Goal: Navigation & Orientation: Find specific page/section

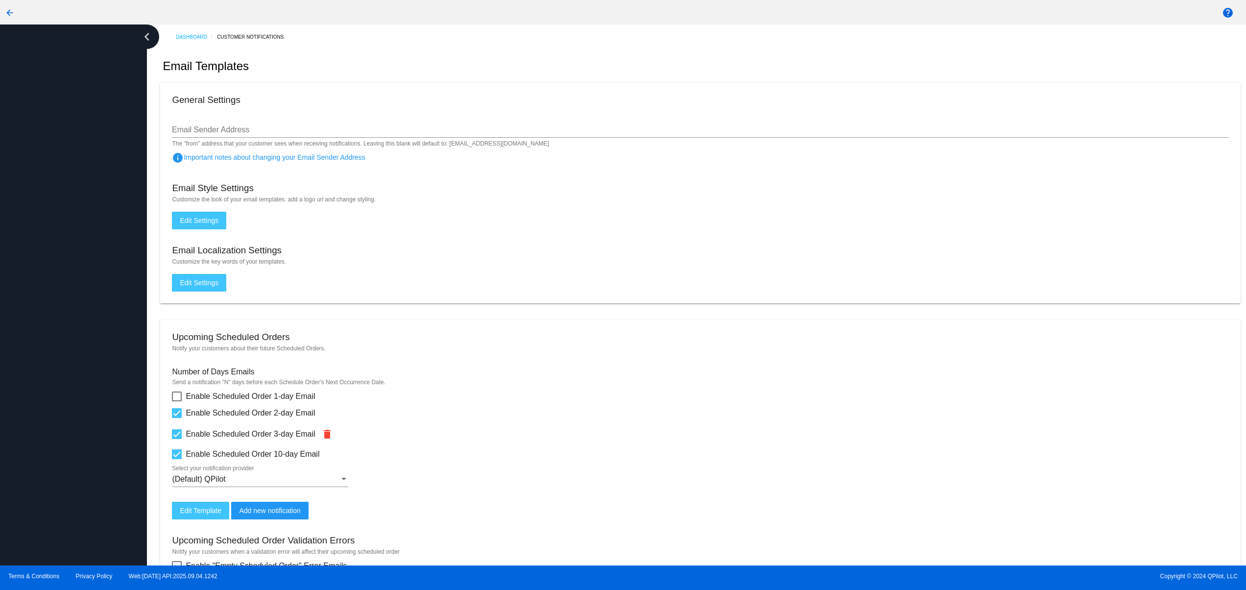
click at [95, 418] on div at bounding box center [73, 294] width 147 height 541
click at [83, 322] on div at bounding box center [73, 294] width 147 height 541
click at [79, 287] on div at bounding box center [73, 294] width 147 height 541
click at [73, 231] on div at bounding box center [73, 294] width 147 height 541
click at [64, 408] on div at bounding box center [73, 294] width 147 height 541
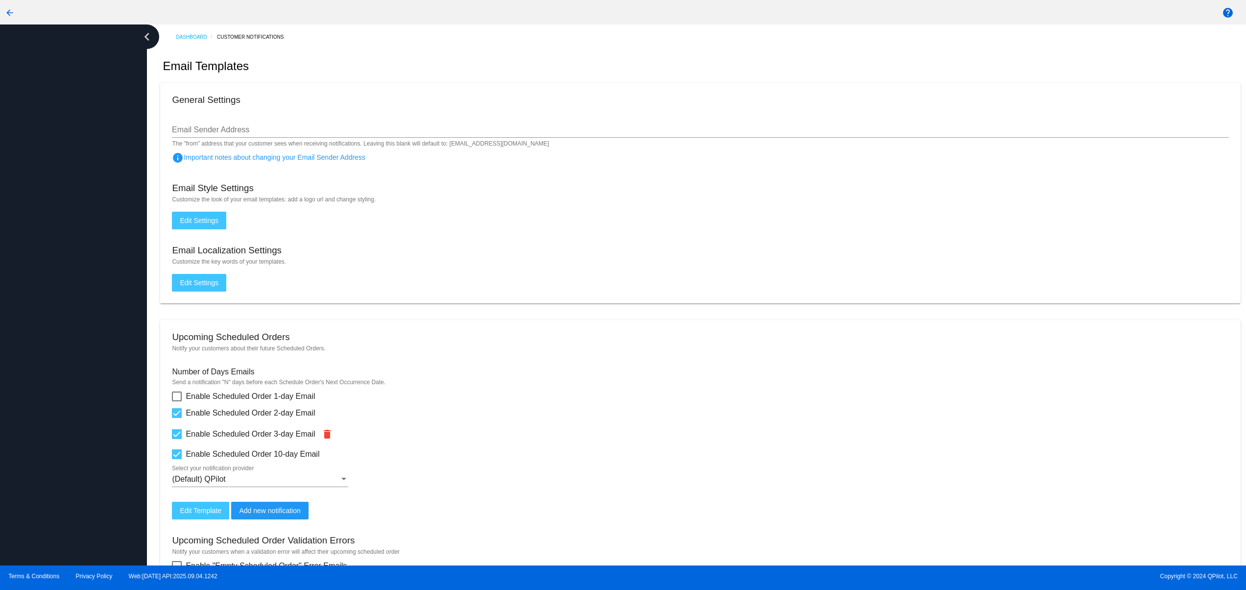
click at [66, 341] on div at bounding box center [73, 294] width 147 height 541
click at [67, 281] on div at bounding box center [73, 294] width 147 height 541
click at [28, 410] on div at bounding box center [73, 294] width 147 height 541
click at [28, 313] on div at bounding box center [73, 294] width 147 height 541
click at [35, 270] on div at bounding box center [73, 294] width 147 height 541
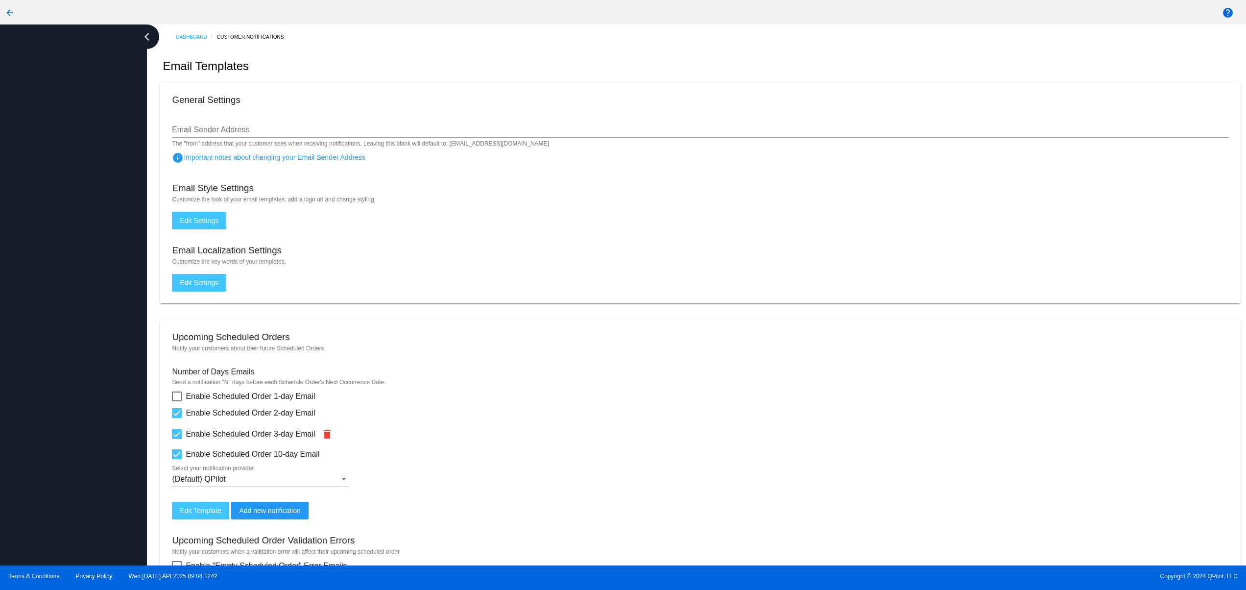
click at [40, 226] on div at bounding box center [73, 294] width 147 height 541
click at [68, 449] on div at bounding box center [73, 294] width 147 height 541
click at [55, 357] on div at bounding box center [73, 294] width 147 height 541
click at [46, 317] on div at bounding box center [73, 294] width 147 height 541
click at [42, 274] on div at bounding box center [73, 294] width 147 height 541
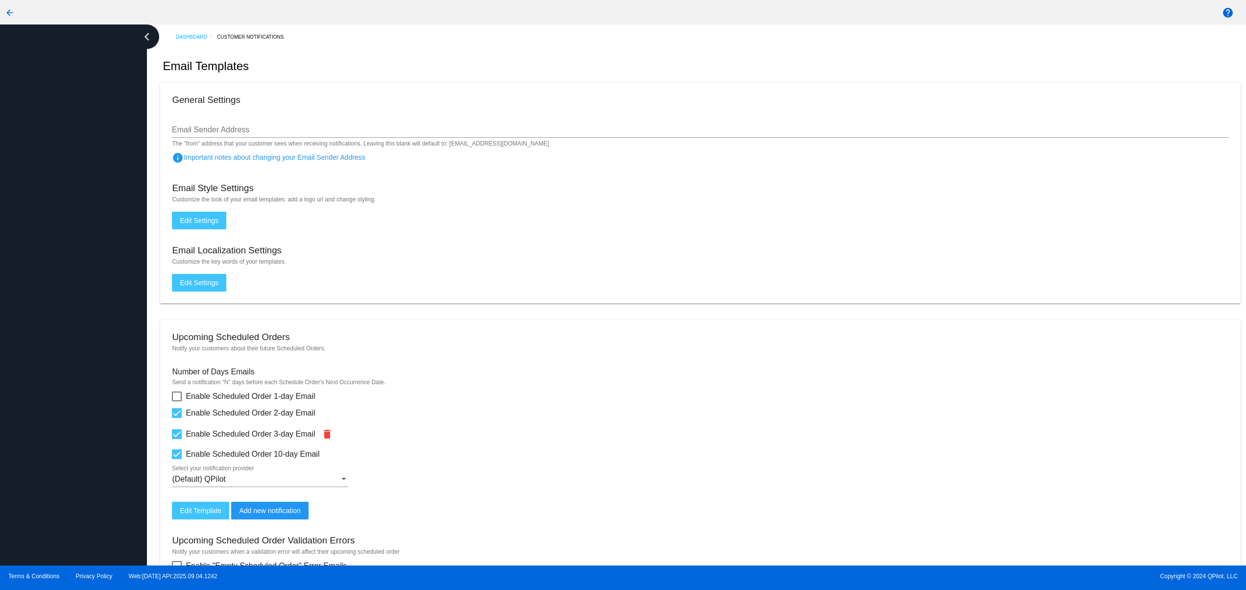
click at [24, 239] on div at bounding box center [73, 294] width 147 height 541
click at [39, 171] on div at bounding box center [73, 294] width 147 height 541
drag, startPoint x: 72, startPoint y: 420, endPoint x: 78, endPoint y: 422, distance: 6.2
click at [75, 422] on div at bounding box center [73, 294] width 147 height 541
click at [75, 361] on div at bounding box center [73, 294] width 147 height 541
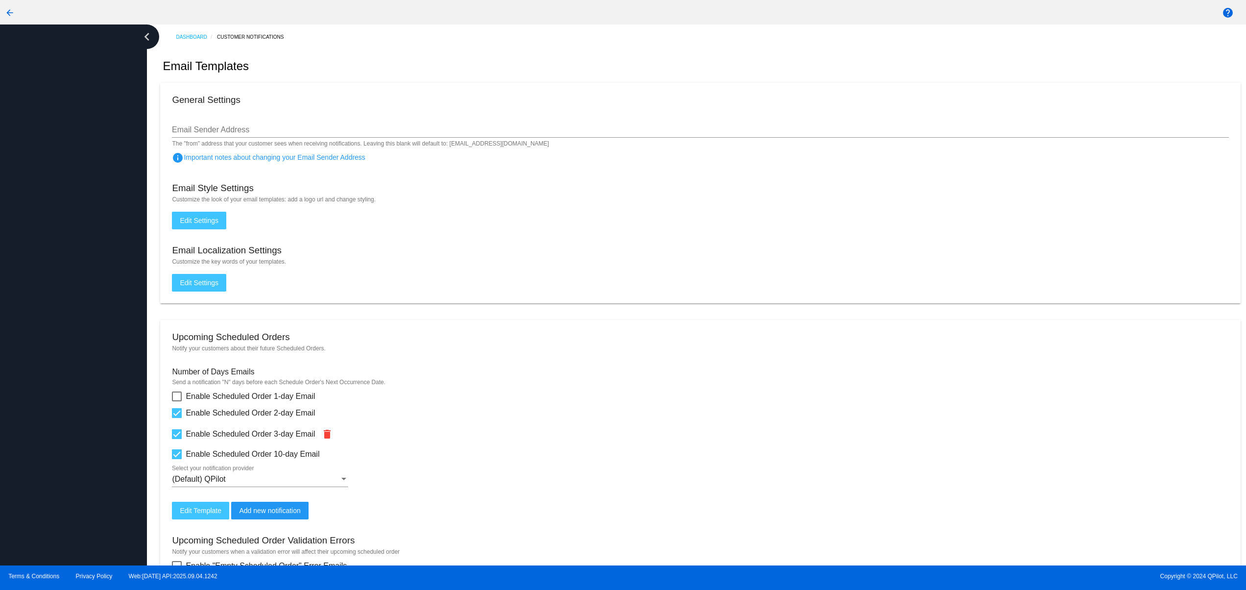
click at [73, 312] on div at bounding box center [73, 294] width 147 height 541
click at [69, 288] on div at bounding box center [73, 294] width 147 height 541
click at [60, 245] on div at bounding box center [73, 294] width 147 height 541
click at [66, 432] on div at bounding box center [73, 294] width 147 height 541
click at [53, 381] on div at bounding box center [73, 294] width 147 height 541
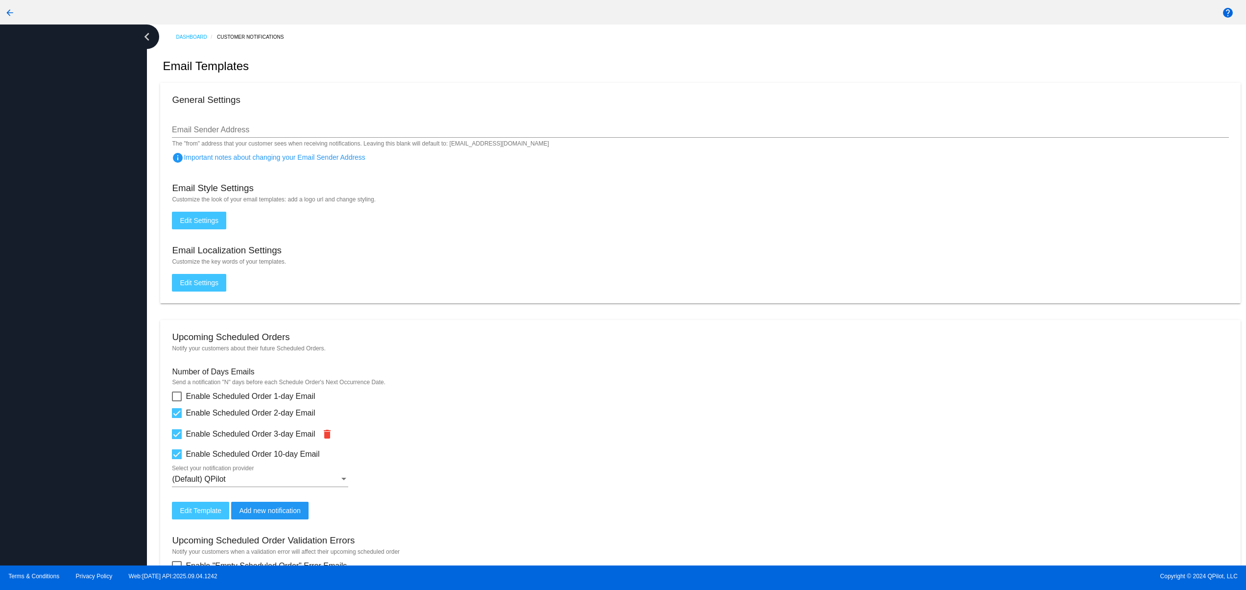
click at [55, 331] on div at bounding box center [73, 294] width 147 height 541
click at [58, 271] on div at bounding box center [73, 294] width 147 height 541
click at [80, 405] on div at bounding box center [73, 294] width 147 height 541
click at [69, 325] on div at bounding box center [73, 294] width 147 height 541
click at [58, 286] on div at bounding box center [73, 294] width 147 height 541
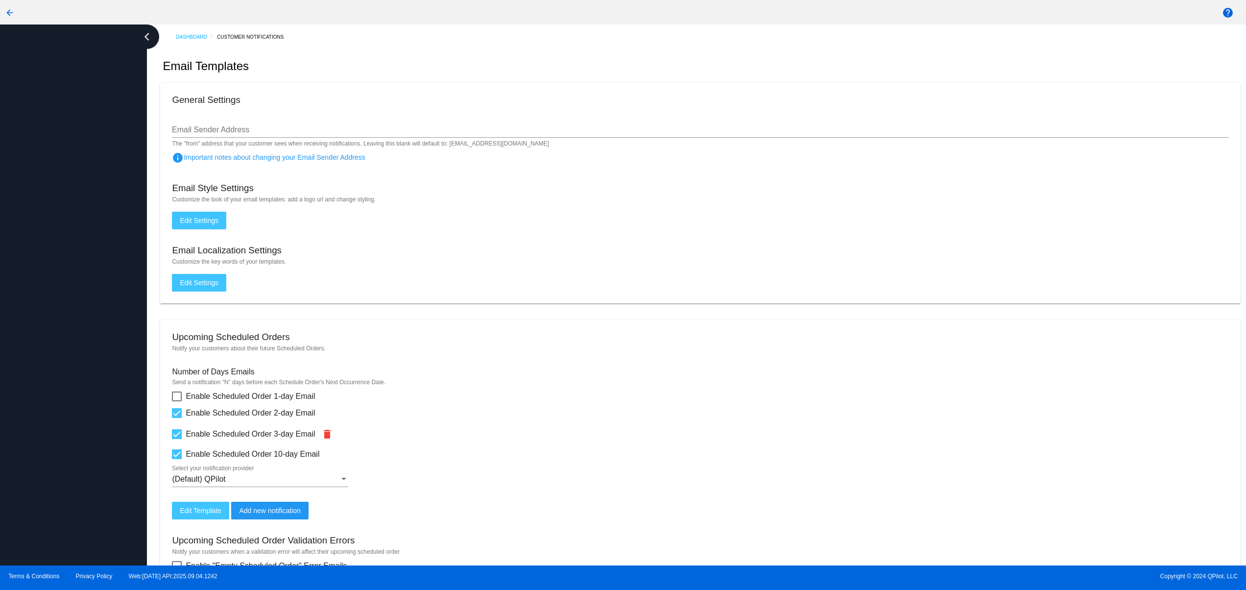
click at [46, 253] on div at bounding box center [73, 294] width 147 height 541
click at [44, 218] on div at bounding box center [73, 294] width 147 height 541
click at [44, 170] on div at bounding box center [73, 294] width 147 height 541
click at [54, 412] on div at bounding box center [73, 294] width 147 height 541
click at [52, 347] on div at bounding box center [73, 294] width 147 height 541
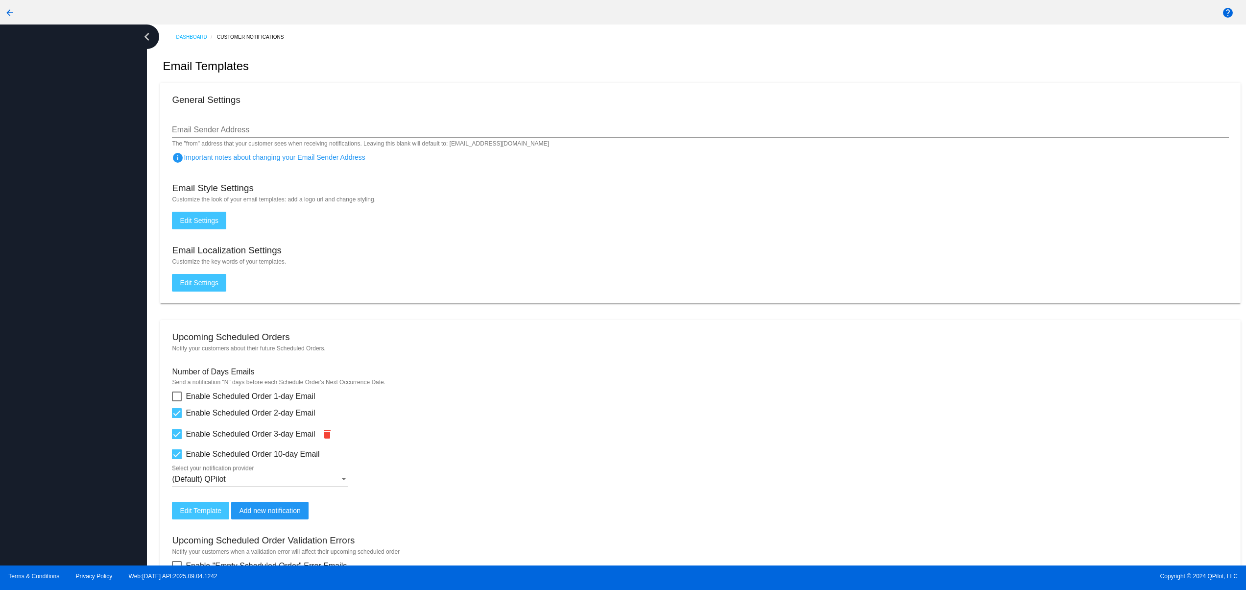
click at [52, 296] on div at bounding box center [73, 294] width 147 height 541
click at [50, 267] on div at bounding box center [73, 294] width 147 height 541
click at [50, 234] on div at bounding box center [73, 294] width 147 height 541
click at [60, 402] on div at bounding box center [73, 294] width 147 height 541
click at [60, 332] on div at bounding box center [73, 294] width 147 height 541
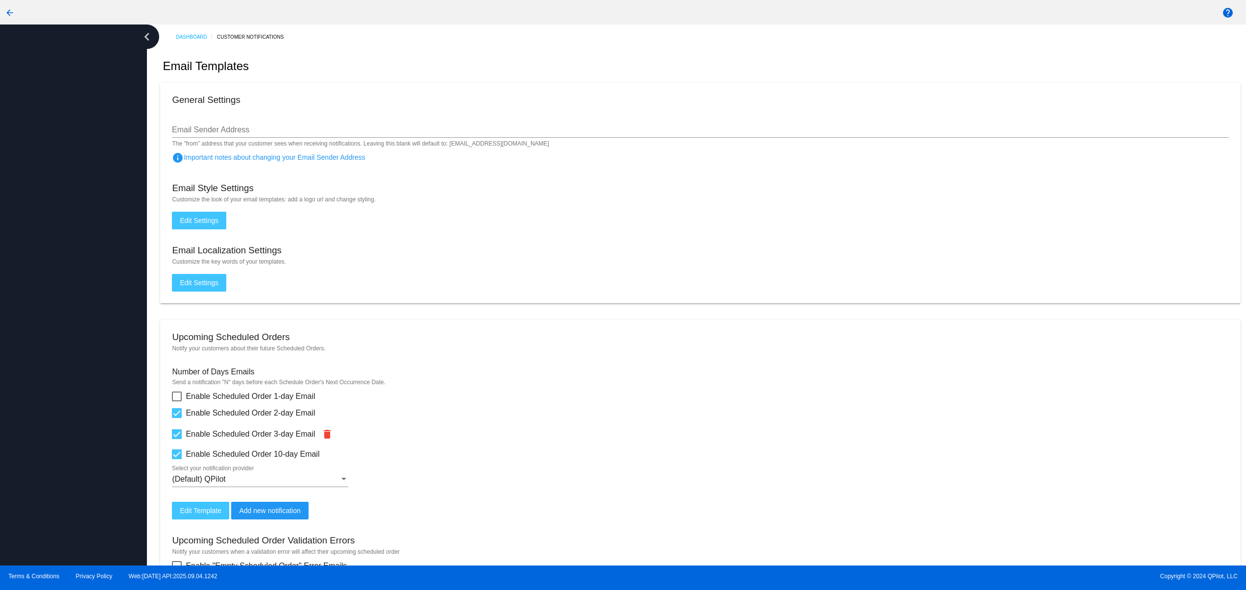
click at [60, 294] on div at bounding box center [73, 294] width 147 height 541
click at [60, 265] on div at bounding box center [73, 294] width 147 height 541
click at [90, 394] on div at bounding box center [73, 294] width 147 height 541
click at [85, 322] on div at bounding box center [73, 294] width 147 height 541
click at [85, 274] on div at bounding box center [73, 294] width 147 height 541
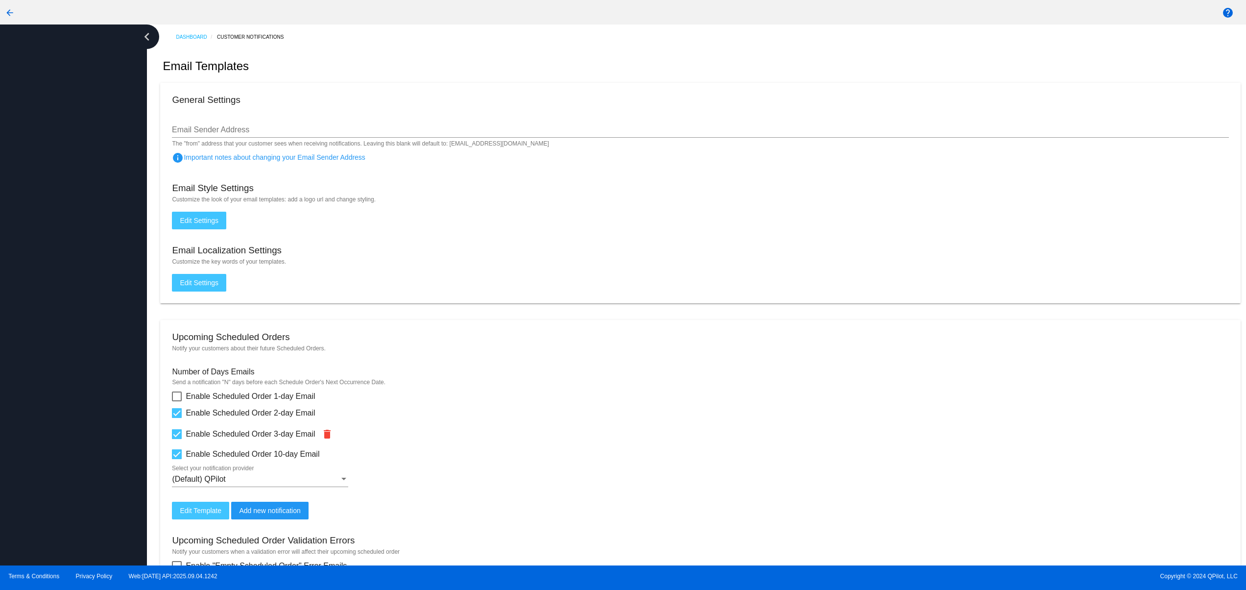
click at [85, 404] on div at bounding box center [73, 294] width 147 height 541
click at [75, 355] on div at bounding box center [73, 294] width 147 height 541
click at [65, 334] on div at bounding box center [73, 294] width 147 height 541
click at [65, 312] on div at bounding box center [73, 294] width 147 height 541
click at [68, 310] on div at bounding box center [73, 294] width 147 height 541
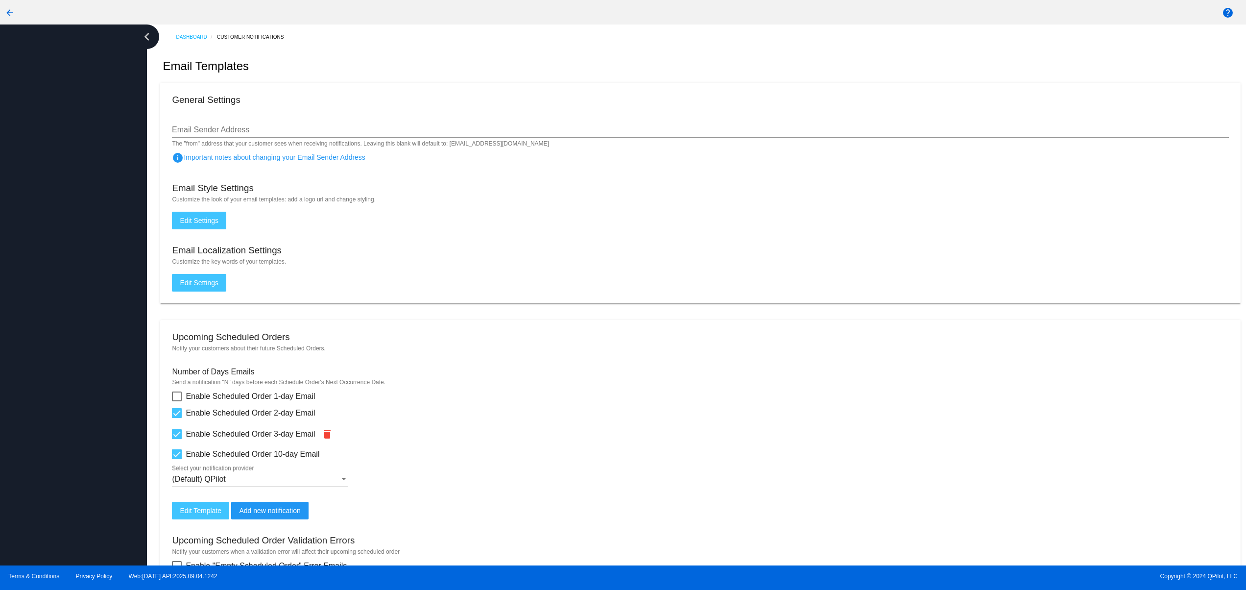
click at [104, 432] on div at bounding box center [73, 294] width 147 height 541
click at [75, 377] on div at bounding box center [73, 294] width 147 height 541
click at [75, 345] on div at bounding box center [73, 294] width 147 height 541
click at [22, 428] on div at bounding box center [73, 294] width 147 height 541
click at [34, 377] on div at bounding box center [73, 294] width 147 height 541
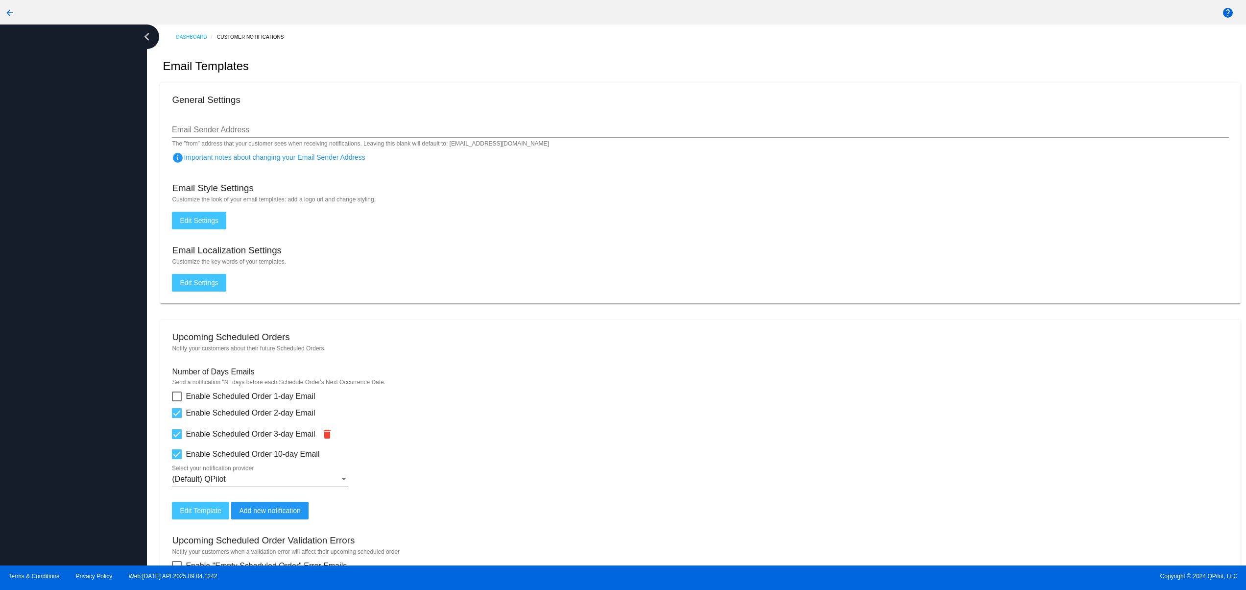
click at [34, 324] on div at bounding box center [73, 294] width 147 height 541
click at [36, 261] on div at bounding box center [73, 294] width 147 height 541
click at [38, 216] on div at bounding box center [73, 294] width 147 height 541
click at [83, 455] on div at bounding box center [73, 294] width 147 height 541
click at [83, 400] on div at bounding box center [73, 294] width 147 height 541
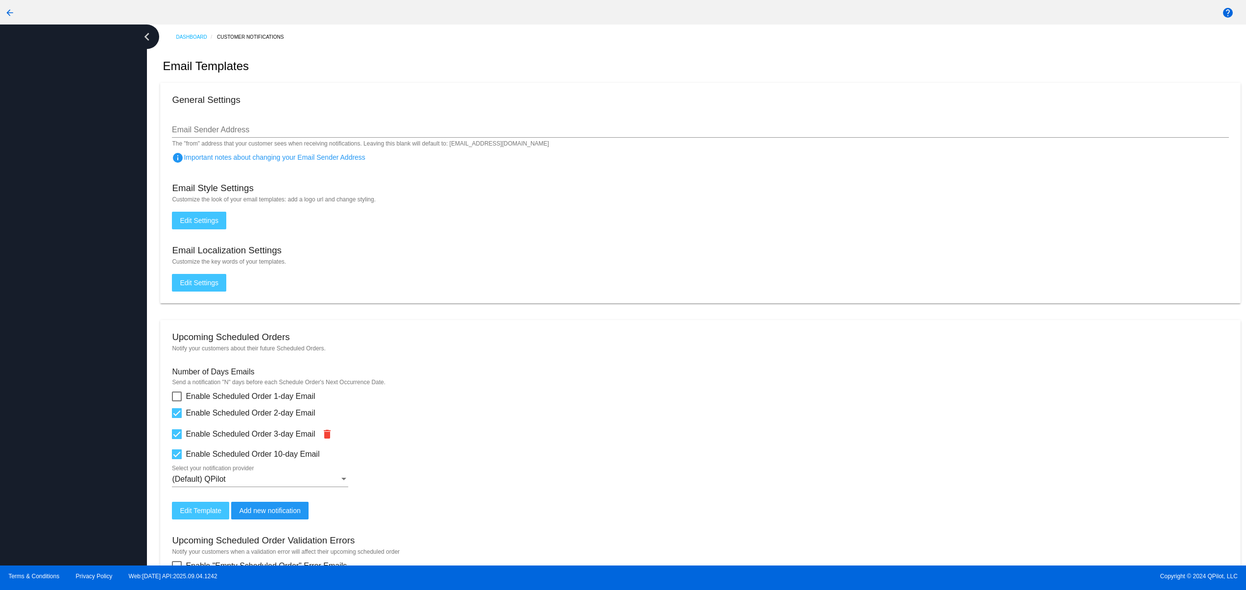
click at [80, 374] on div at bounding box center [73, 294] width 147 height 541
click at [79, 335] on div at bounding box center [73, 294] width 147 height 541
click at [76, 302] on div at bounding box center [73, 294] width 147 height 541
click at [74, 451] on div at bounding box center [73, 294] width 147 height 541
click at [71, 384] on div at bounding box center [73, 294] width 147 height 541
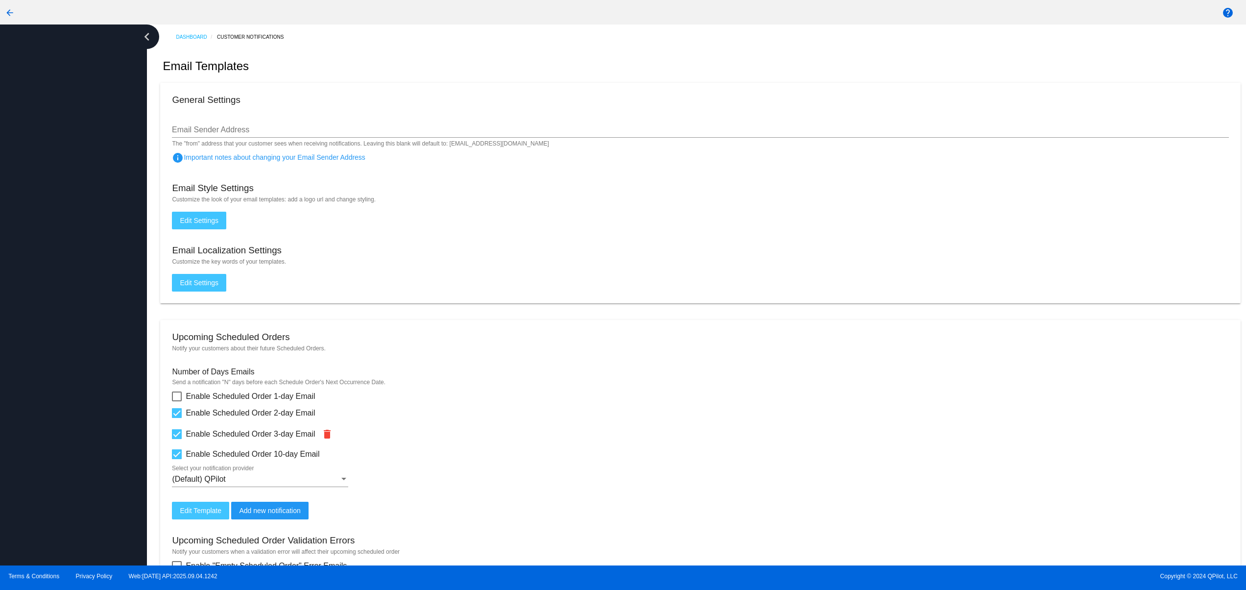
click at [71, 336] on div at bounding box center [73, 294] width 147 height 541
click at [75, 416] on div at bounding box center [73, 294] width 147 height 541
drag, startPoint x: 75, startPoint y: 351, endPoint x: 81, endPoint y: 273, distance: 78.6
click at [77, 345] on div at bounding box center [73, 294] width 147 height 541
click at [81, 273] on div at bounding box center [73, 294] width 147 height 541
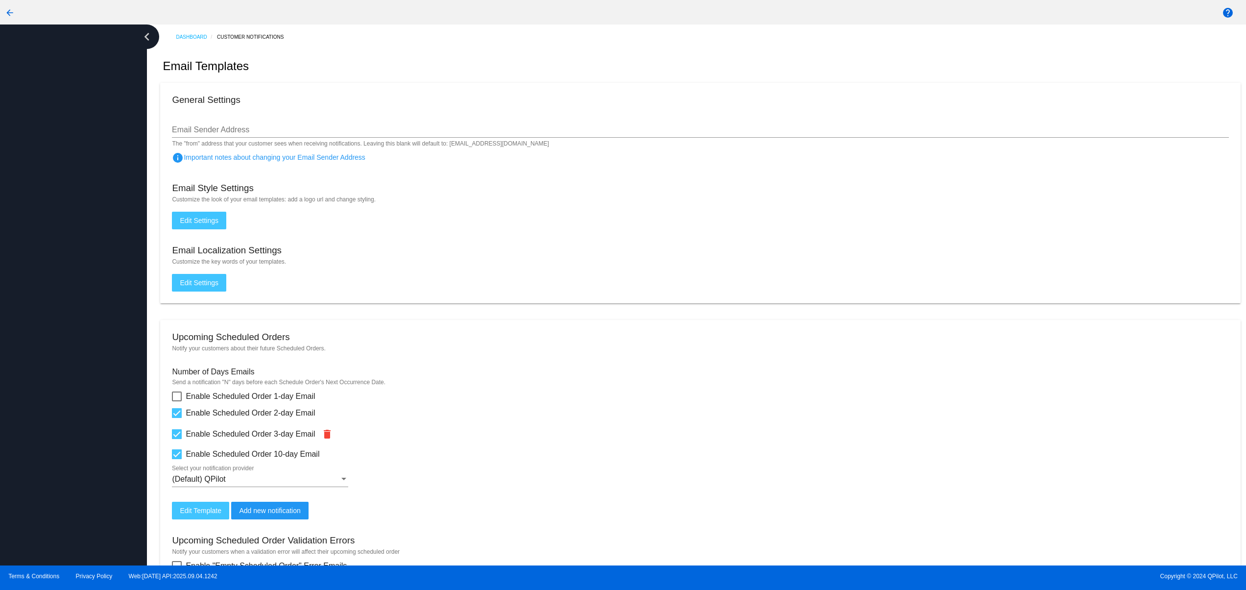
click at [81, 189] on div at bounding box center [73, 294] width 147 height 541
click at [53, 405] on div at bounding box center [73, 294] width 147 height 541
click at [51, 357] on div at bounding box center [73, 294] width 147 height 541
click at [51, 304] on div at bounding box center [73, 294] width 147 height 541
click at [50, 499] on div at bounding box center [73, 294] width 147 height 541
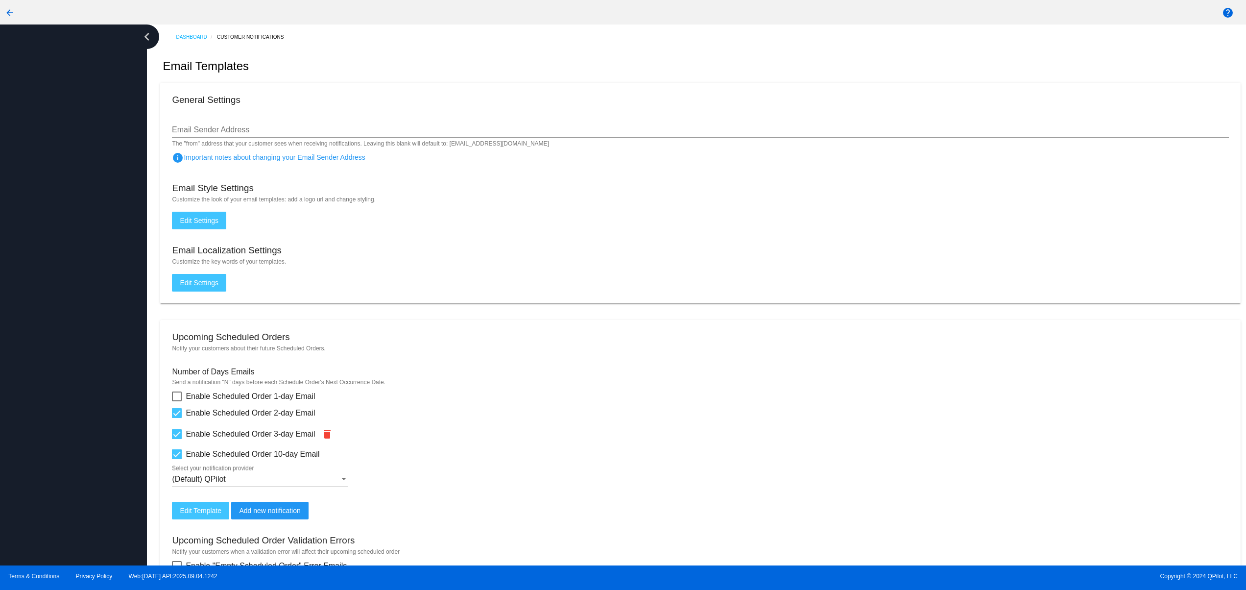
click at [47, 416] on div at bounding box center [73, 294] width 147 height 541
click at [49, 345] on div at bounding box center [73, 294] width 147 height 541
click at [54, 285] on div at bounding box center [73, 294] width 147 height 541
click at [54, 261] on div at bounding box center [73, 294] width 147 height 541
click at [53, 210] on div at bounding box center [73, 294] width 147 height 541
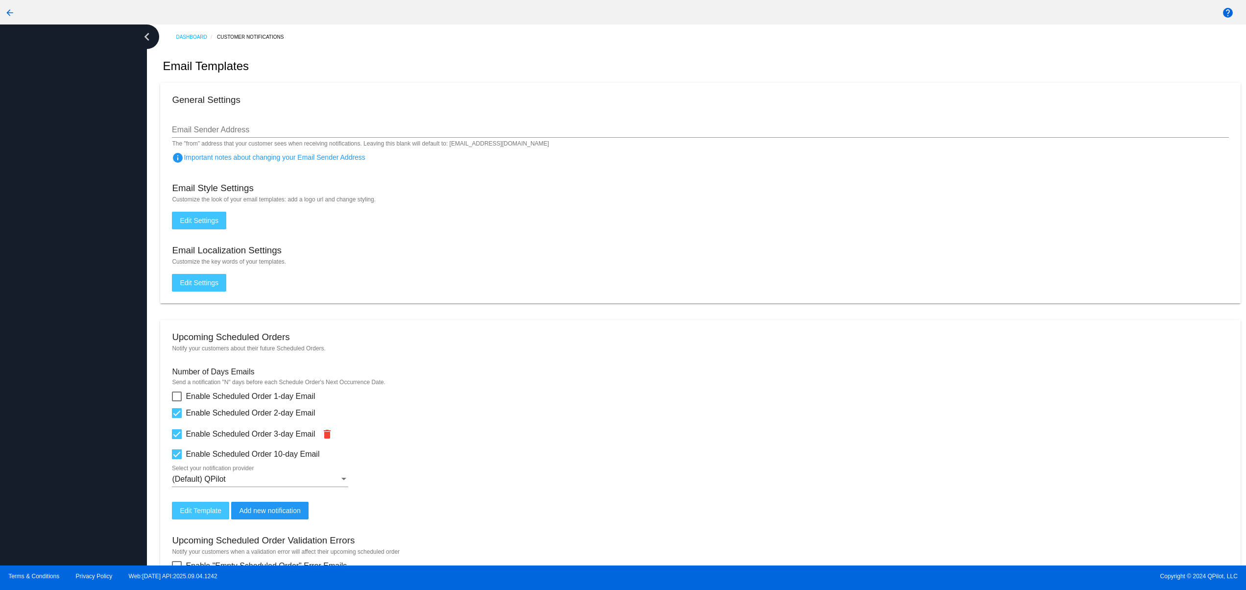
click at [56, 169] on div at bounding box center [73, 294] width 147 height 541
click at [61, 432] on div at bounding box center [73, 294] width 147 height 541
click at [63, 336] on div at bounding box center [73, 294] width 147 height 541
click at [63, 274] on div at bounding box center [73, 294] width 147 height 541
click at [63, 241] on div at bounding box center [73, 294] width 147 height 541
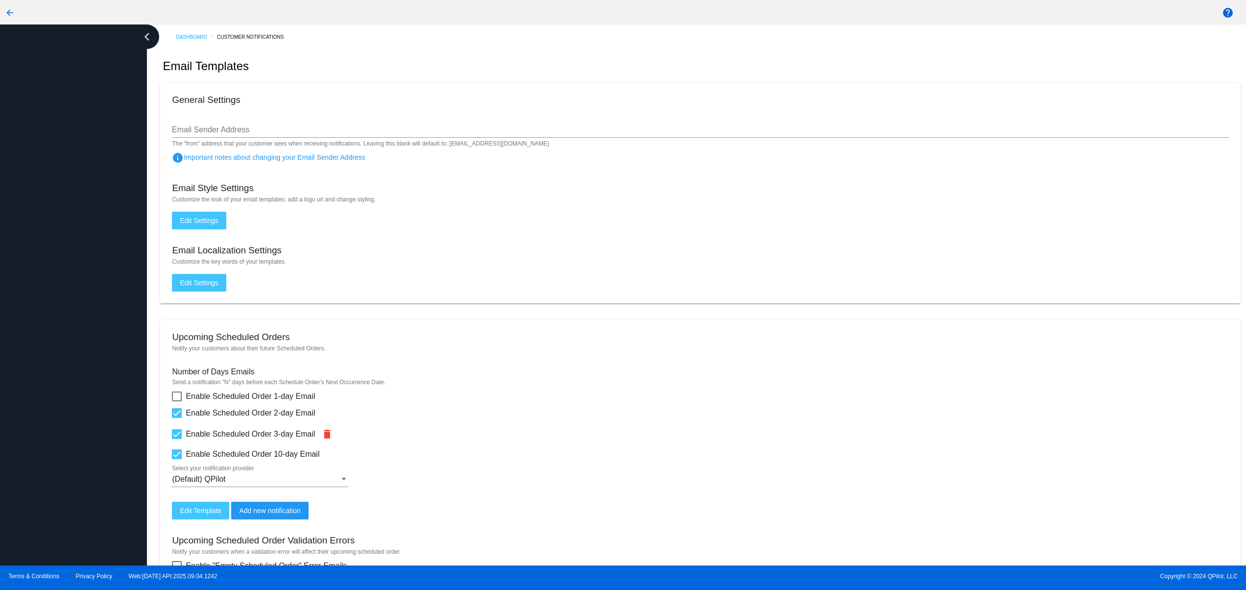
drag, startPoint x: 63, startPoint y: 218, endPoint x: 63, endPoint y: 202, distance: 15.7
click at [63, 216] on div at bounding box center [73, 294] width 147 height 541
click at [63, 182] on div at bounding box center [73, 294] width 147 height 541
click at [55, 422] on div at bounding box center [73, 294] width 147 height 541
click at [46, 357] on div at bounding box center [73, 294] width 147 height 541
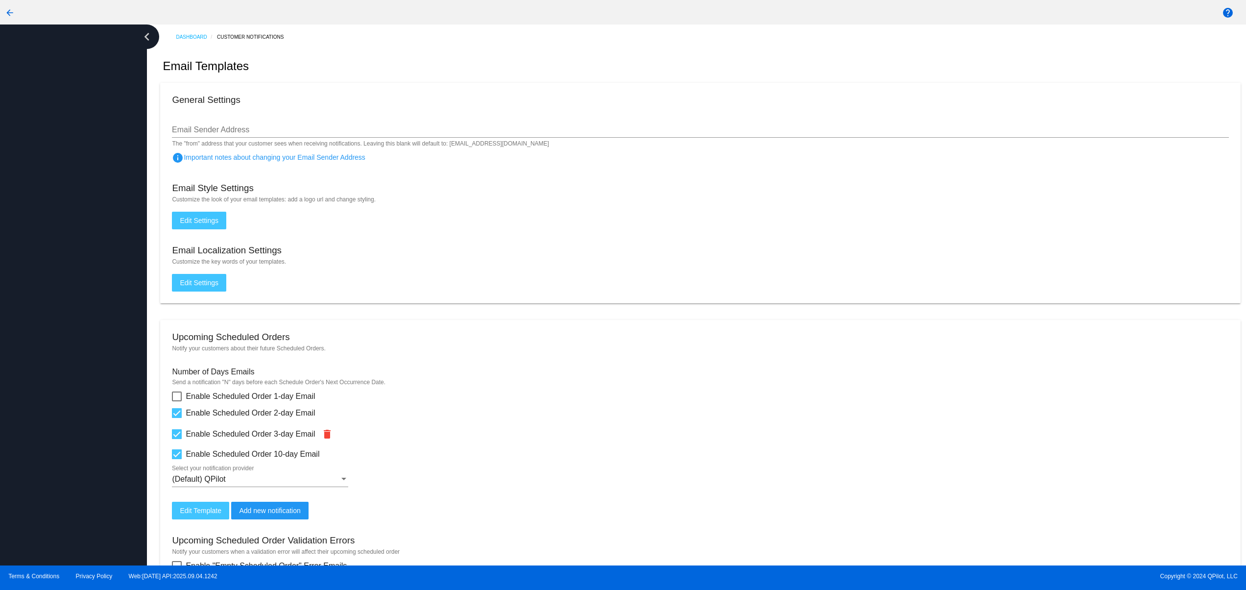
click at [44, 312] on div at bounding box center [73, 294] width 147 height 541
click at [43, 271] on div at bounding box center [73, 294] width 147 height 541
click at [43, 238] on div at bounding box center [73, 294] width 147 height 541
click at [43, 181] on div at bounding box center [73, 294] width 147 height 541
click at [72, 437] on div at bounding box center [73, 294] width 147 height 541
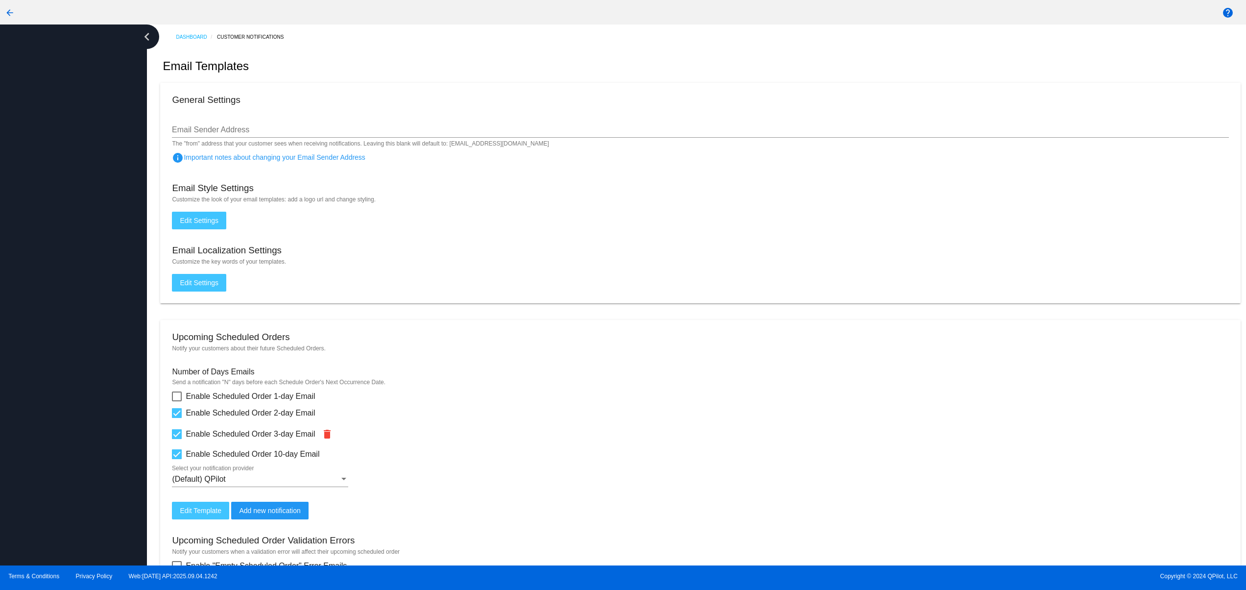
click at [73, 390] on div at bounding box center [73, 294] width 147 height 541
click at [81, 338] on div at bounding box center [73, 294] width 147 height 541
click at [81, 287] on div at bounding box center [73, 294] width 147 height 541
click at [74, 245] on div at bounding box center [73, 294] width 147 height 541
click at [71, 202] on div at bounding box center [73, 294] width 147 height 541
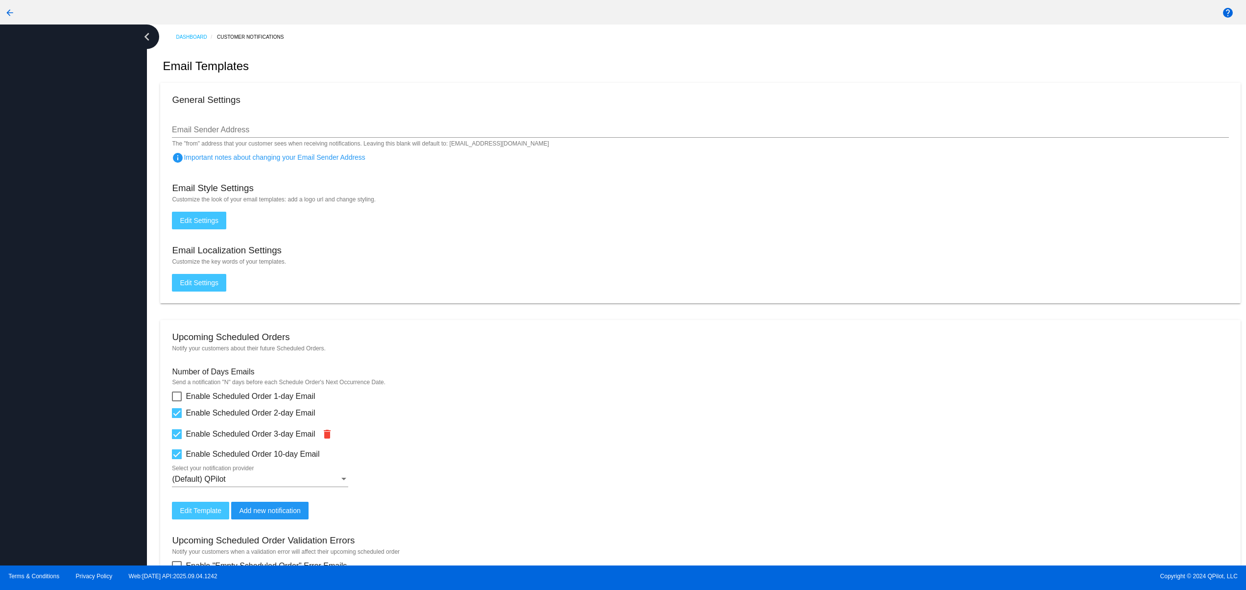
click at [67, 165] on div at bounding box center [73, 294] width 147 height 541
click at [115, 475] on div at bounding box center [73, 294] width 147 height 541
click at [106, 390] on div at bounding box center [73, 294] width 147 height 541
click at [106, 321] on div at bounding box center [73, 294] width 147 height 541
click at [100, 278] on div at bounding box center [73, 294] width 147 height 541
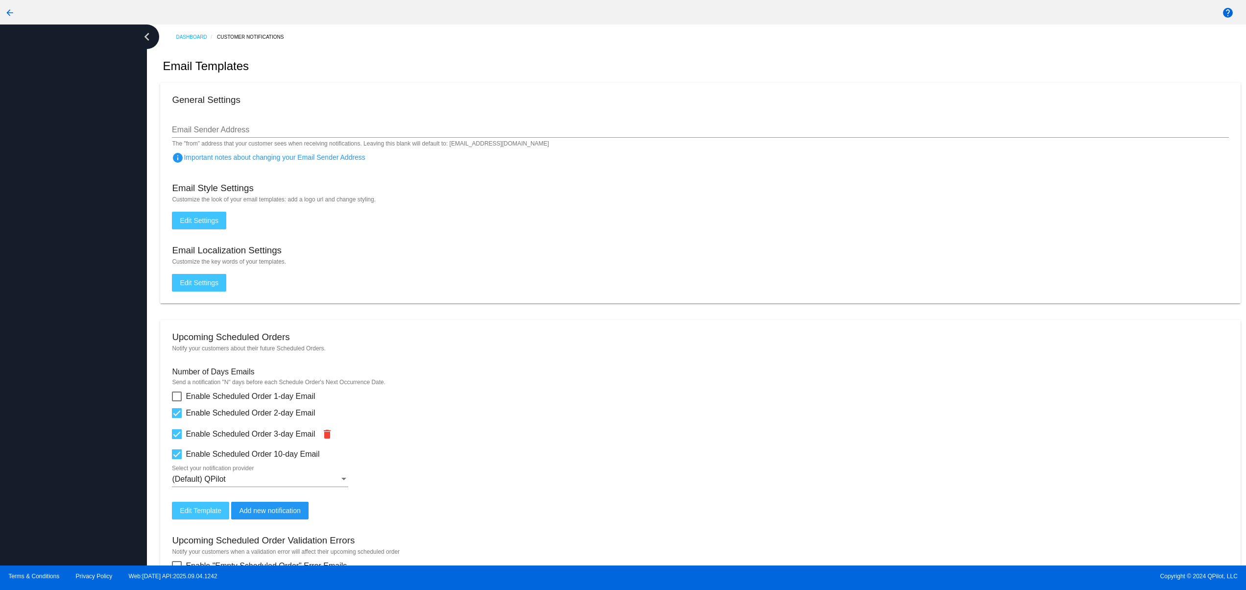
click at [92, 218] on div at bounding box center [73, 294] width 147 height 541
click at [29, 494] on div at bounding box center [73, 294] width 147 height 541
click at [29, 384] on div at bounding box center [73, 294] width 147 height 541
click at [34, 310] on div at bounding box center [73, 294] width 147 height 541
click at [36, 265] on div at bounding box center [73, 294] width 147 height 541
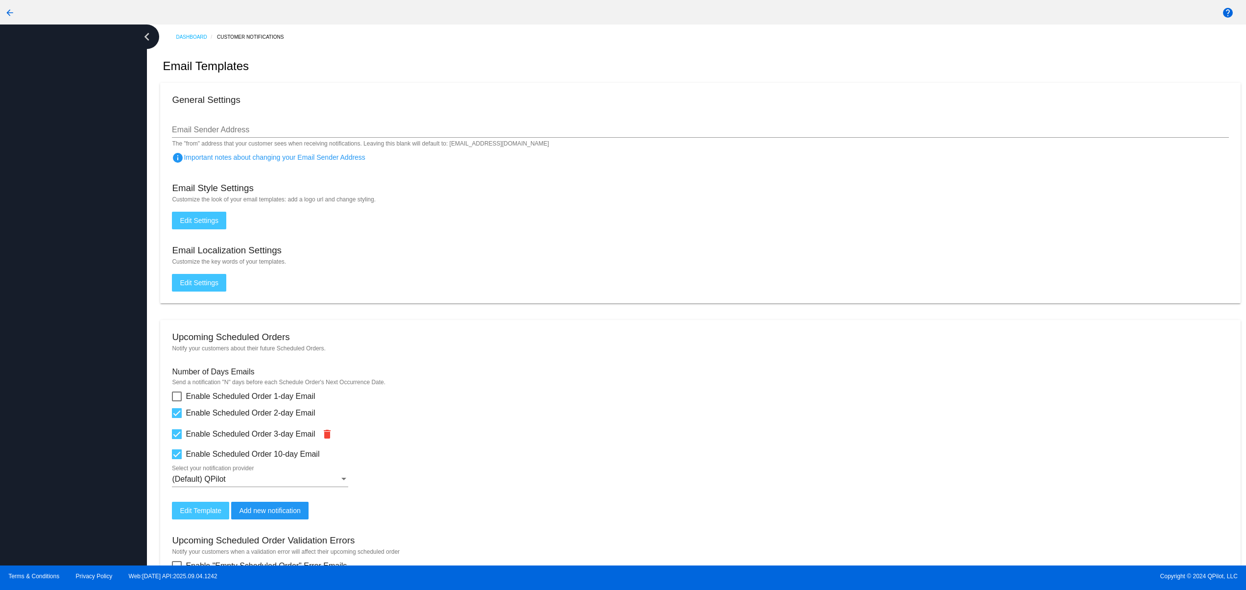
click at [36, 220] on div at bounding box center [73, 294] width 147 height 541
click at [36, 176] on div at bounding box center [73, 294] width 147 height 541
click at [56, 438] on div at bounding box center [73, 294] width 147 height 541
click at [59, 380] on div at bounding box center [73, 294] width 147 height 541
click at [59, 321] on div at bounding box center [73, 294] width 147 height 541
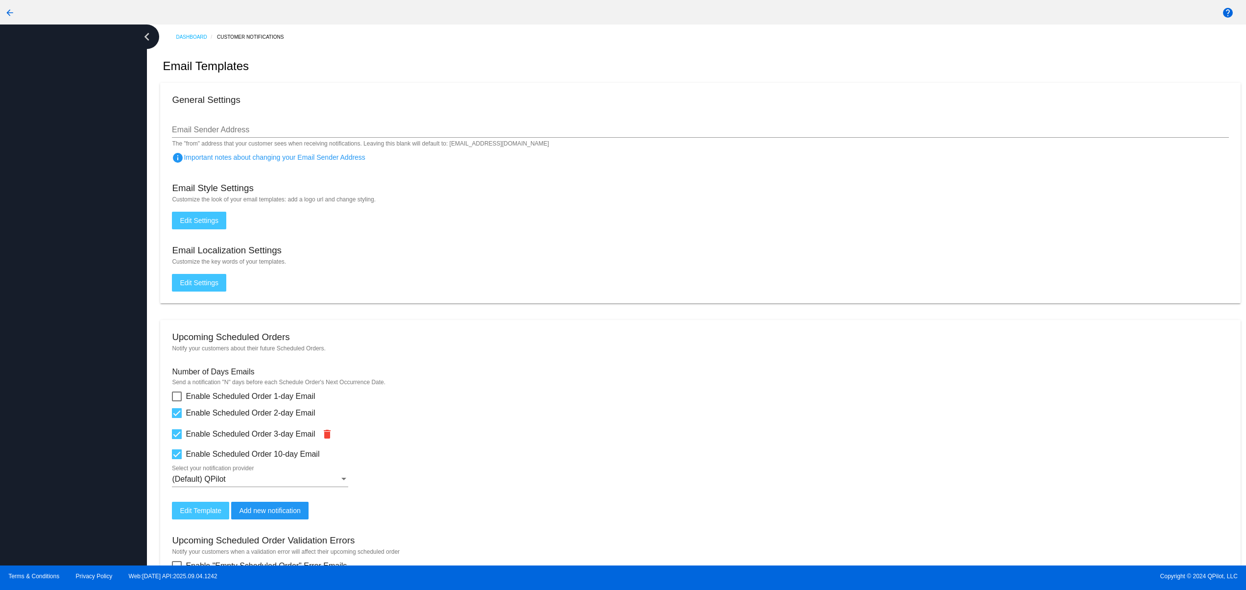
drag, startPoint x: 89, startPoint y: 435, endPoint x: 84, endPoint y: 392, distance: 43.3
click at [89, 436] on div at bounding box center [73, 294] width 147 height 541
click at [75, 362] on div at bounding box center [73, 294] width 147 height 541
click at [75, 310] on div at bounding box center [73, 294] width 147 height 541
click at [75, 281] on div at bounding box center [73, 294] width 147 height 541
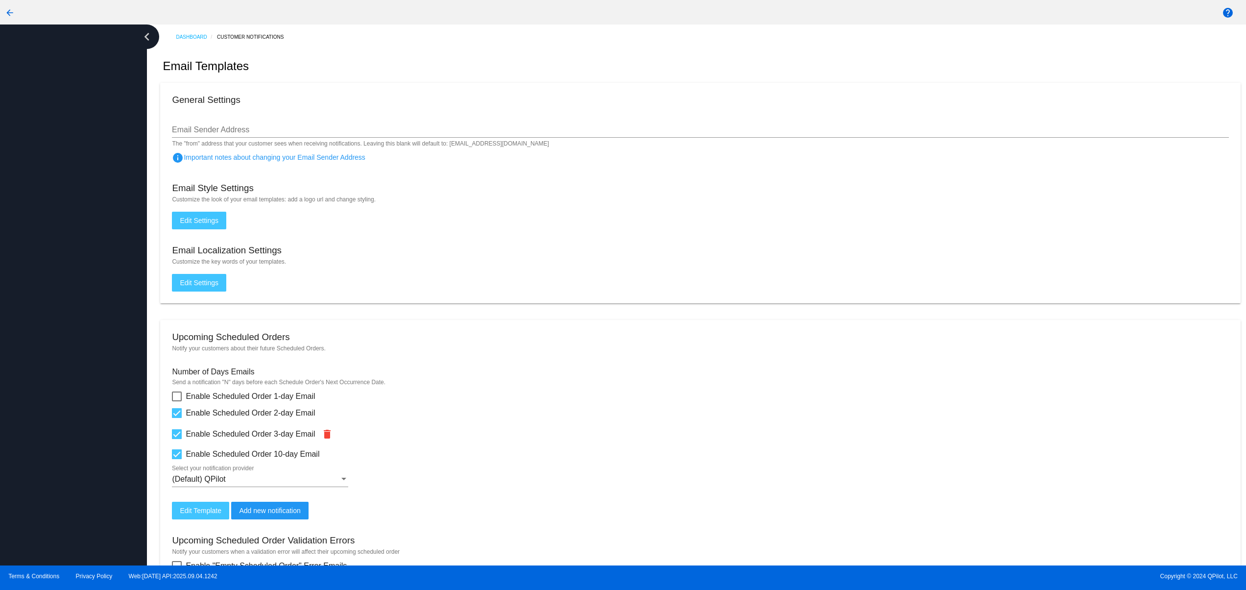
click at [91, 432] on div at bounding box center [73, 294] width 147 height 541
drag, startPoint x: 72, startPoint y: 357, endPoint x: 73, endPoint y: 322, distance: 35.3
click at [72, 355] on div at bounding box center [73, 294] width 147 height 541
click at [71, 318] on div at bounding box center [73, 294] width 147 height 541
click at [65, 287] on div at bounding box center [73, 294] width 147 height 541
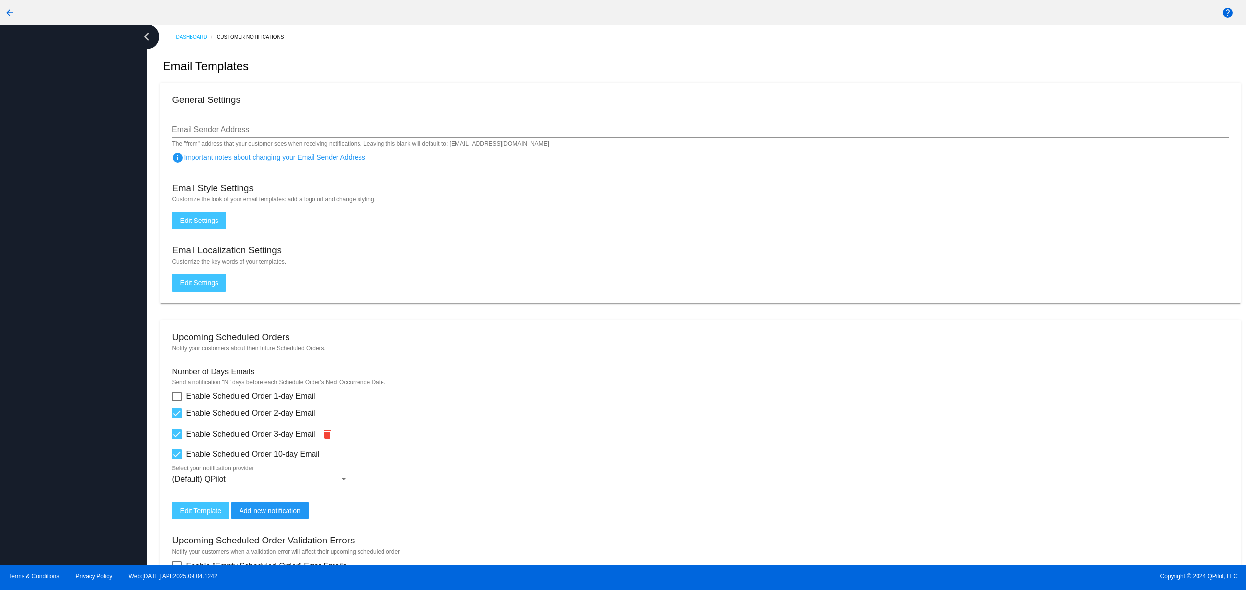
click at [63, 243] on div at bounding box center [73, 294] width 147 height 541
click at [87, 450] on div at bounding box center [73, 294] width 147 height 541
click at [83, 379] on div at bounding box center [73, 294] width 147 height 541
click at [80, 353] on div at bounding box center [73, 294] width 147 height 541
click at [73, 331] on div at bounding box center [73, 294] width 147 height 541
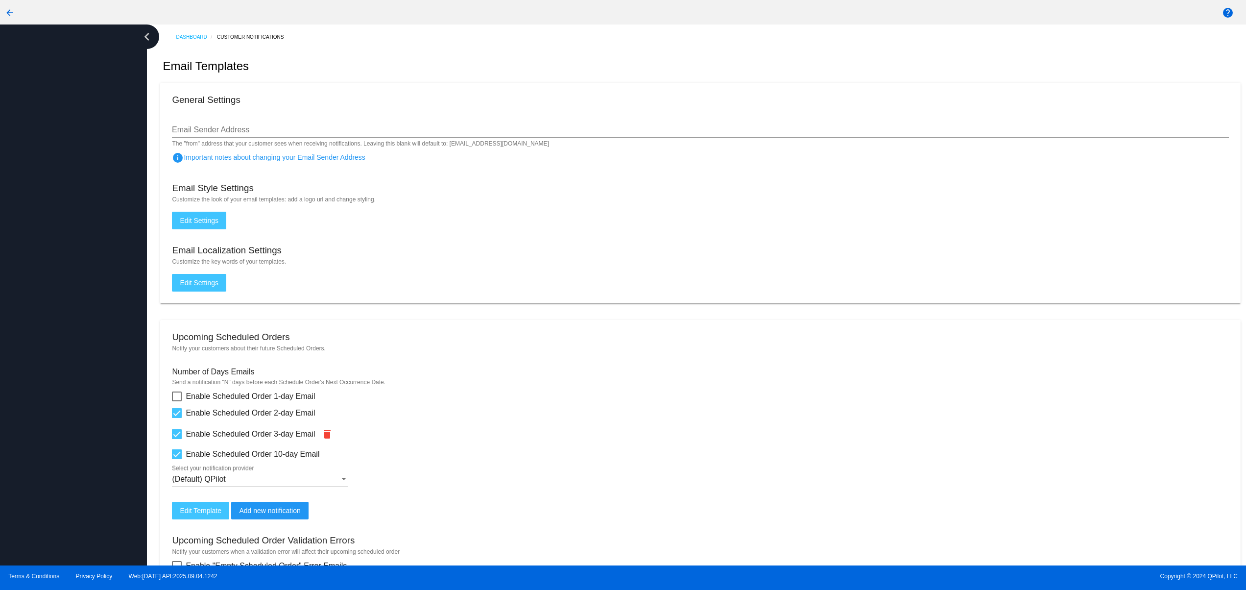
click at [72, 290] on div at bounding box center [73, 294] width 147 height 541
click at [68, 377] on div at bounding box center [73, 294] width 147 height 541
click at [70, 296] on div at bounding box center [73, 294] width 147 height 541
click at [73, 240] on div at bounding box center [73, 294] width 147 height 541
click at [73, 396] on div at bounding box center [73, 294] width 147 height 541
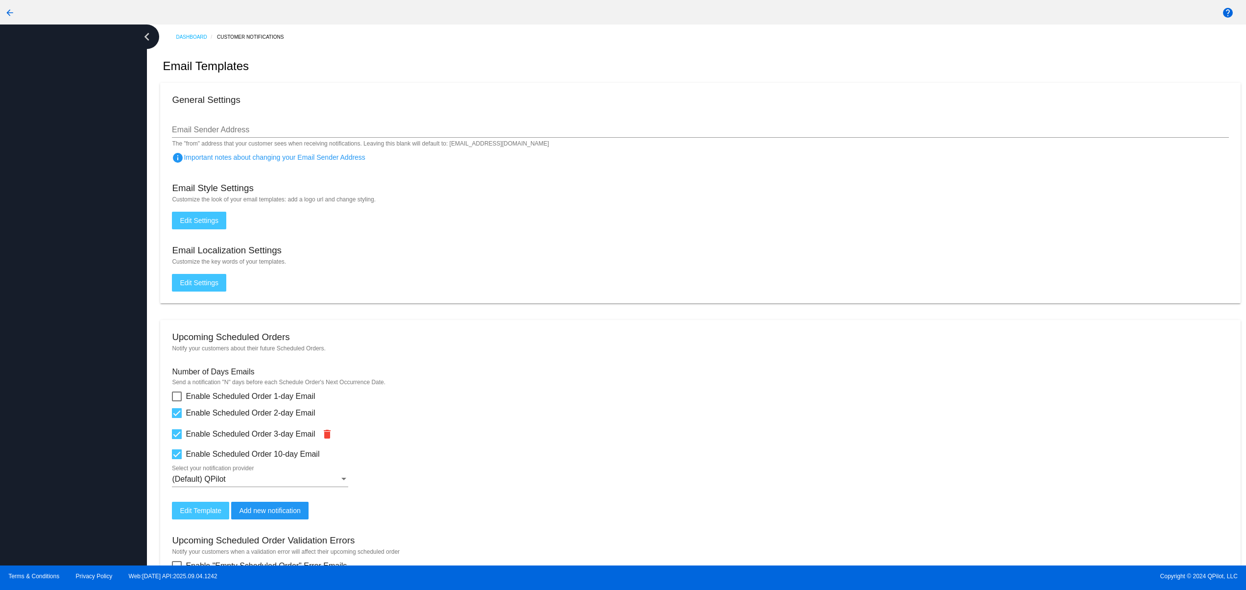
click at [71, 341] on div at bounding box center [73, 294] width 147 height 541
click at [71, 313] on div at bounding box center [73, 294] width 147 height 541
click at [75, 278] on div at bounding box center [73, 294] width 147 height 541
click at [98, 449] on div at bounding box center [73, 294] width 147 height 541
click at [93, 390] on div at bounding box center [73, 294] width 147 height 541
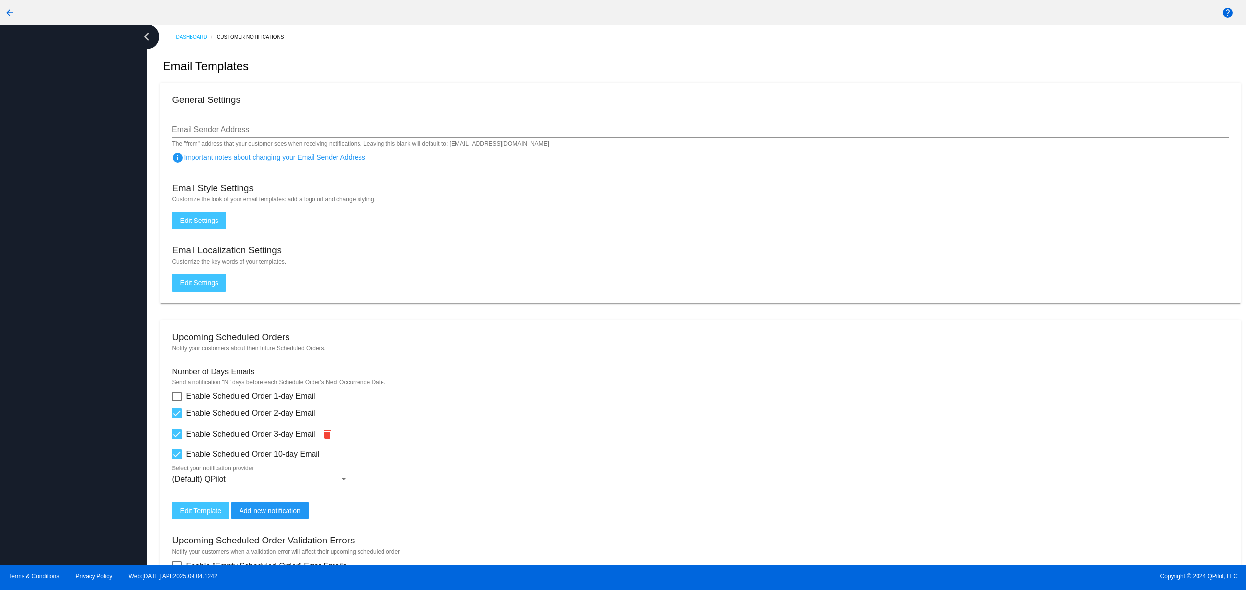
click at [65, 379] on div at bounding box center [73, 294] width 147 height 541
click at [57, 323] on div at bounding box center [73, 294] width 147 height 541
click at [51, 292] on div at bounding box center [73, 294] width 147 height 541
click at [51, 253] on div at bounding box center [73, 294] width 147 height 541
click at [57, 434] on div at bounding box center [73, 294] width 147 height 541
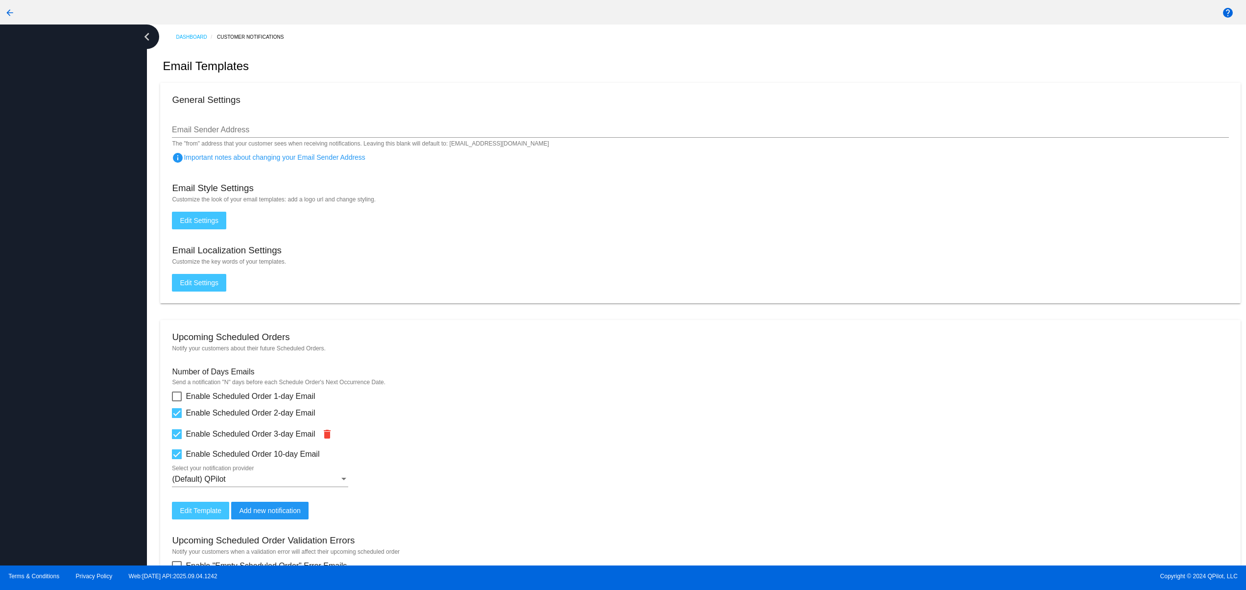
drag, startPoint x: 58, startPoint y: 383, endPoint x: 60, endPoint y: 359, distance: 23.6
click at [59, 381] on div at bounding box center [73, 294] width 147 height 541
click at [60, 359] on div at bounding box center [73, 294] width 147 height 541
click at [61, 332] on div at bounding box center [73, 294] width 147 height 541
click at [64, 302] on div at bounding box center [73, 294] width 147 height 541
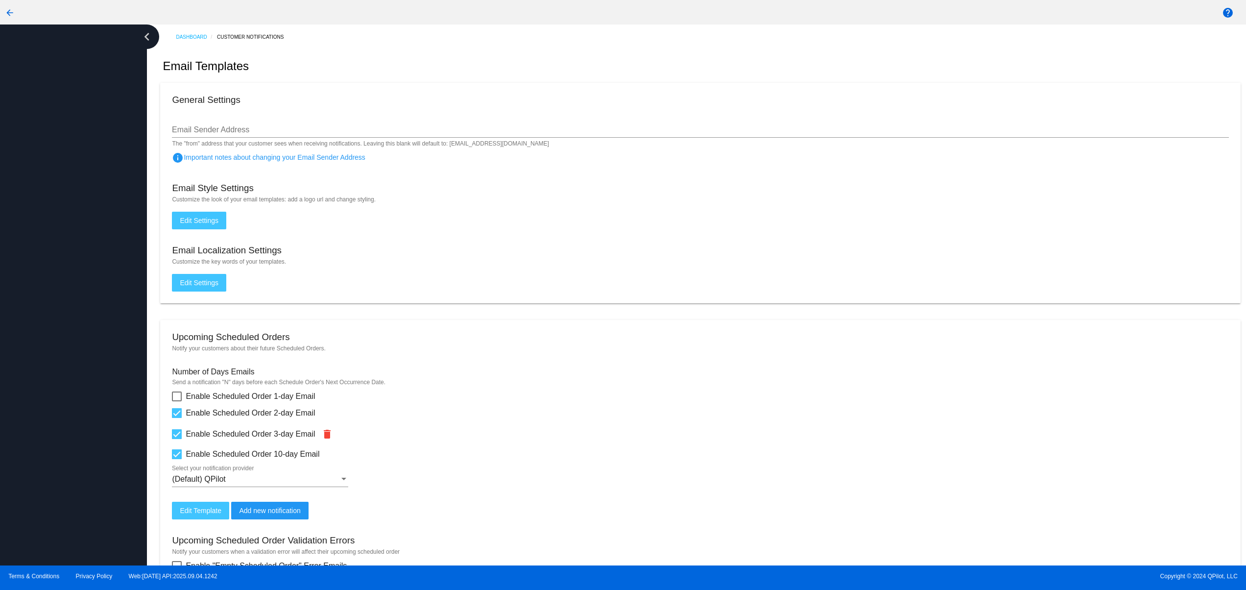
click at [64, 283] on div at bounding box center [73, 294] width 147 height 541
click at [69, 257] on div at bounding box center [73, 294] width 147 height 541
click at [70, 229] on div at bounding box center [73, 294] width 147 height 541
click at [75, 385] on div at bounding box center [73, 294] width 147 height 541
click at [67, 325] on div at bounding box center [73, 294] width 147 height 541
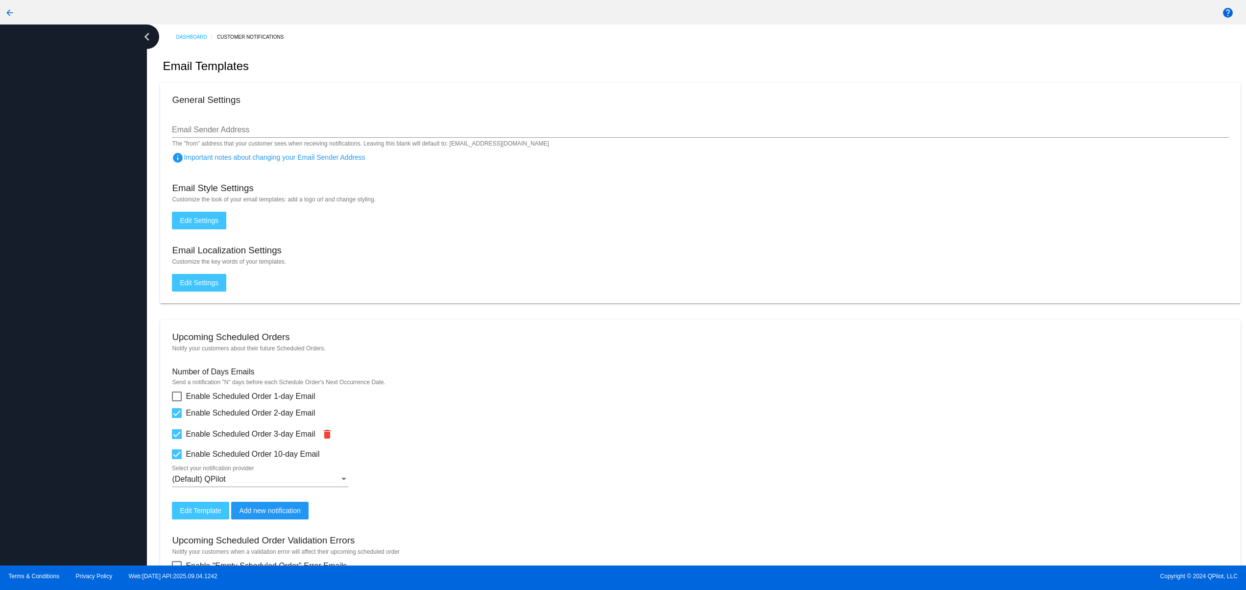
click at [67, 286] on div at bounding box center [73, 294] width 147 height 541
click at [63, 263] on div at bounding box center [73, 294] width 147 height 541
click at [63, 243] on div at bounding box center [73, 294] width 147 height 541
click at [63, 221] on div at bounding box center [73, 294] width 147 height 541
click at [85, 407] on div at bounding box center [73, 294] width 147 height 541
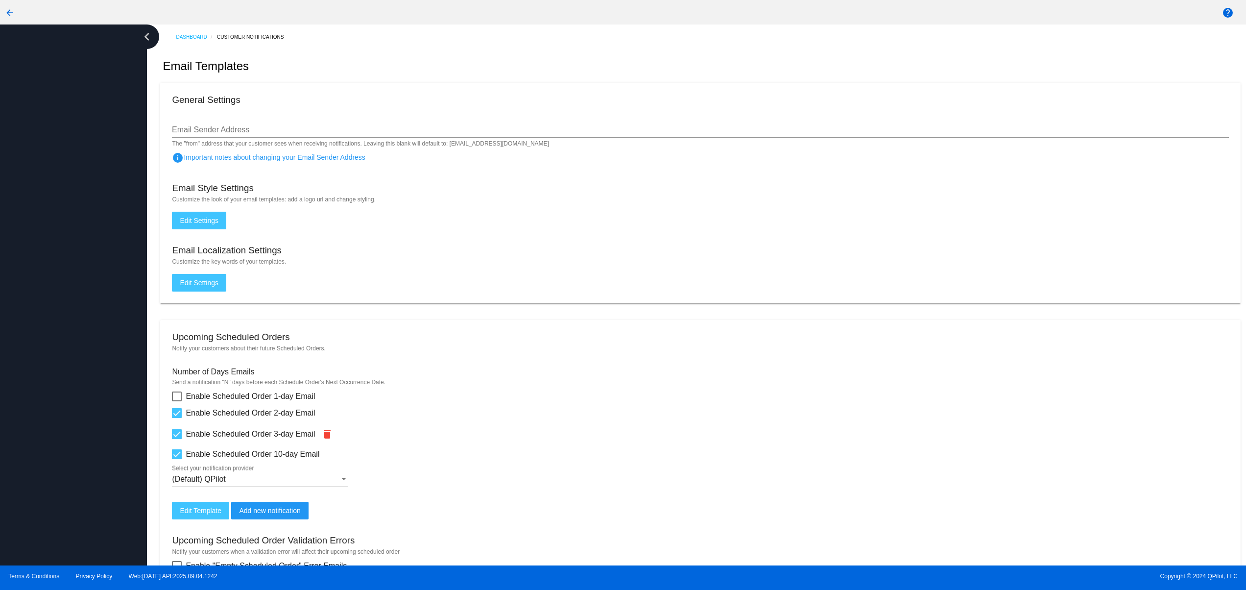
click at [82, 382] on div at bounding box center [73, 294] width 147 height 541
click at [82, 361] on div at bounding box center [73, 294] width 147 height 541
click at [82, 338] on div at bounding box center [73, 294] width 147 height 541
click at [76, 422] on div at bounding box center [73, 294] width 147 height 541
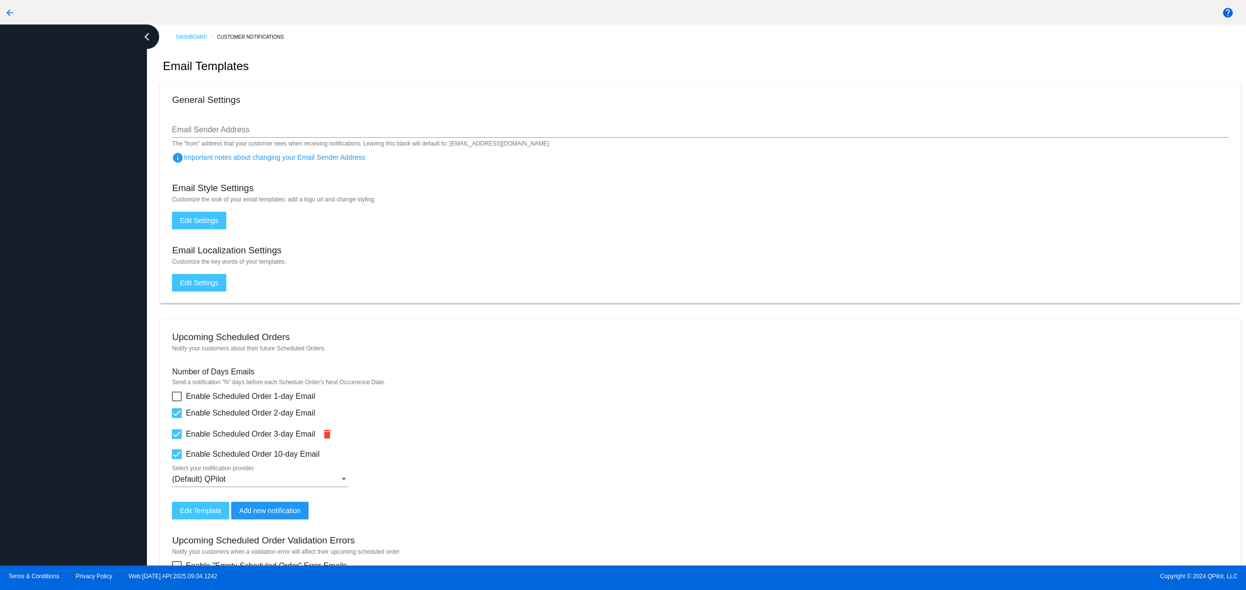
click at [45, 371] on div at bounding box center [73, 294] width 147 height 541
drag, startPoint x: 46, startPoint y: 292, endPoint x: 49, endPoint y: 247, distance: 45.2
click at [48, 290] on div at bounding box center [73, 294] width 147 height 541
click at [49, 240] on div at bounding box center [73, 294] width 147 height 541
click at [46, 202] on div at bounding box center [73, 294] width 147 height 541
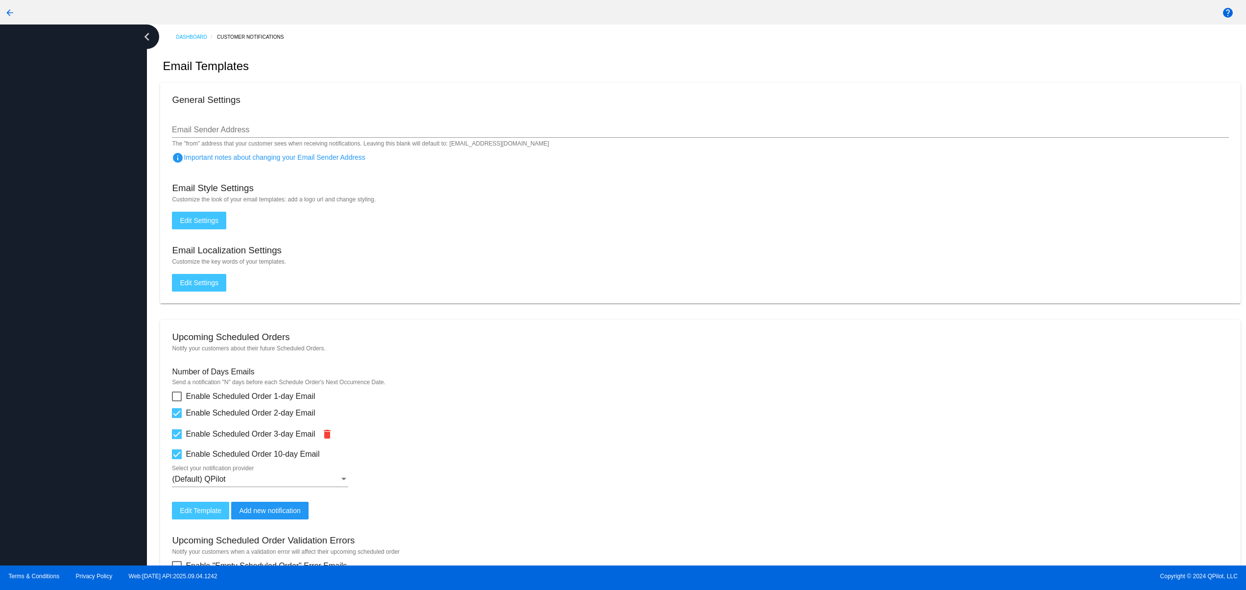
click at [42, 413] on div at bounding box center [73, 294] width 147 height 541
click at [41, 357] on div at bounding box center [73, 294] width 147 height 541
drag, startPoint x: 41, startPoint y: 292, endPoint x: 40, endPoint y: 245, distance: 47.0
click at [41, 292] on div at bounding box center [73, 294] width 147 height 541
click at [40, 245] on div at bounding box center [73, 294] width 147 height 541
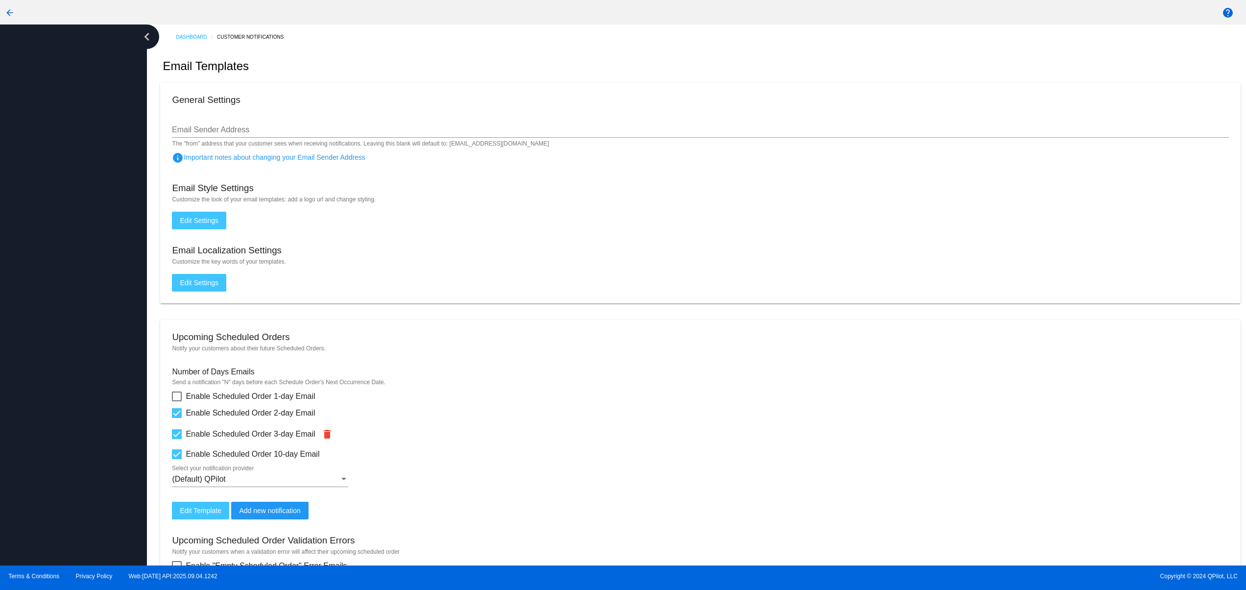
click at [40, 217] on div at bounding box center [73, 294] width 147 height 541
click at [40, 194] on div at bounding box center [73, 294] width 147 height 541
click at [44, 253] on div at bounding box center [73, 294] width 147 height 541
click at [48, 485] on div at bounding box center [73, 294] width 147 height 541
click at [65, 390] on div at bounding box center [73, 294] width 147 height 541
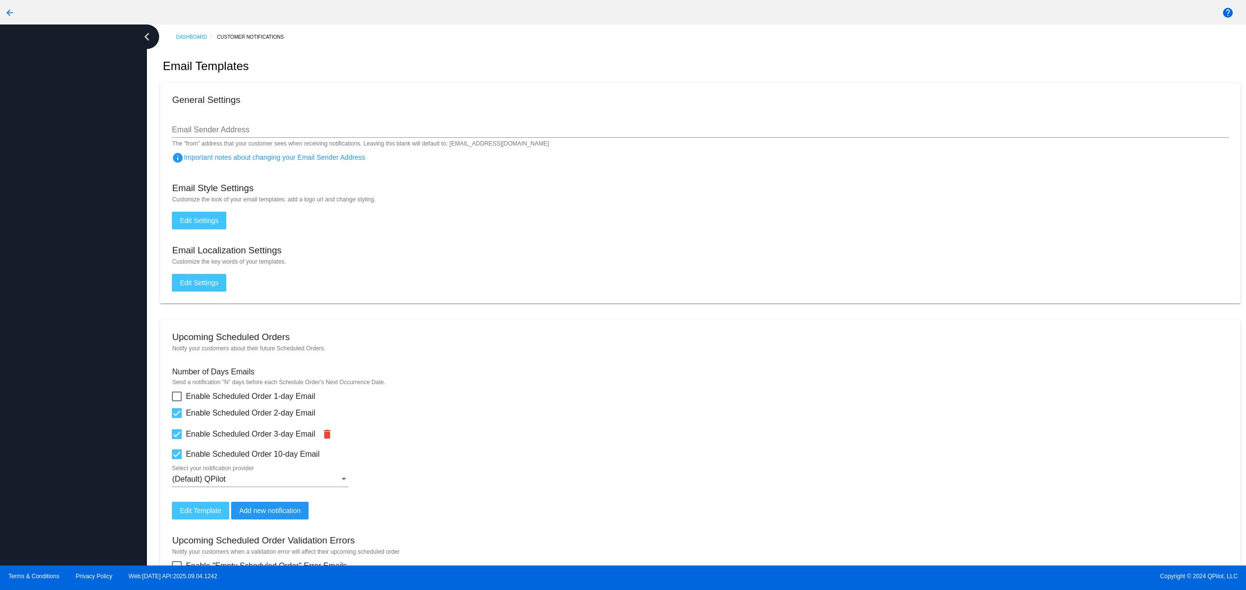
click at [59, 325] on div at bounding box center [73, 294] width 147 height 541
click at [57, 280] on div at bounding box center [73, 294] width 147 height 541
click at [51, 422] on div at bounding box center [73, 294] width 147 height 541
click at [52, 345] on div at bounding box center [73, 294] width 147 height 541
click at [44, 316] on div at bounding box center [73, 294] width 147 height 541
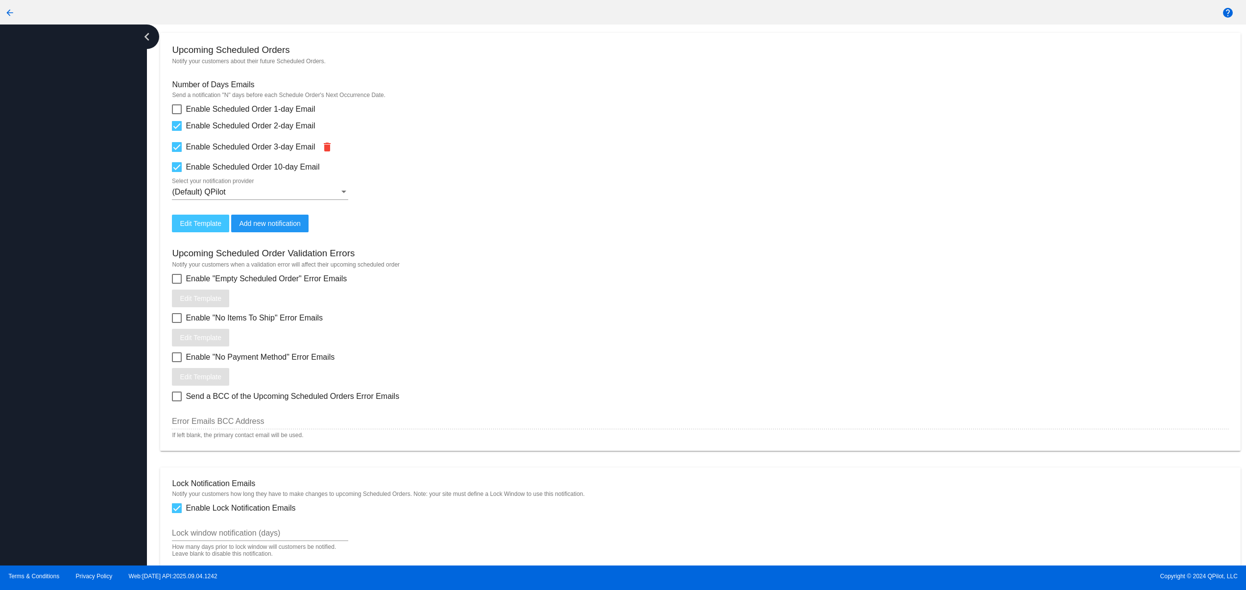
scroll to position [392, 0]
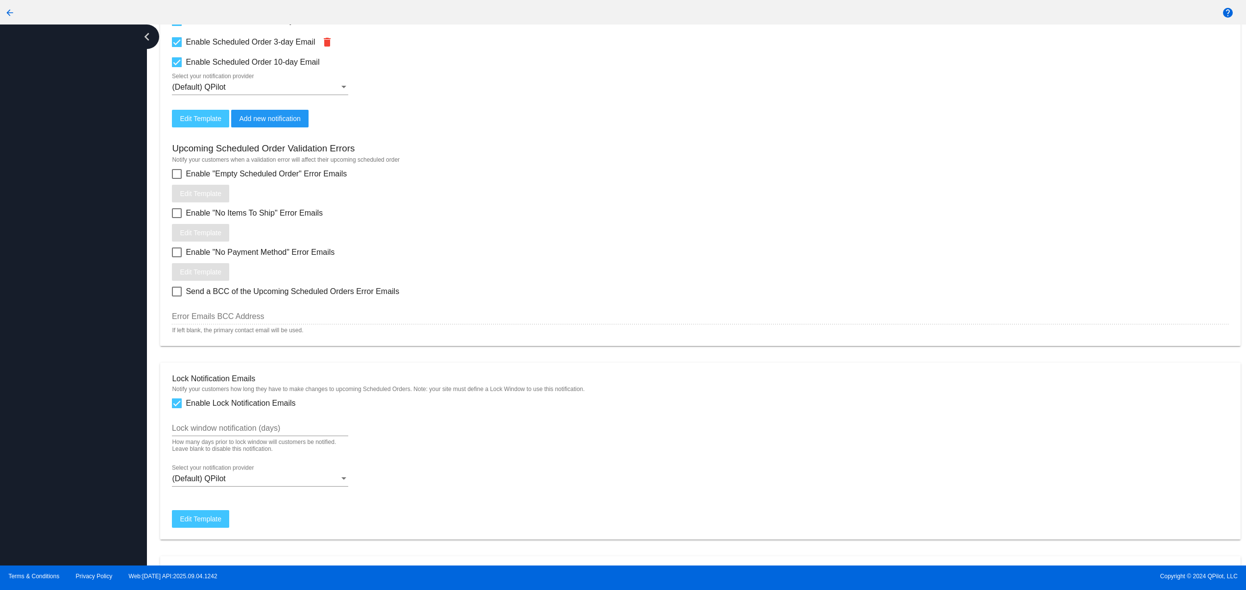
click at [317, 573] on span "Terms & Conditions Privacy Policy Web:[DATE] API:2025.09.04.1242" at bounding box center [311, 576] width 606 height 7
click at [116, 546] on div at bounding box center [73, 294] width 147 height 541
click at [1125, 134] on div "Upcoming Scheduled Order Validation Errors Notify your customers when a validat…" at bounding box center [700, 230] width 1057 height 207
drag, startPoint x: 720, startPoint y: 410, endPoint x: 720, endPoint y: 396, distance: 13.7
click at [723, 406] on div "Enable Lock Notification Emails" at bounding box center [700, 403] width 1057 height 12
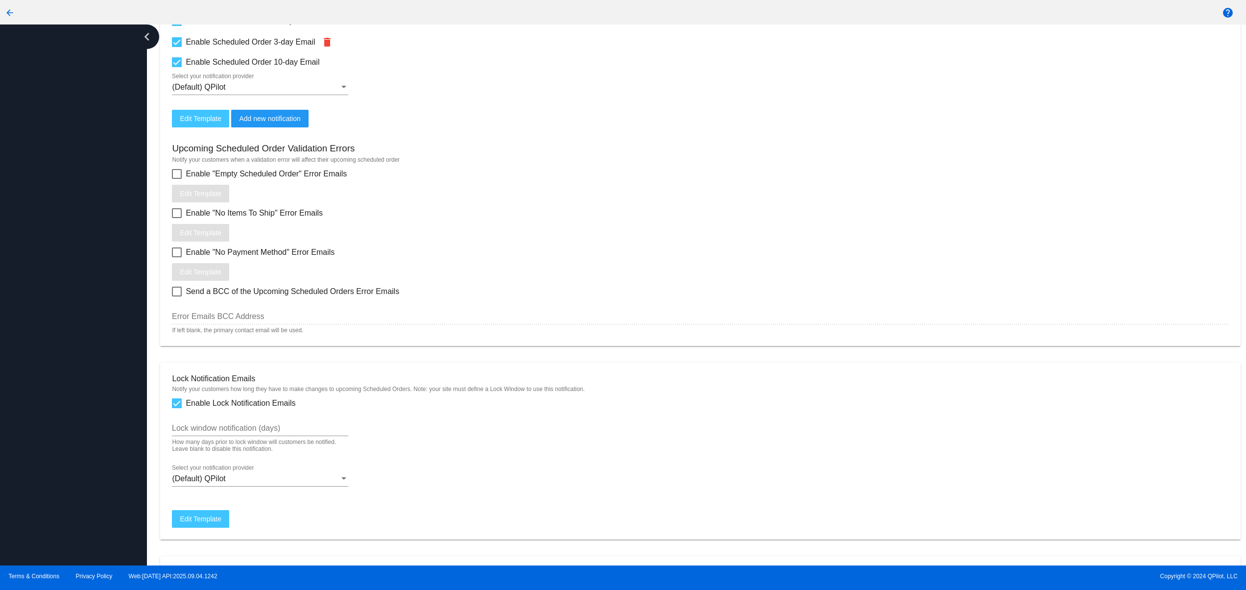
click at [68, 337] on div at bounding box center [73, 294] width 147 height 541
click at [54, 294] on div at bounding box center [73, 294] width 147 height 541
drag, startPoint x: 39, startPoint y: 353, endPoint x: 62, endPoint y: 271, distance: 85.3
click at [41, 353] on div at bounding box center [73, 294] width 147 height 541
click at [62, 271] on div at bounding box center [73, 294] width 147 height 541
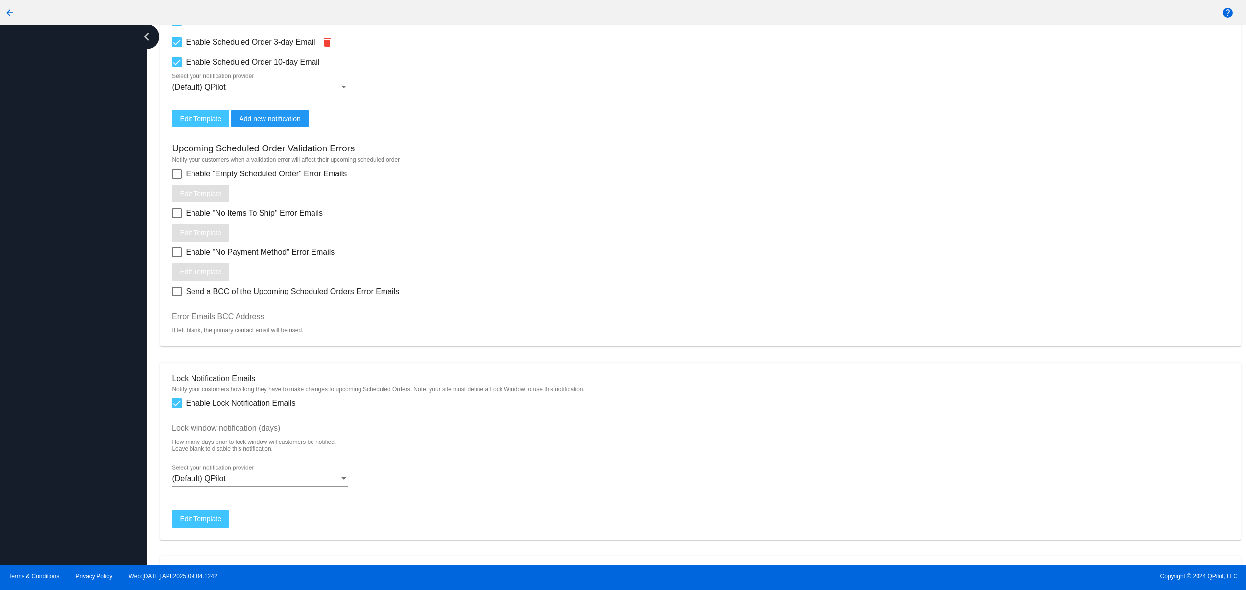
click at [78, 204] on div at bounding box center [73, 294] width 147 height 541
click at [93, 360] on div at bounding box center [73, 294] width 147 height 541
click at [68, 317] on div at bounding box center [73, 294] width 147 height 541
click at [59, 286] on div at bounding box center [73, 294] width 147 height 541
click at [59, 243] on div at bounding box center [73, 294] width 147 height 541
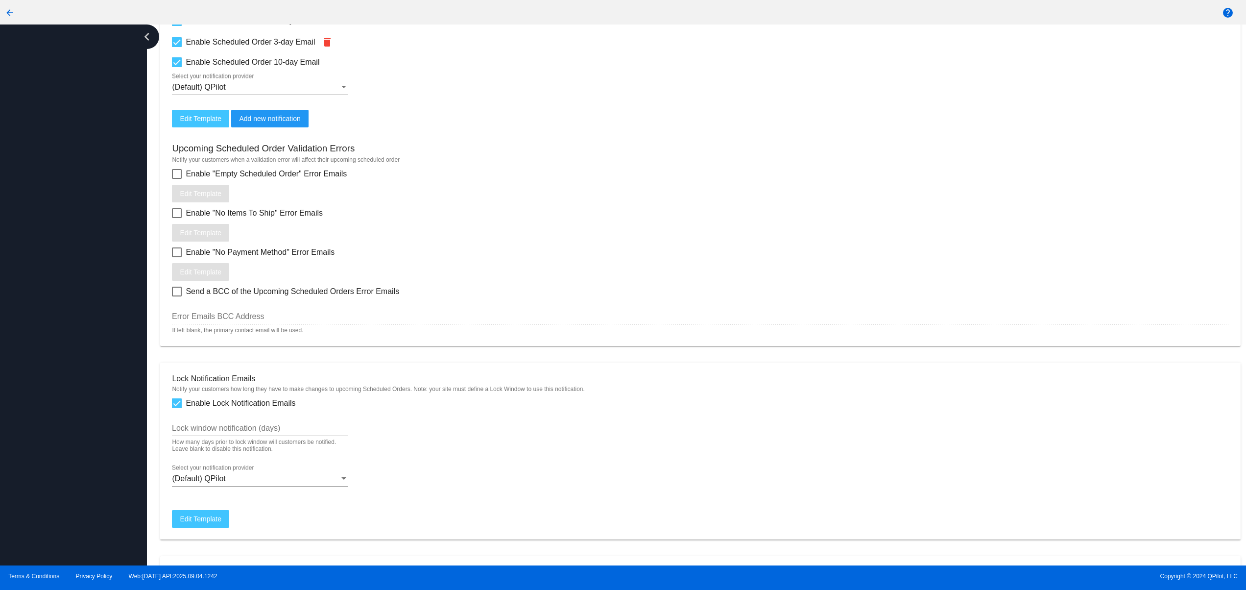
click at [69, 426] on div at bounding box center [73, 294] width 147 height 541
click at [67, 359] on div at bounding box center [73, 294] width 147 height 541
click at [72, 308] on div at bounding box center [73, 294] width 147 height 541
click at [86, 249] on div at bounding box center [73, 294] width 147 height 541
click at [85, 217] on div at bounding box center [73, 294] width 147 height 541
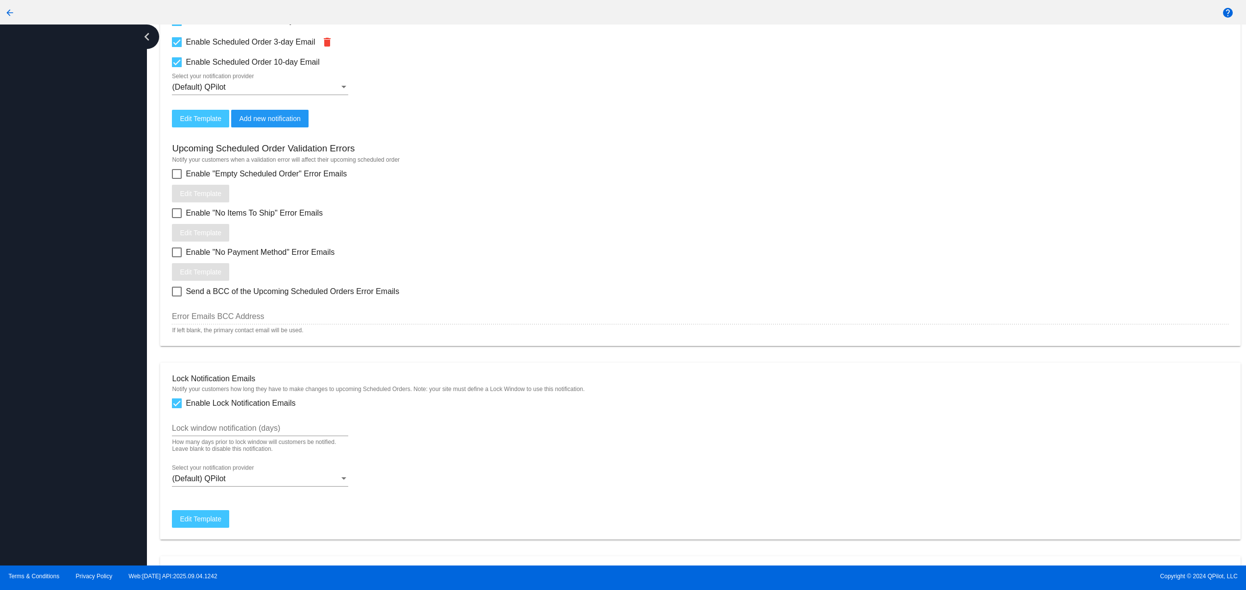
click at [74, 434] on div at bounding box center [73, 294] width 147 height 541
click at [74, 383] on div at bounding box center [73, 294] width 147 height 541
click at [74, 339] on div at bounding box center [73, 294] width 147 height 541
click at [63, 418] on div at bounding box center [73, 294] width 147 height 541
click at [48, 370] on div at bounding box center [73, 294] width 147 height 541
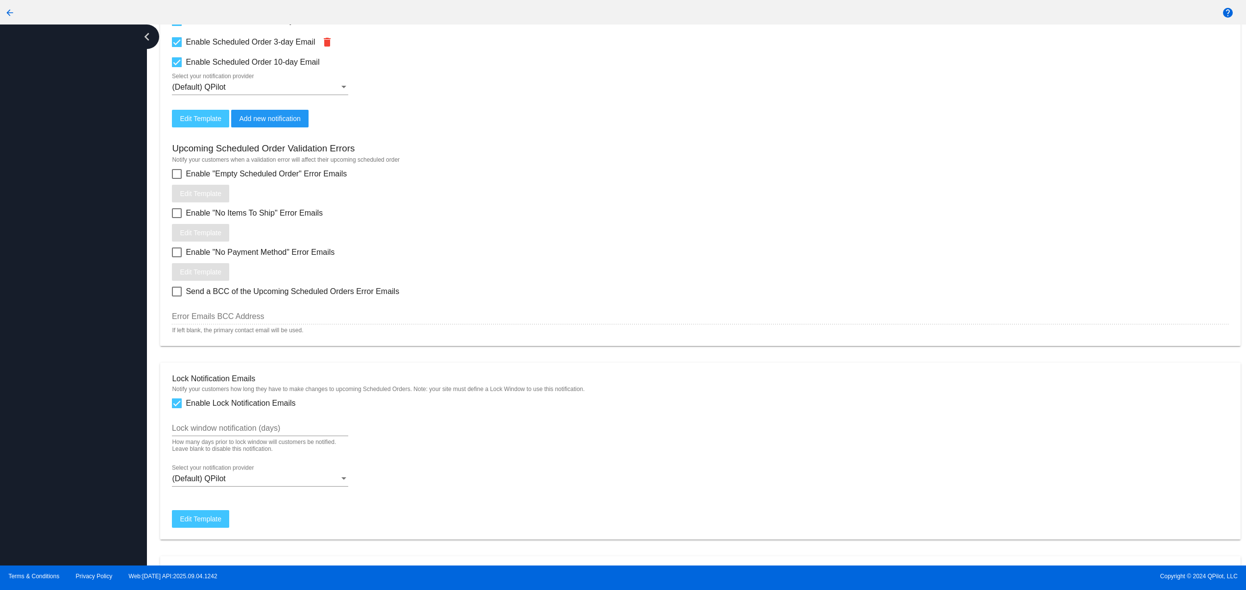
click at [48, 343] on div at bounding box center [73, 294] width 147 height 541
click at [48, 324] on div at bounding box center [73, 294] width 147 height 541
click at [49, 300] on div at bounding box center [73, 294] width 147 height 541
click at [110, 410] on div at bounding box center [73, 294] width 147 height 541
click at [90, 345] on div at bounding box center [73, 294] width 147 height 541
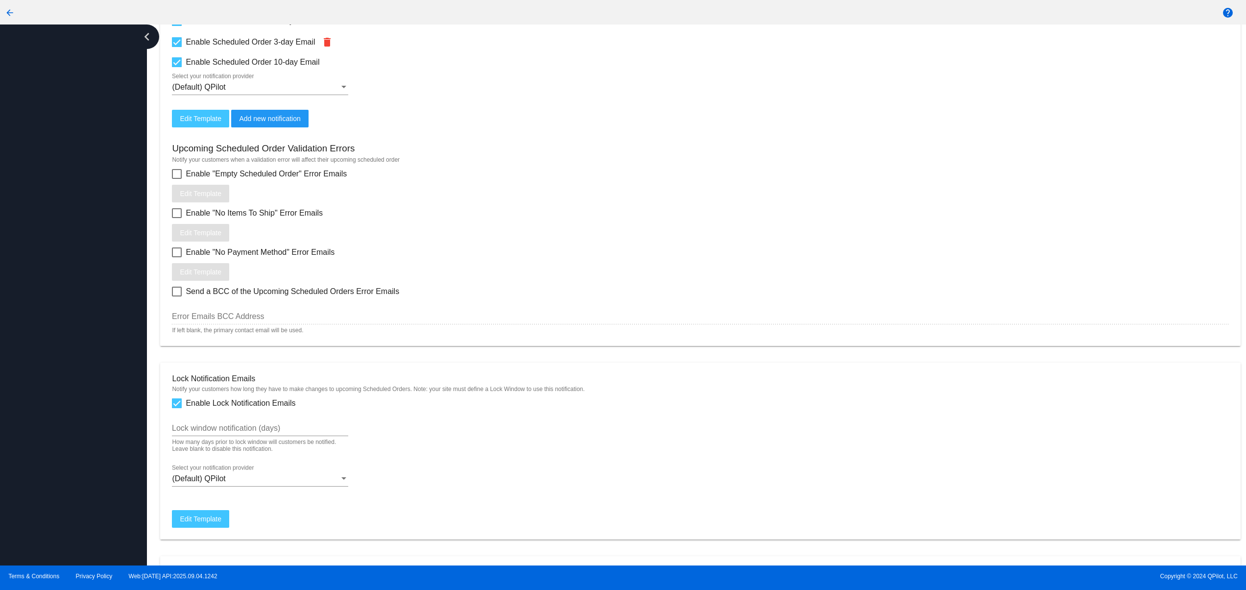
click at [89, 272] on div at bounding box center [73, 294] width 147 height 541
click at [18, 267] on div at bounding box center [73, 294] width 147 height 541
click at [76, 337] on div at bounding box center [73, 294] width 147 height 541
click at [78, 289] on div at bounding box center [73, 294] width 147 height 541
click at [74, 241] on div at bounding box center [73, 294] width 147 height 541
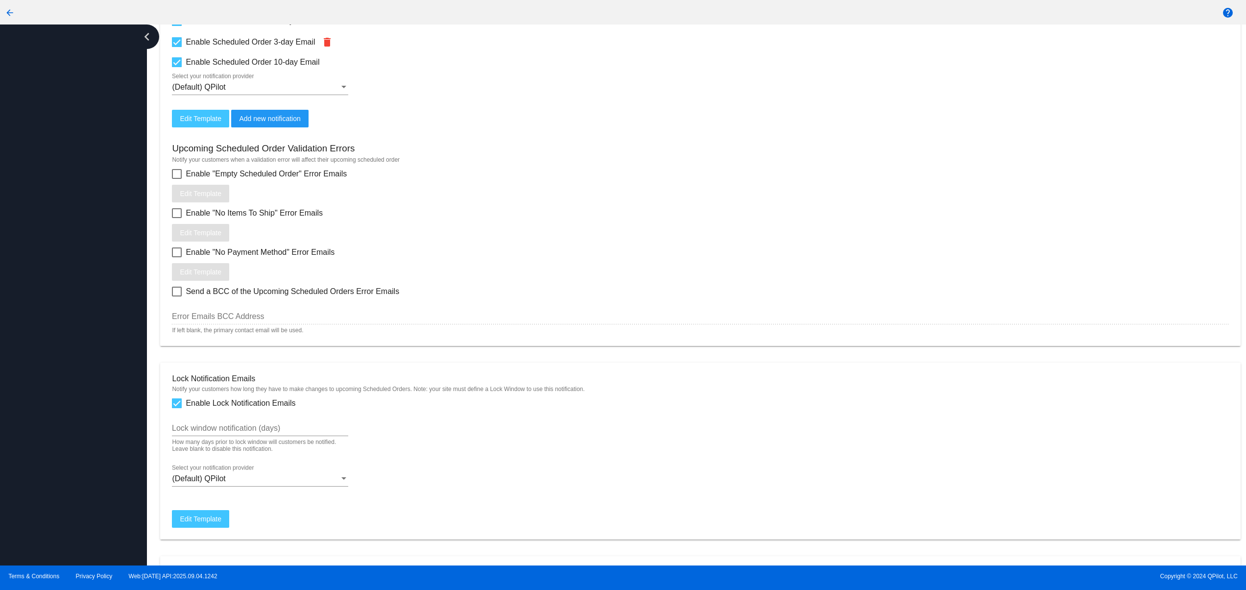
click at [57, 379] on div at bounding box center [73, 294] width 147 height 541
drag, startPoint x: 55, startPoint y: 324, endPoint x: 55, endPoint y: 308, distance: 16.2
click at [55, 321] on div at bounding box center [73, 294] width 147 height 541
click at [52, 265] on div at bounding box center [73, 294] width 147 height 541
click at [52, 226] on div at bounding box center [73, 294] width 147 height 541
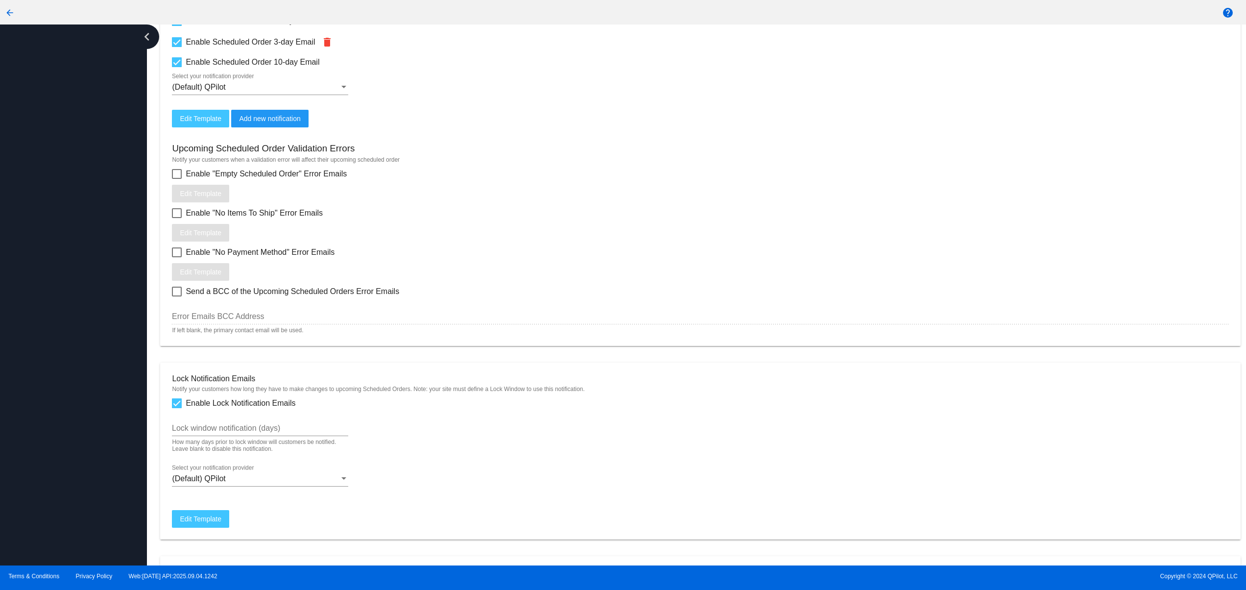
click at [67, 409] on div at bounding box center [73, 294] width 147 height 541
click at [78, 418] on div at bounding box center [73, 294] width 147 height 541
click at [64, 361] on div at bounding box center [73, 294] width 147 height 541
click at [65, 326] on div at bounding box center [73, 294] width 147 height 541
click at [60, 282] on div at bounding box center [73, 294] width 147 height 541
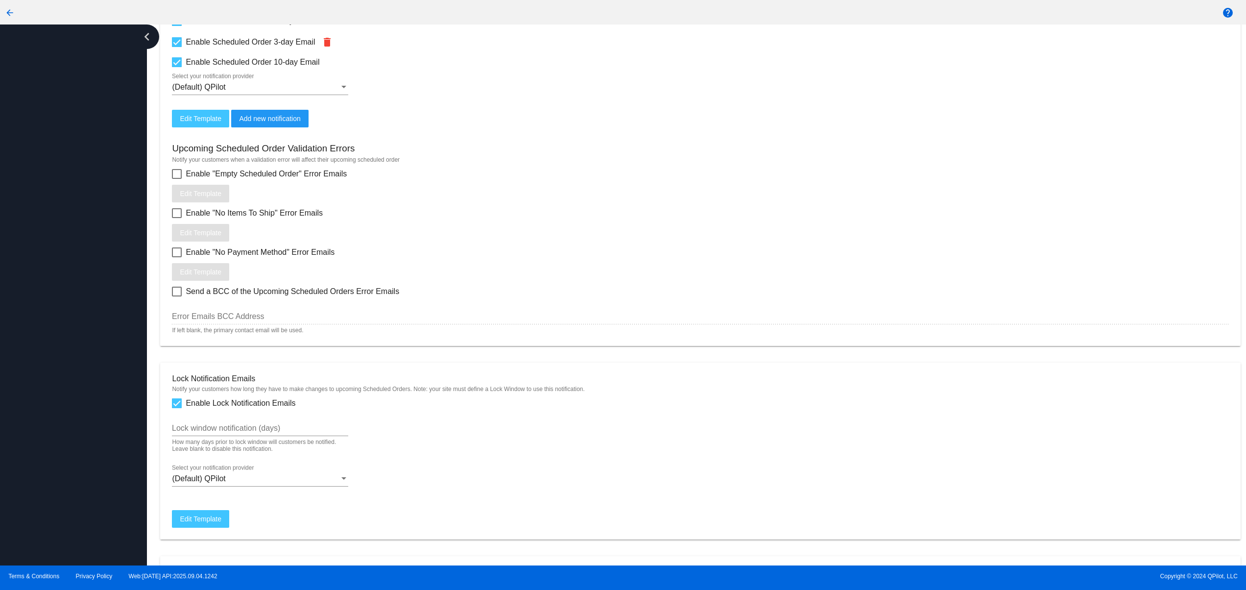
click at [51, 261] on div at bounding box center [73, 294] width 147 height 541
click at [59, 443] on div at bounding box center [73, 294] width 147 height 541
click at [59, 402] on div at bounding box center [73, 294] width 147 height 541
click at [59, 373] on div at bounding box center [73, 294] width 147 height 541
click at [53, 351] on div at bounding box center [73, 294] width 147 height 541
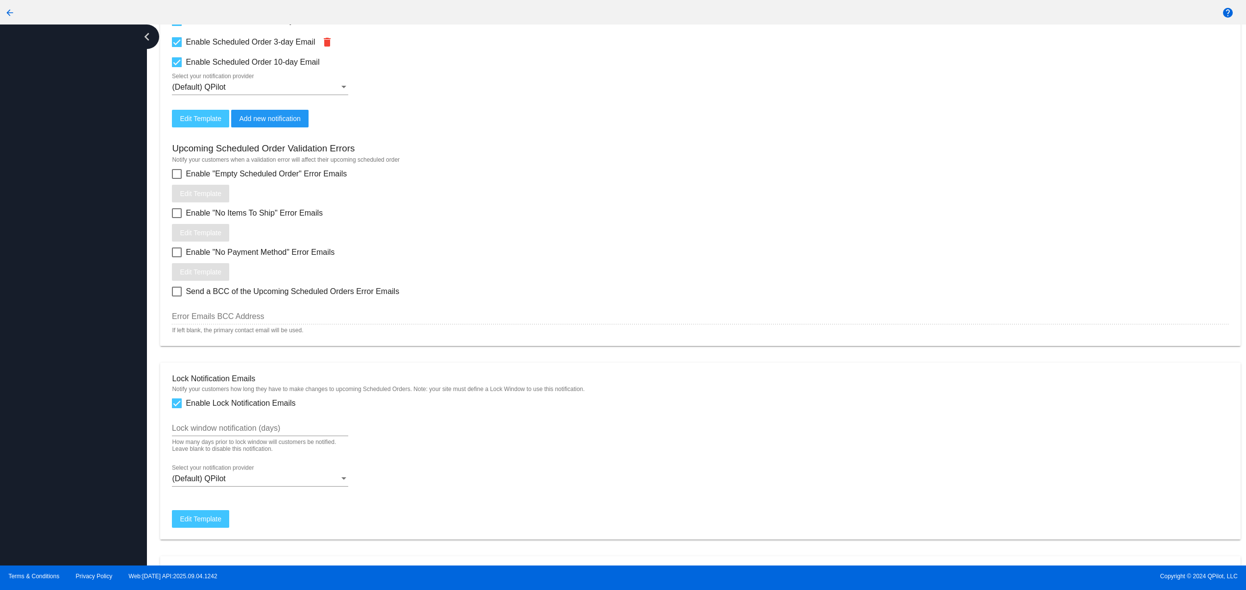
click at [47, 324] on div at bounding box center [73, 294] width 147 height 541
click at [100, 381] on div at bounding box center [73, 294] width 147 height 541
click at [77, 330] on div at bounding box center [73, 294] width 147 height 541
click at [55, 245] on div at bounding box center [73, 294] width 147 height 541
click at [56, 418] on div at bounding box center [73, 294] width 147 height 541
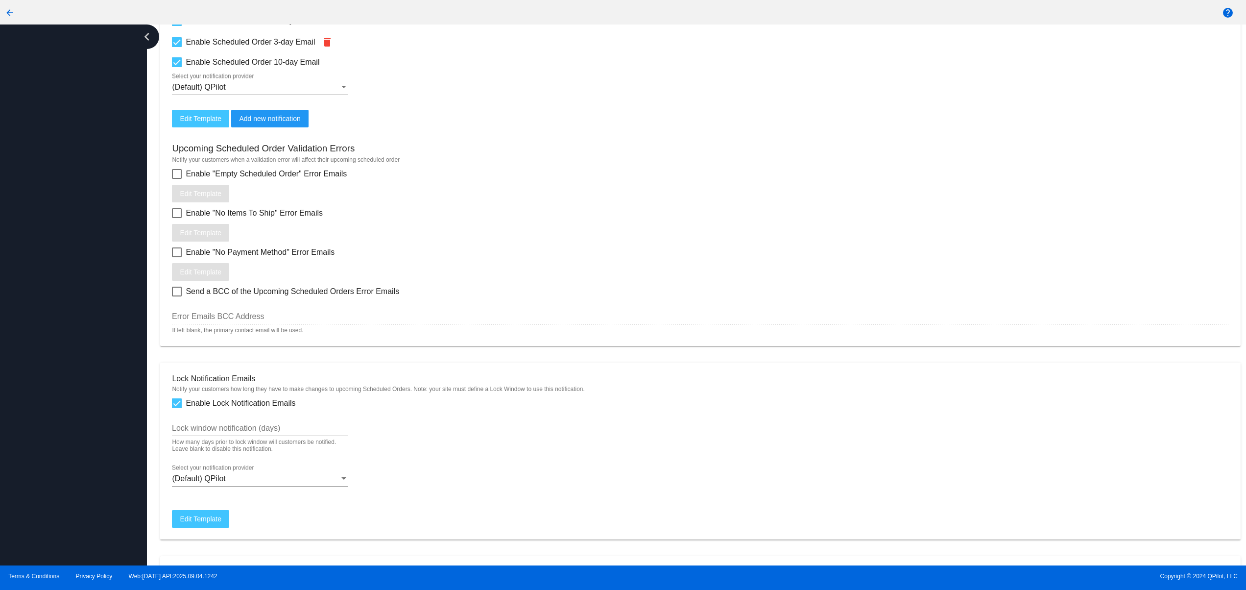
click at [62, 345] on div at bounding box center [73, 294] width 147 height 541
click at [64, 296] on div at bounding box center [73, 294] width 147 height 541
click at [61, 228] on div at bounding box center [73, 294] width 147 height 541
click at [70, 418] on div at bounding box center [73, 294] width 147 height 541
click at [69, 361] on div at bounding box center [73, 294] width 147 height 541
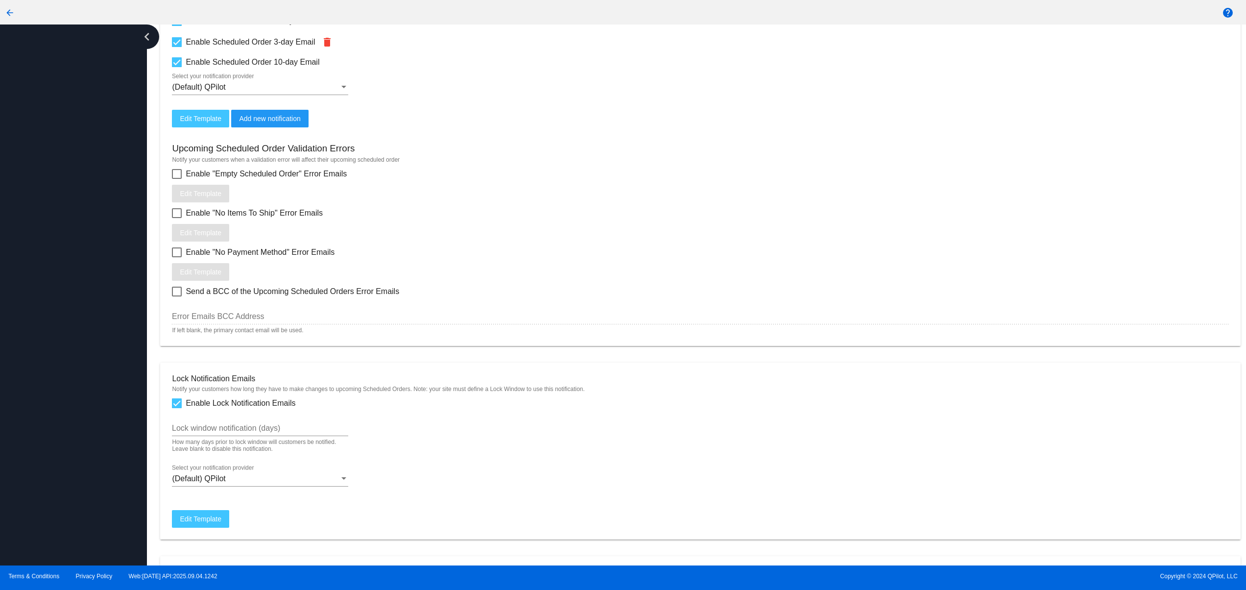
click at [70, 349] on div at bounding box center [73, 294] width 147 height 541
click at [119, 377] on div at bounding box center [73, 294] width 147 height 541
drag, startPoint x: 102, startPoint y: 343, endPoint x: 84, endPoint y: 308, distance: 40.1
click at [100, 341] on div at bounding box center [73, 294] width 147 height 541
click at [72, 285] on div at bounding box center [73, 294] width 147 height 541
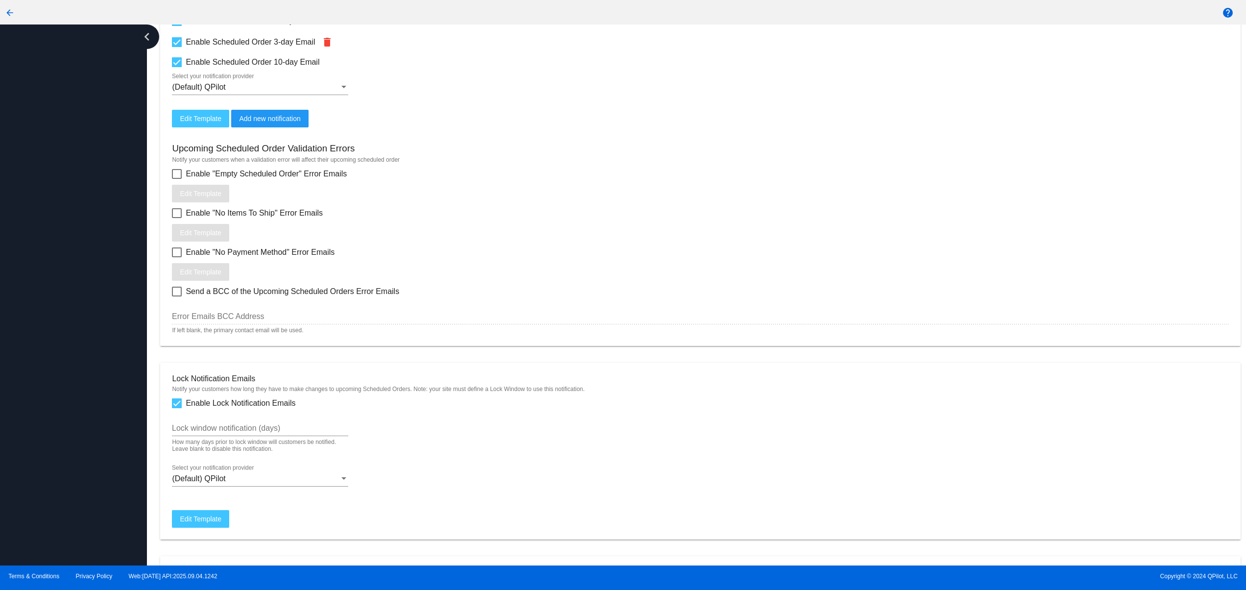
click at [51, 412] on div at bounding box center [73, 294] width 147 height 541
click at [51, 361] on div at bounding box center [73, 294] width 147 height 541
click at [44, 306] on div at bounding box center [73, 294] width 147 height 541
drag, startPoint x: 73, startPoint y: 371, endPoint x: 73, endPoint y: 300, distance: 71.0
click at [73, 369] on div at bounding box center [73, 294] width 147 height 541
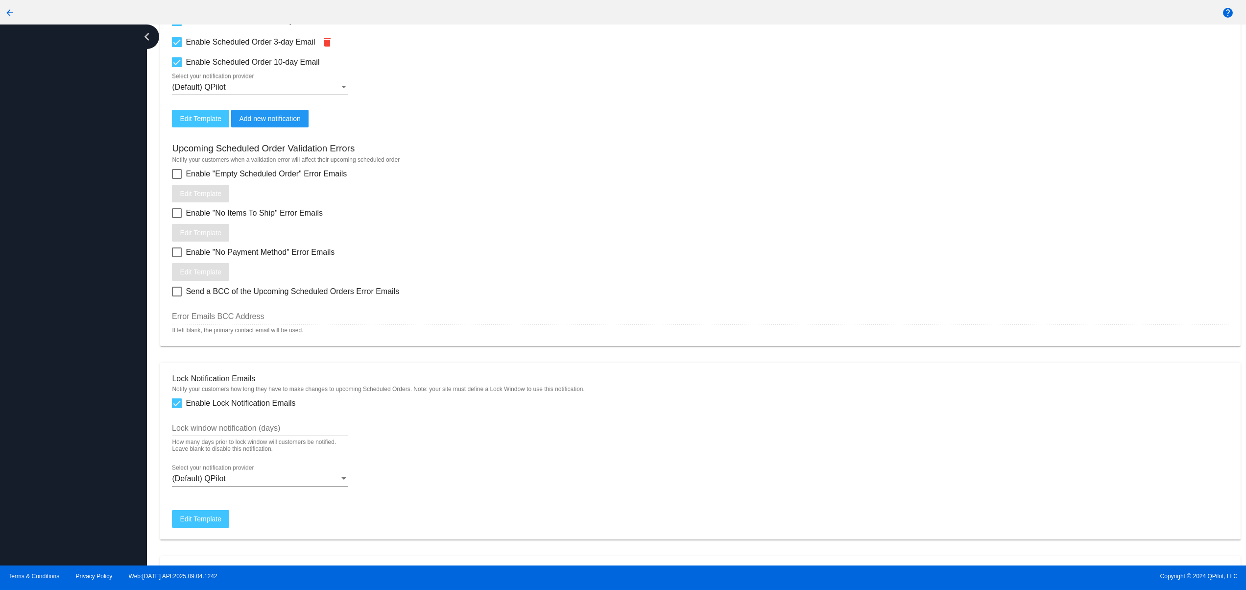
click at [73, 300] on div at bounding box center [73, 294] width 147 height 541
click at [65, 255] on div at bounding box center [73, 294] width 147 height 541
click at [71, 266] on div at bounding box center [73, 294] width 147 height 541
click at [72, 265] on div at bounding box center [73, 294] width 147 height 541
click at [74, 447] on div at bounding box center [73, 294] width 147 height 541
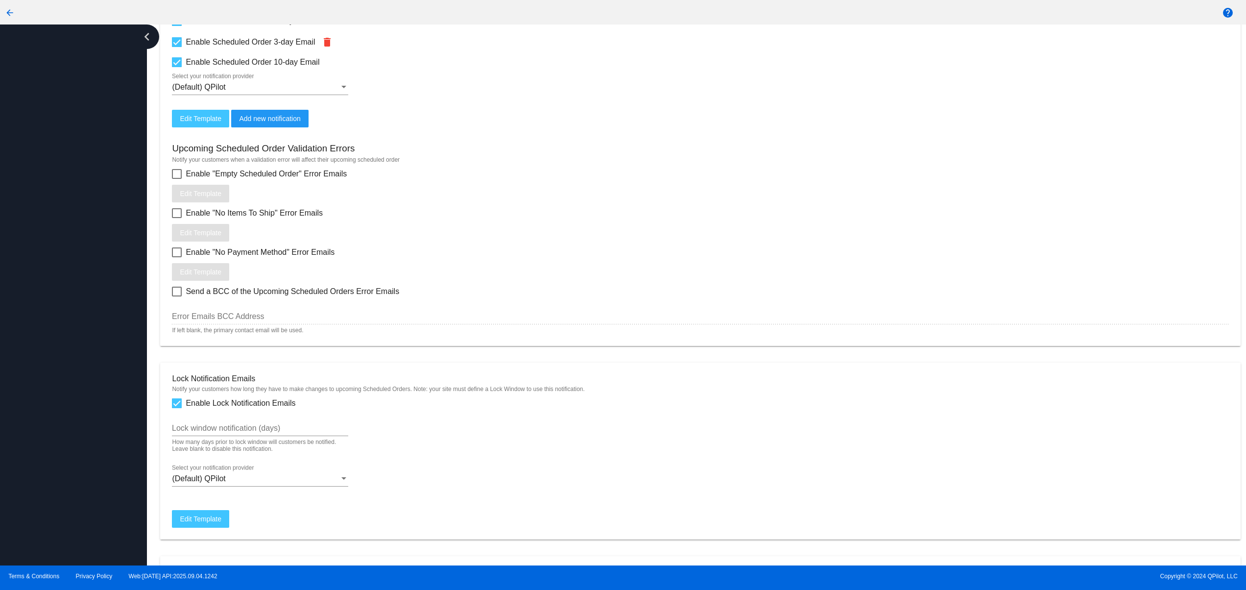
click at [74, 396] on div at bounding box center [73, 294] width 147 height 541
click at [74, 355] on div at bounding box center [73, 294] width 147 height 541
click at [69, 323] on div at bounding box center [73, 294] width 147 height 541
click at [57, 294] on div at bounding box center [73, 294] width 147 height 541
click at [53, 253] on div at bounding box center [73, 294] width 147 height 541
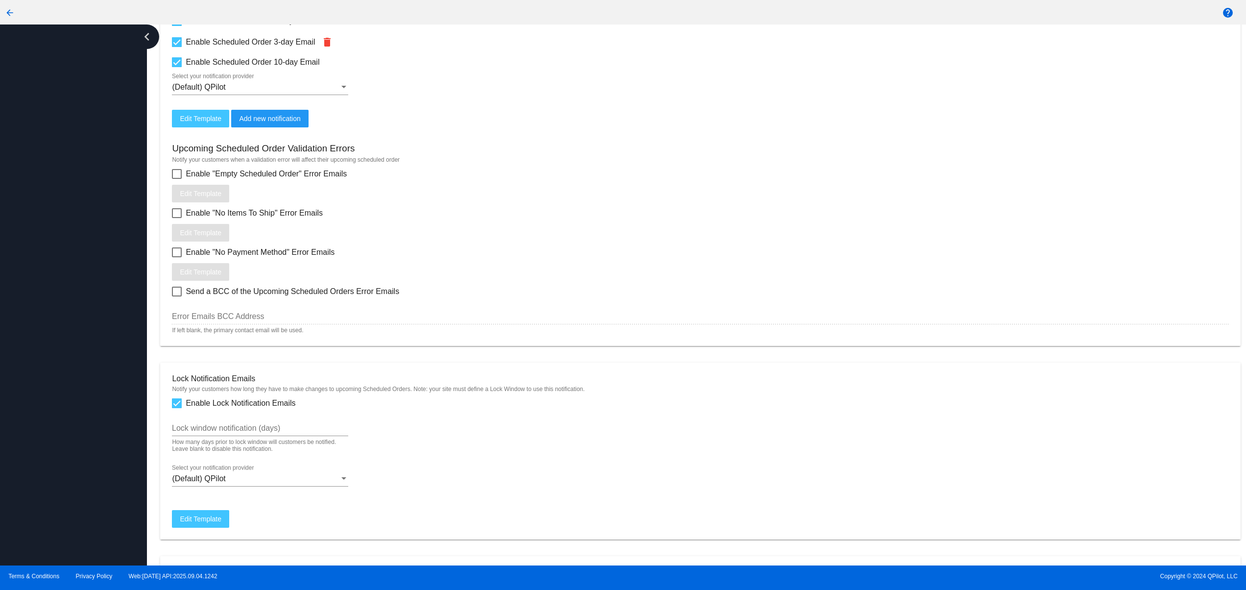
drag, startPoint x: 77, startPoint y: 445, endPoint x: 75, endPoint y: 404, distance: 41.7
click at [77, 446] on div at bounding box center [73, 294] width 147 height 541
click at [75, 396] on div at bounding box center [73, 294] width 147 height 541
click at [63, 349] on div at bounding box center [73, 294] width 147 height 541
click at [57, 321] on div at bounding box center [73, 294] width 147 height 541
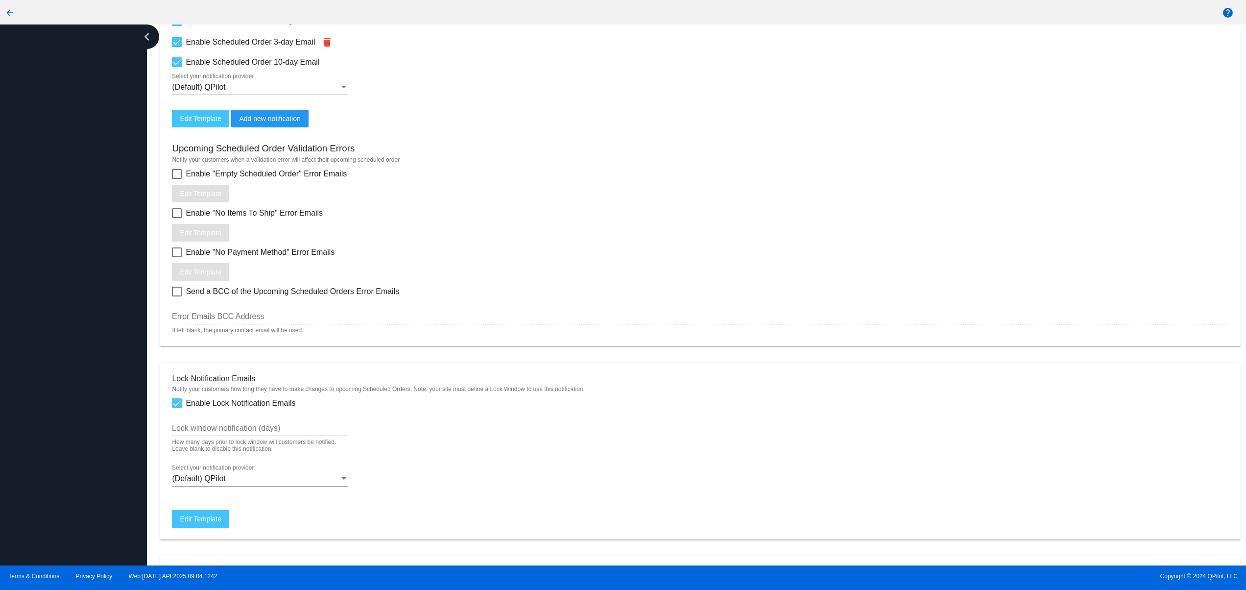
click at [57, 283] on div at bounding box center [73, 294] width 147 height 541
click at [65, 236] on div at bounding box center [73, 294] width 147 height 541
click at [85, 434] on div at bounding box center [73, 294] width 147 height 541
click at [81, 368] on div at bounding box center [73, 294] width 147 height 541
click at [81, 318] on div at bounding box center [73, 294] width 147 height 541
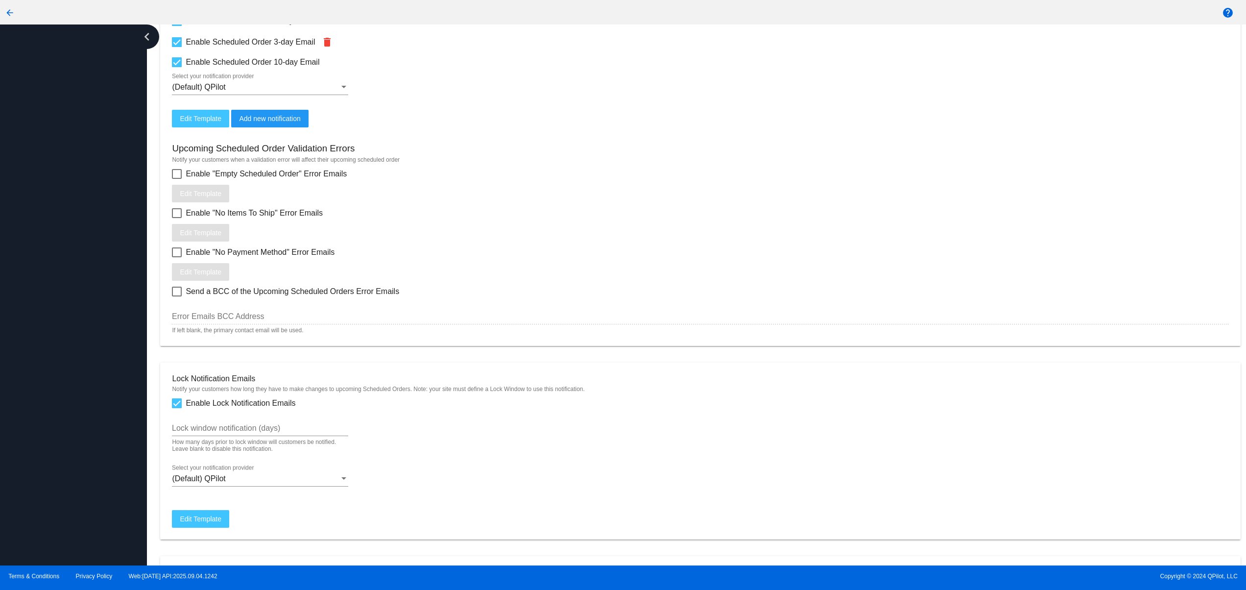
click at [81, 298] on div at bounding box center [73, 294] width 147 height 541
click at [81, 257] on div at bounding box center [73, 294] width 147 height 541
click at [61, 440] on div at bounding box center [73, 294] width 147 height 541
click at [69, 383] on div at bounding box center [73, 294] width 147 height 541
click at [72, 326] on div at bounding box center [73, 294] width 147 height 541
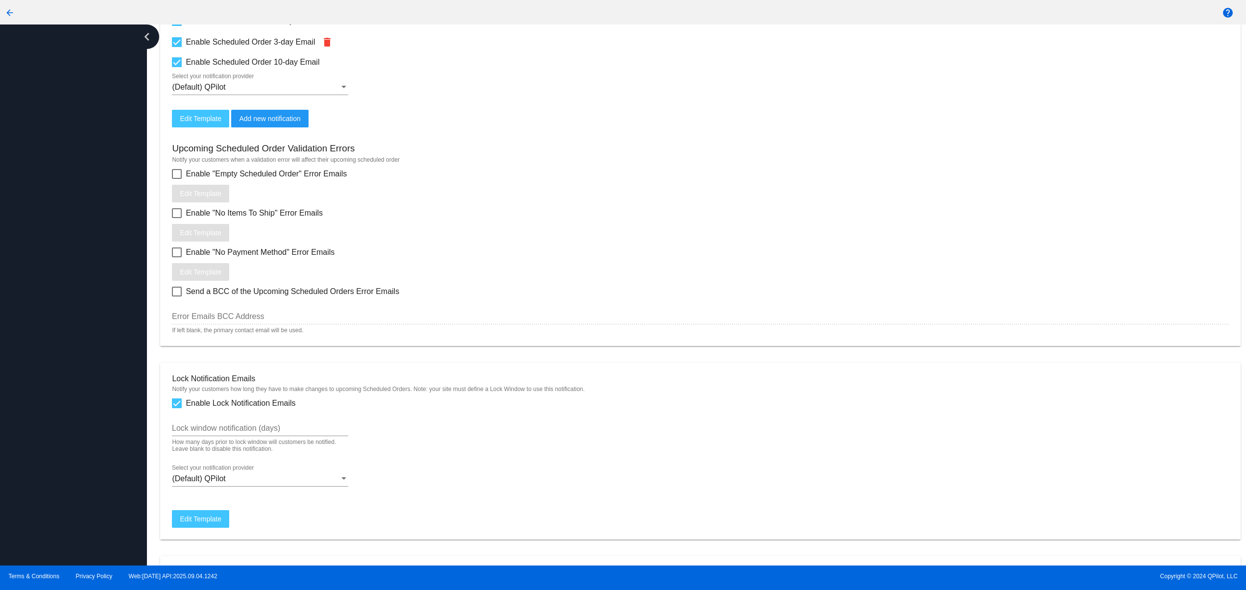
click at [71, 294] on div at bounding box center [73, 294] width 147 height 541
click at [71, 270] on div at bounding box center [73, 294] width 147 height 541
click at [71, 214] on div at bounding box center [73, 294] width 147 height 541
click at [83, 473] on div at bounding box center [73, 294] width 147 height 541
drag, startPoint x: 83, startPoint y: 416, endPoint x: 83, endPoint y: 404, distance: 12.2
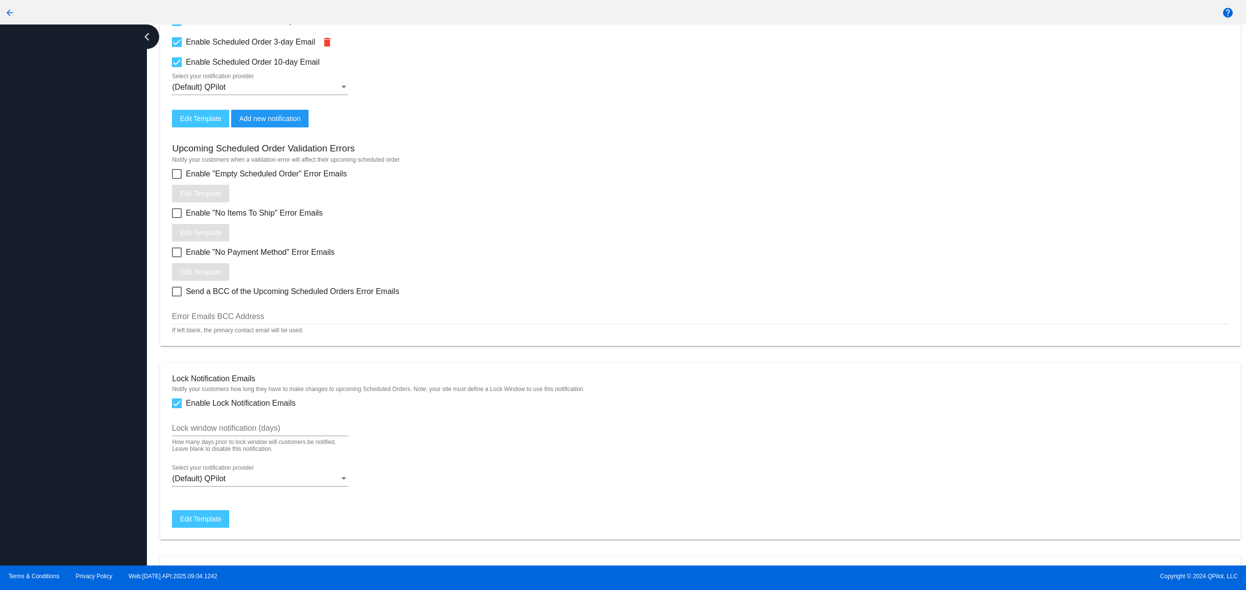
click at [83, 412] on div at bounding box center [73, 294] width 147 height 541
click at [80, 345] on div at bounding box center [73, 294] width 147 height 541
click at [76, 310] on div at bounding box center [73, 294] width 147 height 541
click at [71, 282] on div at bounding box center [73, 294] width 147 height 541
click at [71, 224] on div at bounding box center [73, 294] width 147 height 541
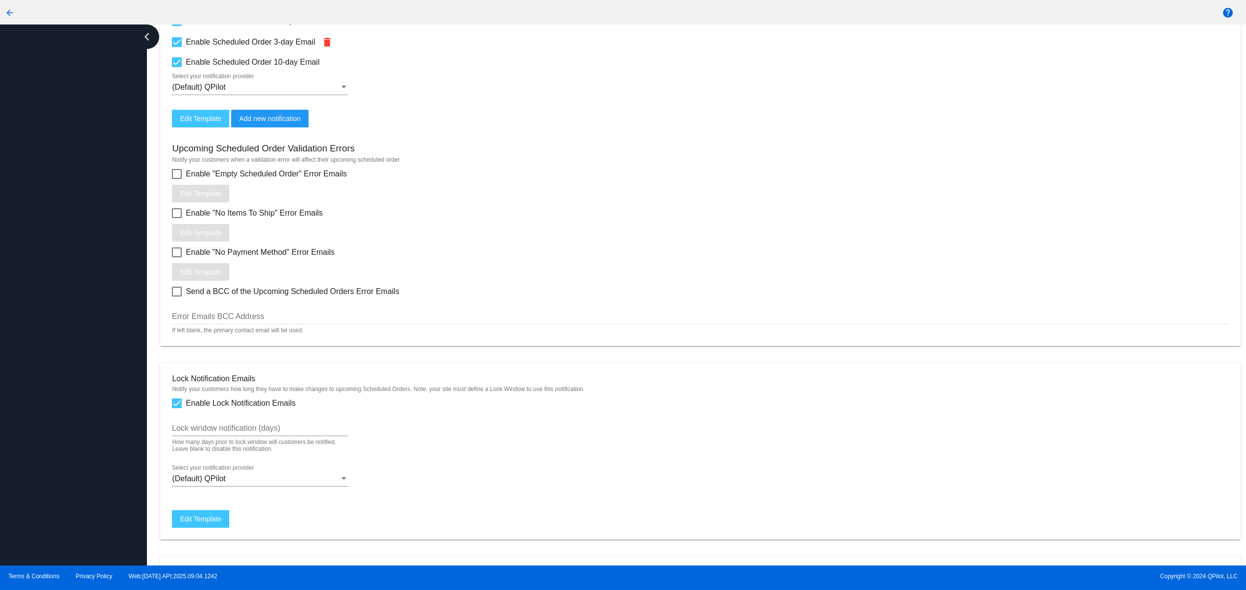
click at [59, 465] on div at bounding box center [73, 294] width 147 height 541
click at [59, 396] on div at bounding box center [73, 294] width 147 height 541
click at [62, 330] on div at bounding box center [73, 294] width 147 height 541
click at [62, 284] on div at bounding box center [73, 294] width 147 height 541
click at [62, 268] on div at bounding box center [73, 294] width 147 height 541
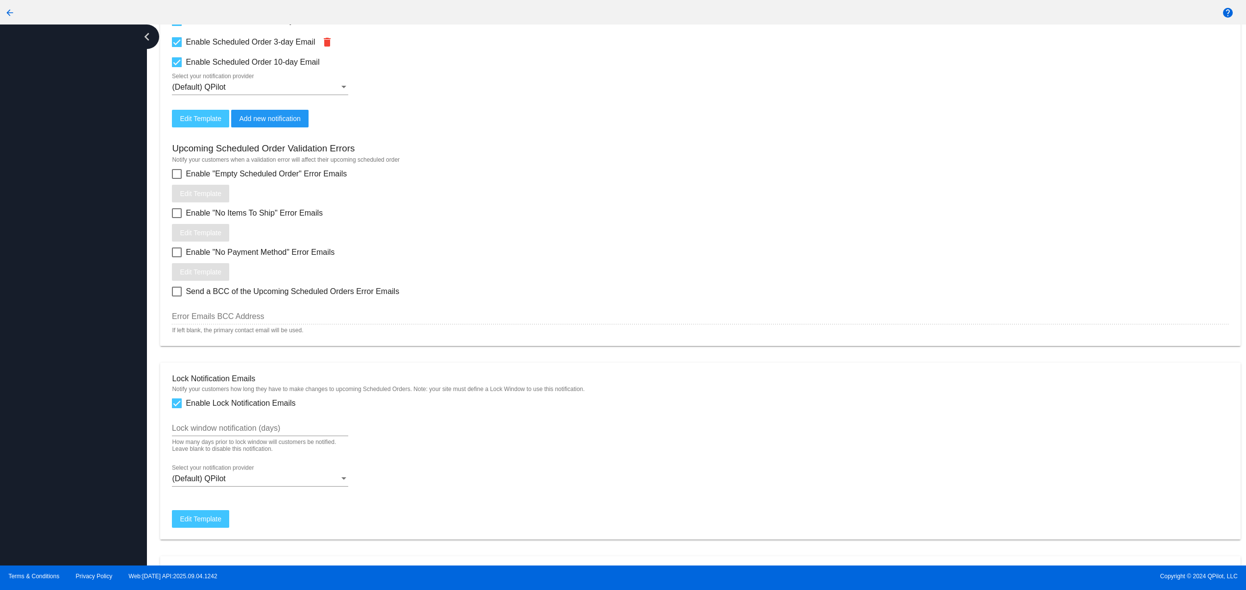
drag, startPoint x: 62, startPoint y: 231, endPoint x: 62, endPoint y: 189, distance: 42.6
click at [62, 229] on div at bounding box center [73, 294] width 147 height 541
click at [61, 177] on div at bounding box center [73, 294] width 147 height 541
click at [77, 426] on div at bounding box center [73, 294] width 147 height 541
drag, startPoint x: 77, startPoint y: 385, endPoint x: 75, endPoint y: 316, distance: 68.6
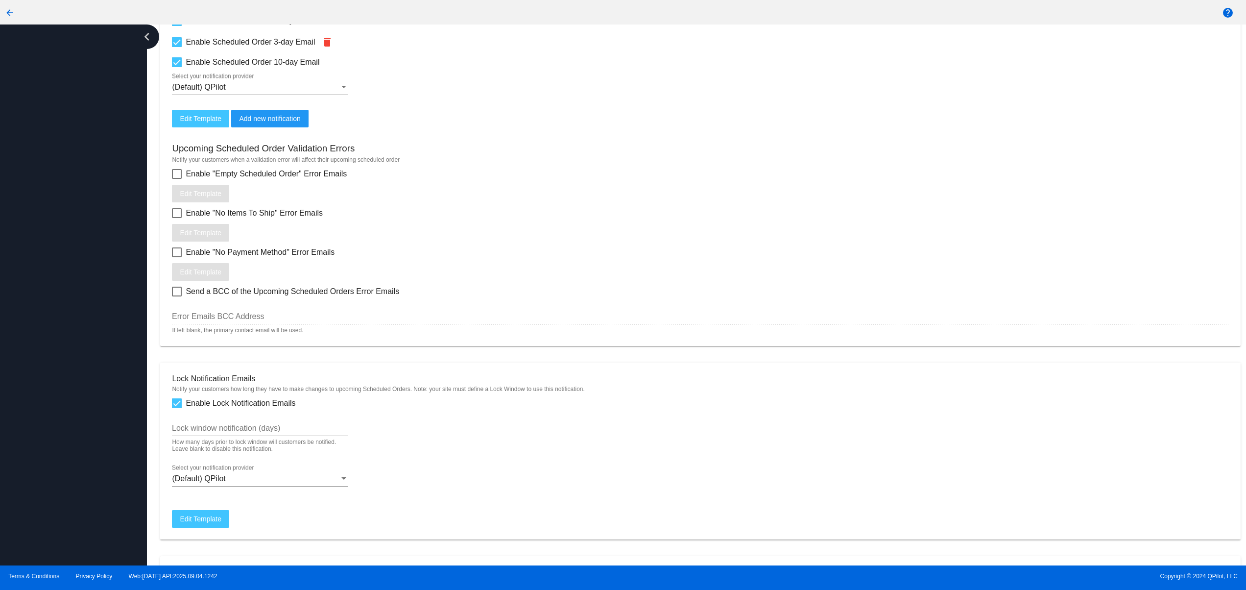
click at [77, 382] on div at bounding box center [73, 294] width 147 height 541
click at [75, 316] on div at bounding box center [73, 294] width 147 height 541
click at [75, 277] on div at bounding box center [73, 294] width 147 height 541
click at [72, 202] on div at bounding box center [73, 294] width 147 height 541
click at [61, 494] on div at bounding box center [73, 294] width 147 height 541
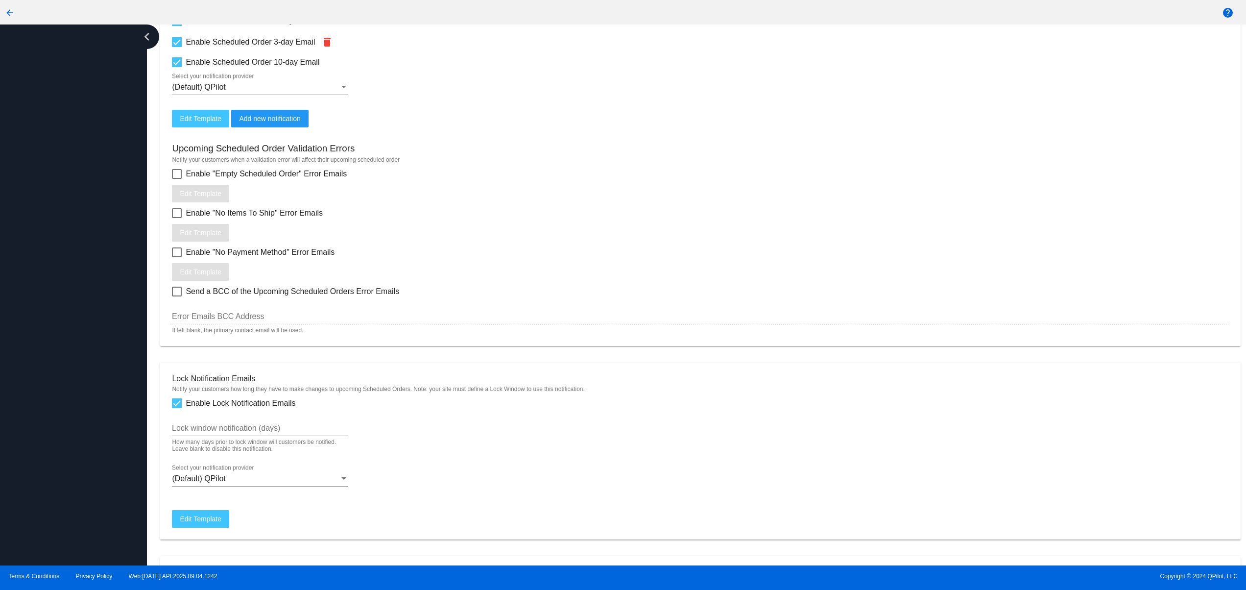
click at [63, 419] on div at bounding box center [73, 294] width 147 height 541
drag, startPoint x: 65, startPoint y: 363, endPoint x: 66, endPoint y: 351, distance: 11.8
click at [66, 361] on div at bounding box center [73, 294] width 147 height 541
click at [66, 324] on div at bounding box center [73, 294] width 147 height 541
click at [66, 283] on div at bounding box center [73, 294] width 147 height 541
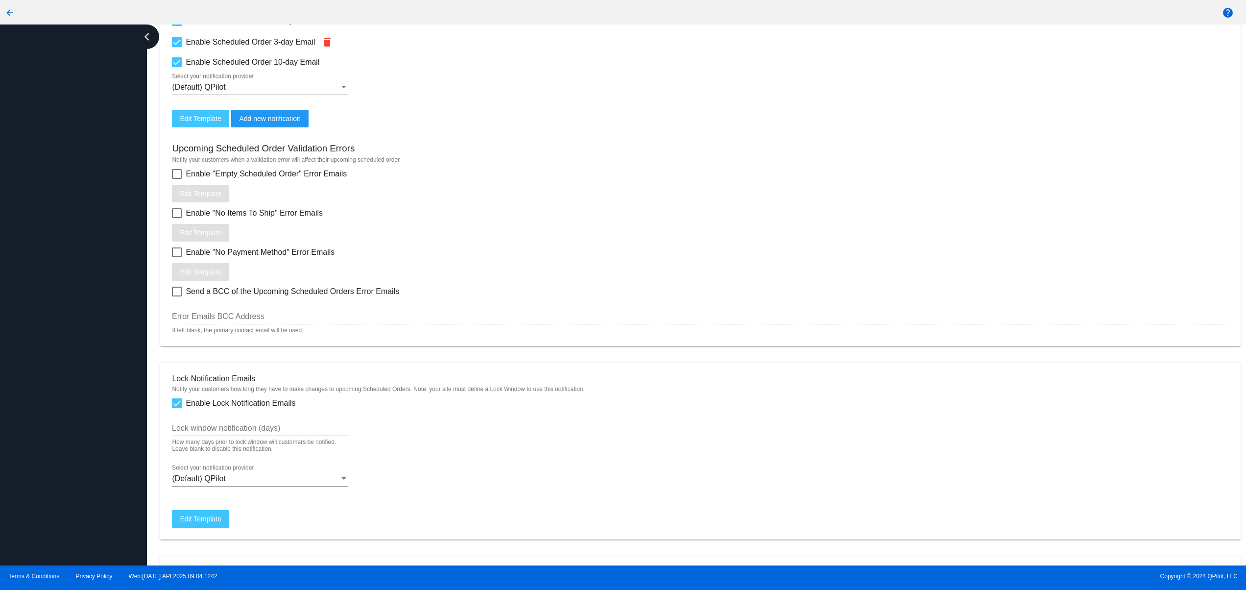
click at [81, 381] on div at bounding box center [73, 294] width 147 height 541
click at [83, 315] on div at bounding box center [73, 294] width 147 height 541
click at [85, 255] on div at bounding box center [73, 294] width 147 height 541
click at [82, 227] on div at bounding box center [73, 294] width 147 height 541
click at [83, 450] on div at bounding box center [73, 294] width 147 height 541
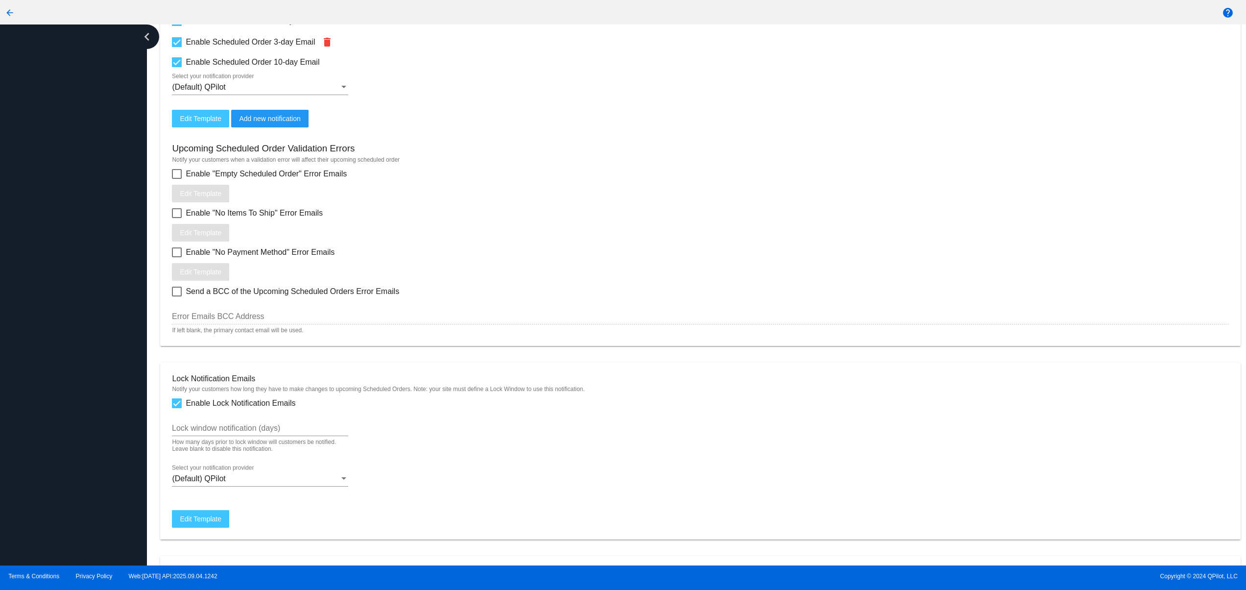
click at [81, 381] on div at bounding box center [73, 294] width 147 height 541
click at [71, 331] on div at bounding box center [73, 294] width 147 height 541
click at [61, 283] on div at bounding box center [73, 294] width 147 height 541
click at [55, 247] on div at bounding box center [73, 294] width 147 height 541
click at [55, 218] on div at bounding box center [73, 294] width 147 height 541
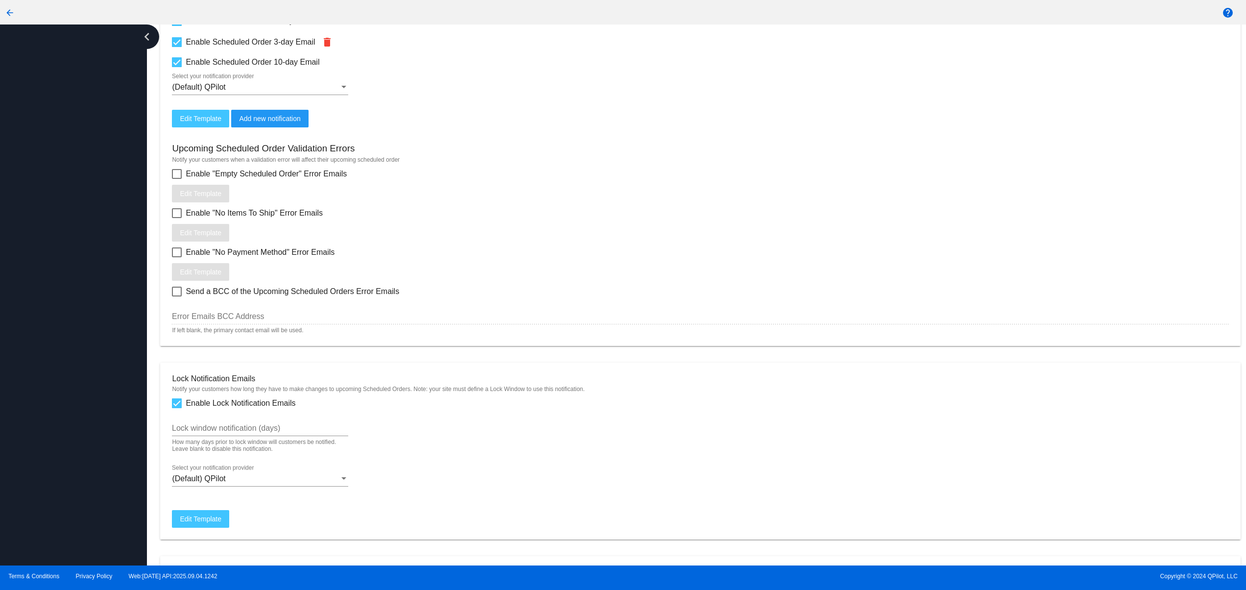
click at [66, 485] on div at bounding box center [73, 294] width 147 height 541
click at [65, 406] on div at bounding box center [73, 294] width 147 height 541
click at [61, 345] on div at bounding box center [73, 294] width 147 height 541
click at [59, 288] on div at bounding box center [73, 294] width 147 height 541
click at [55, 240] on div at bounding box center [73, 294] width 147 height 541
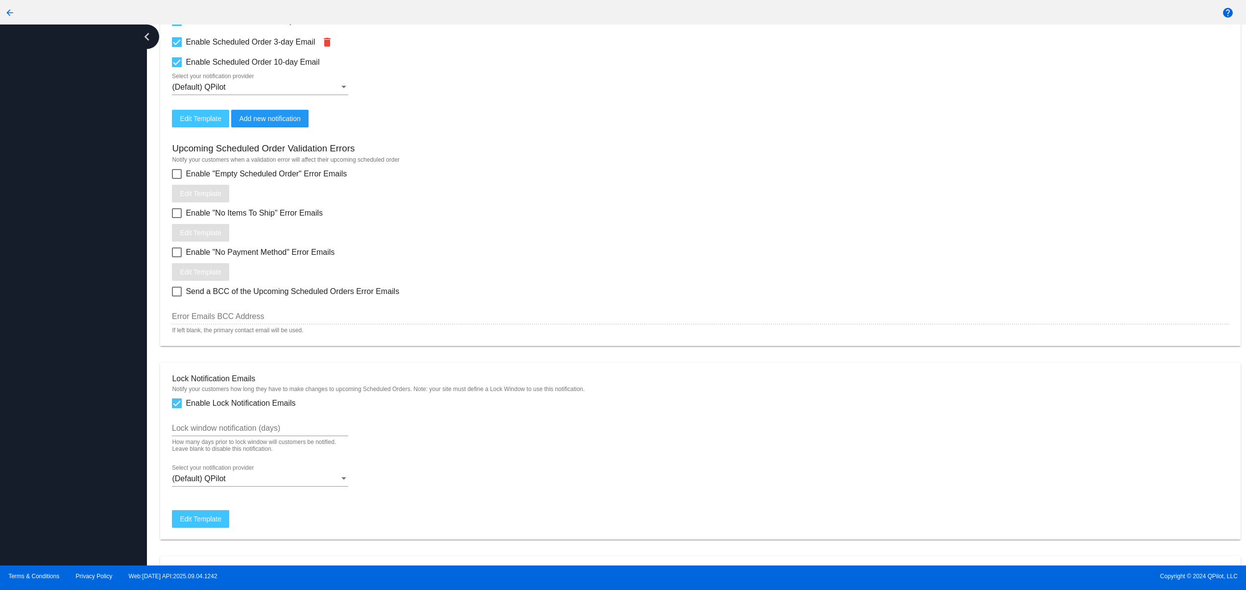
click at [55, 208] on div at bounding box center [73, 294] width 147 height 541
click at [94, 443] on div at bounding box center [73, 294] width 147 height 541
click at [71, 368] on div at bounding box center [73, 294] width 147 height 541
click at [71, 298] on div at bounding box center [73, 294] width 147 height 541
click at [71, 259] on div at bounding box center [73, 294] width 147 height 541
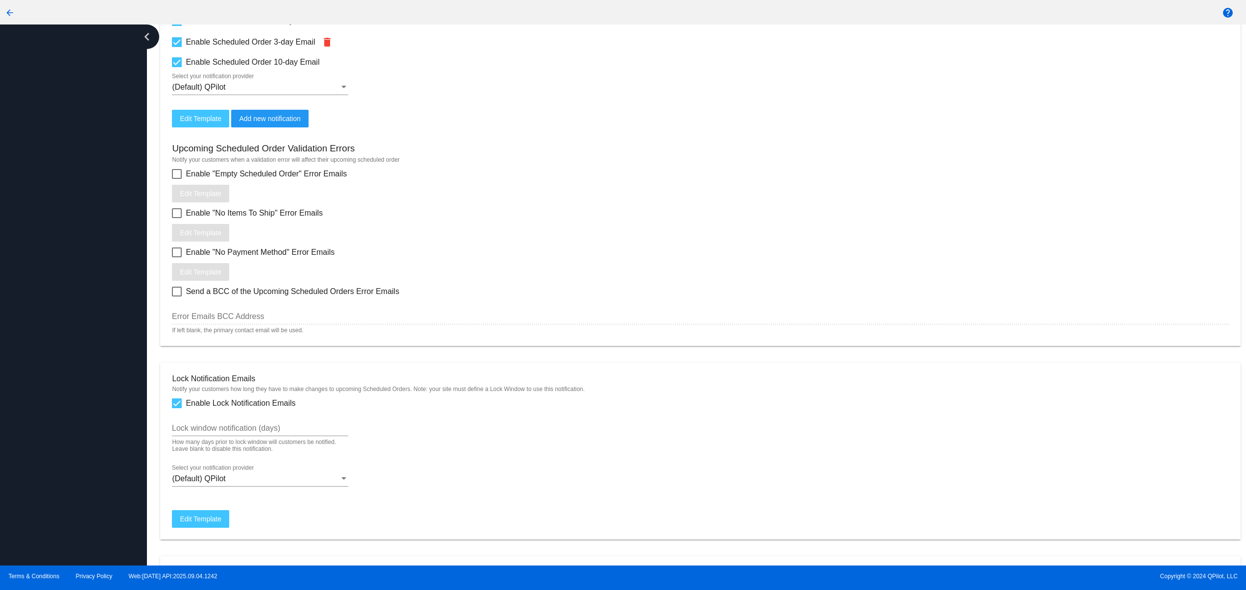
click at [67, 445] on div at bounding box center [73, 294] width 147 height 541
click at [63, 382] on div at bounding box center [73, 294] width 147 height 541
click at [63, 347] on div at bounding box center [73, 294] width 147 height 541
click at [63, 322] on div at bounding box center [73, 294] width 147 height 541
drag, startPoint x: 63, startPoint y: 446, endPoint x: 63, endPoint y: 430, distance: 16.2
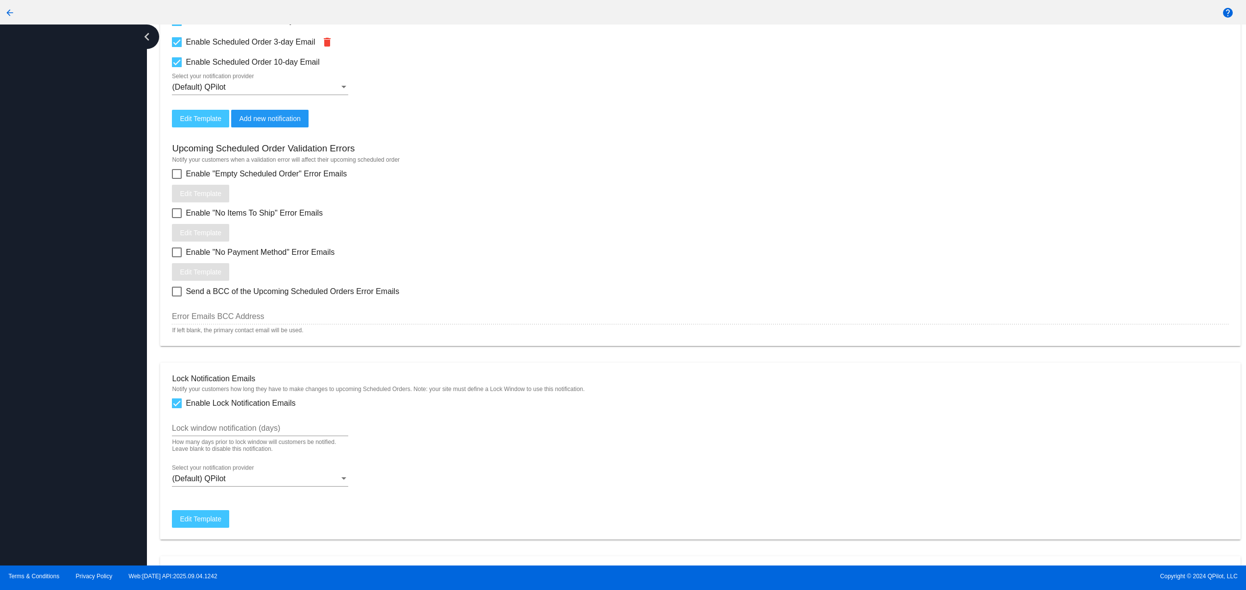
click at [63, 447] on div at bounding box center [73, 294] width 147 height 541
click at [63, 410] on div at bounding box center [73, 294] width 147 height 541
click at [64, 363] on div at bounding box center [73, 294] width 147 height 541
click at [63, 324] on div at bounding box center [73, 294] width 147 height 541
click at [63, 292] on div at bounding box center [73, 294] width 147 height 541
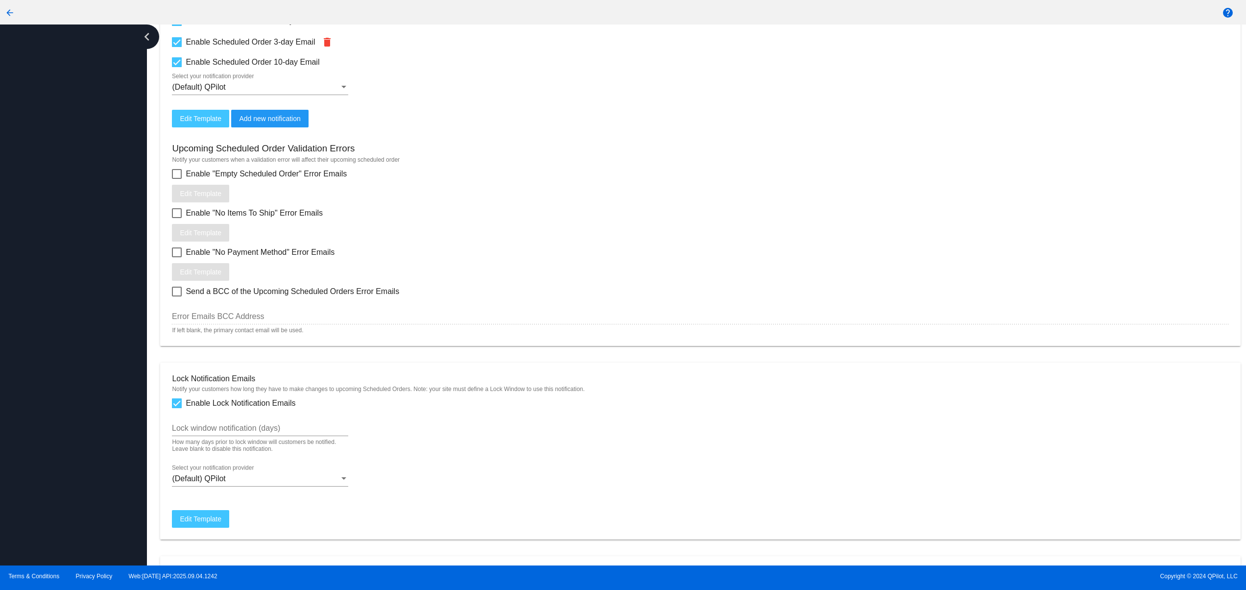
click at [57, 463] on div at bounding box center [73, 294] width 147 height 541
drag, startPoint x: 57, startPoint y: 384, endPoint x: 57, endPoint y: 367, distance: 17.2
click at [57, 383] on div at bounding box center [73, 294] width 147 height 541
click at [57, 324] on div at bounding box center [73, 294] width 147 height 541
click at [60, 290] on div at bounding box center [73, 294] width 147 height 541
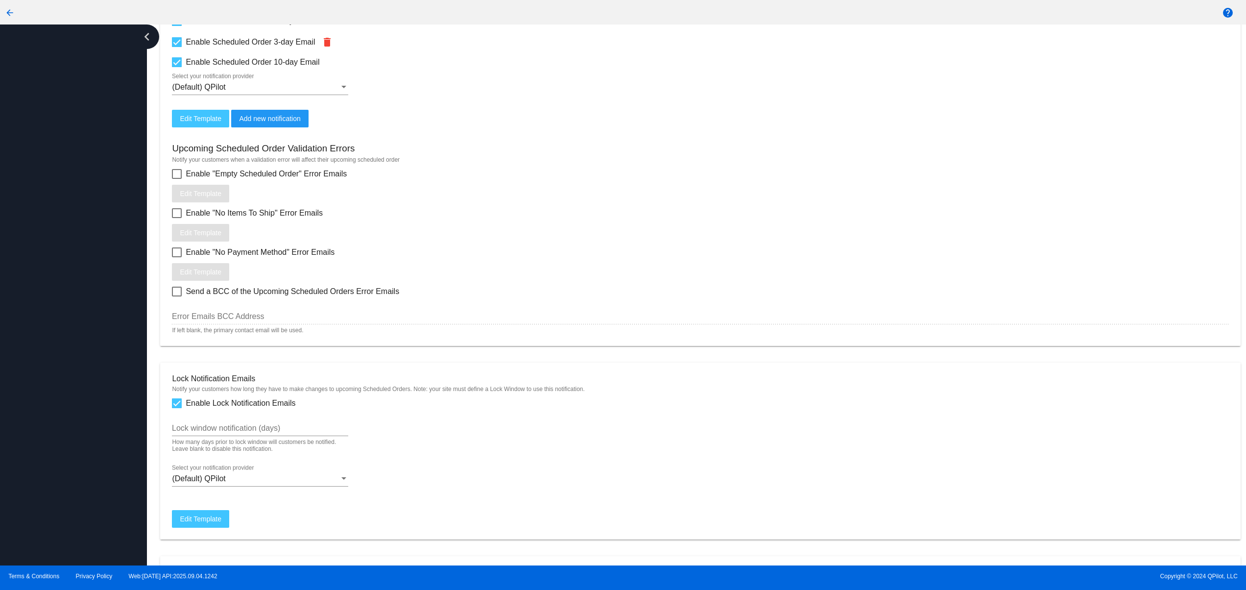
click at [80, 445] on div at bounding box center [73, 294] width 147 height 541
click at [74, 390] on div at bounding box center [73, 294] width 147 height 541
click at [77, 338] on div at bounding box center [73, 294] width 147 height 541
click at [79, 308] on div at bounding box center [73, 294] width 147 height 541
click at [81, 259] on div at bounding box center [73, 294] width 147 height 541
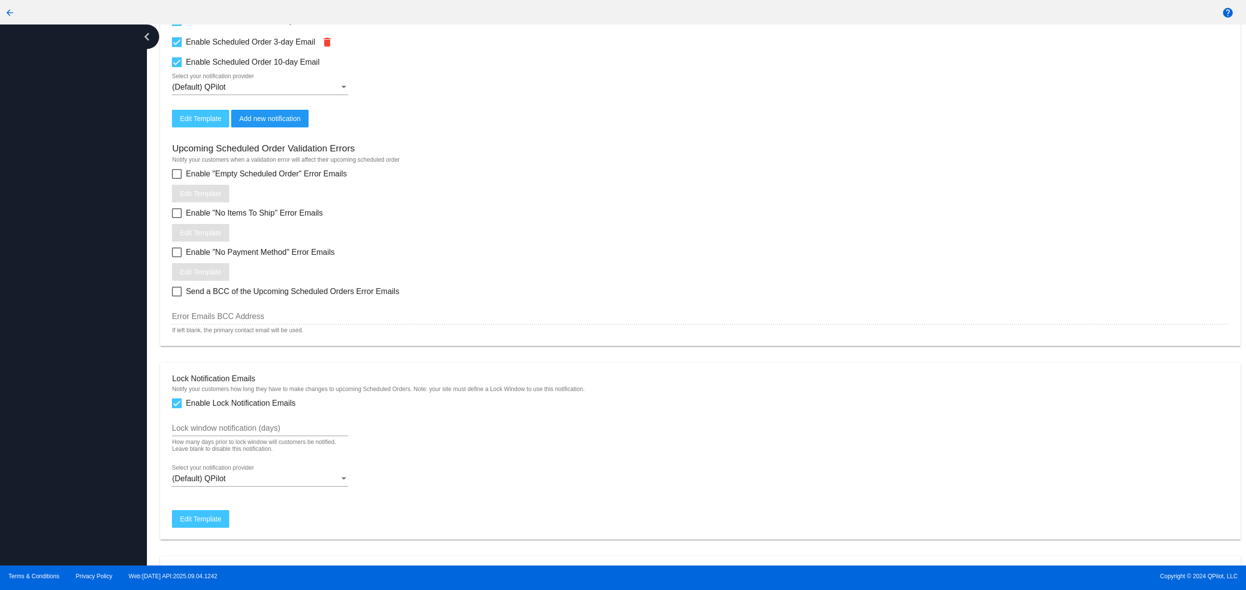
drag, startPoint x: 72, startPoint y: 483, endPoint x: 71, endPoint y: 434, distance: 49.5
click at [72, 485] on div at bounding box center [73, 294] width 147 height 541
click at [71, 431] on div at bounding box center [73, 294] width 147 height 541
click at [71, 394] on div at bounding box center [73, 294] width 147 height 541
click at [71, 368] on div at bounding box center [73, 294] width 147 height 541
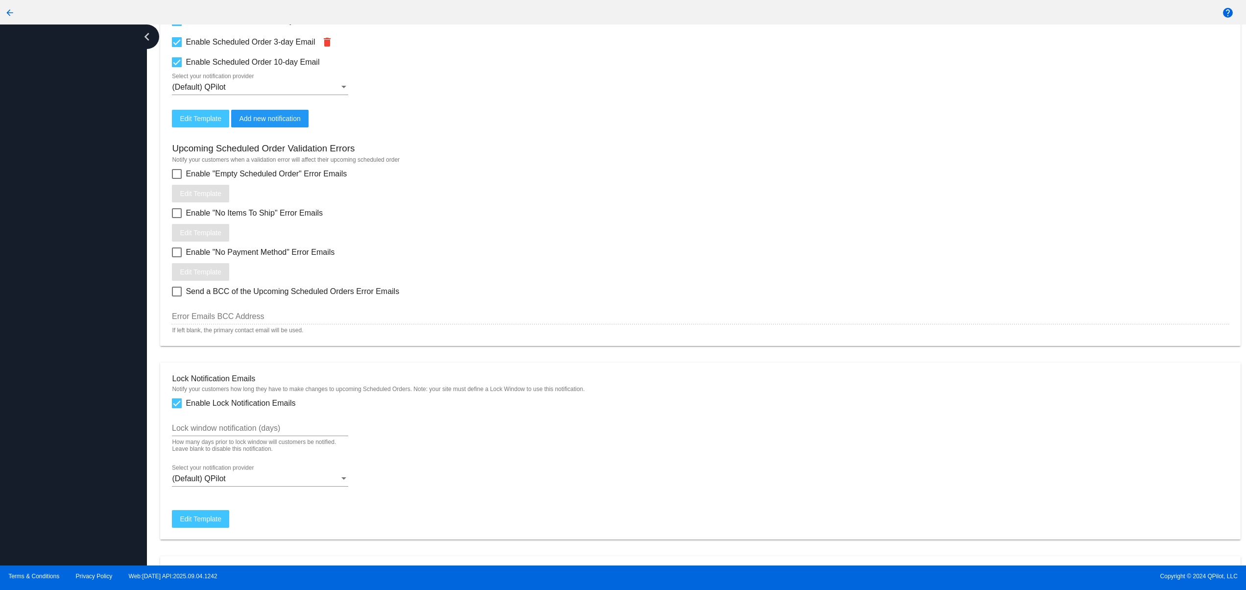
click at [71, 319] on div at bounding box center [73, 294] width 147 height 541
click at [71, 283] on div at bounding box center [73, 294] width 147 height 541
click at [65, 442] on div at bounding box center [73, 294] width 147 height 541
click at [65, 392] on div at bounding box center [73, 294] width 147 height 541
click at [65, 345] on div at bounding box center [73, 294] width 147 height 541
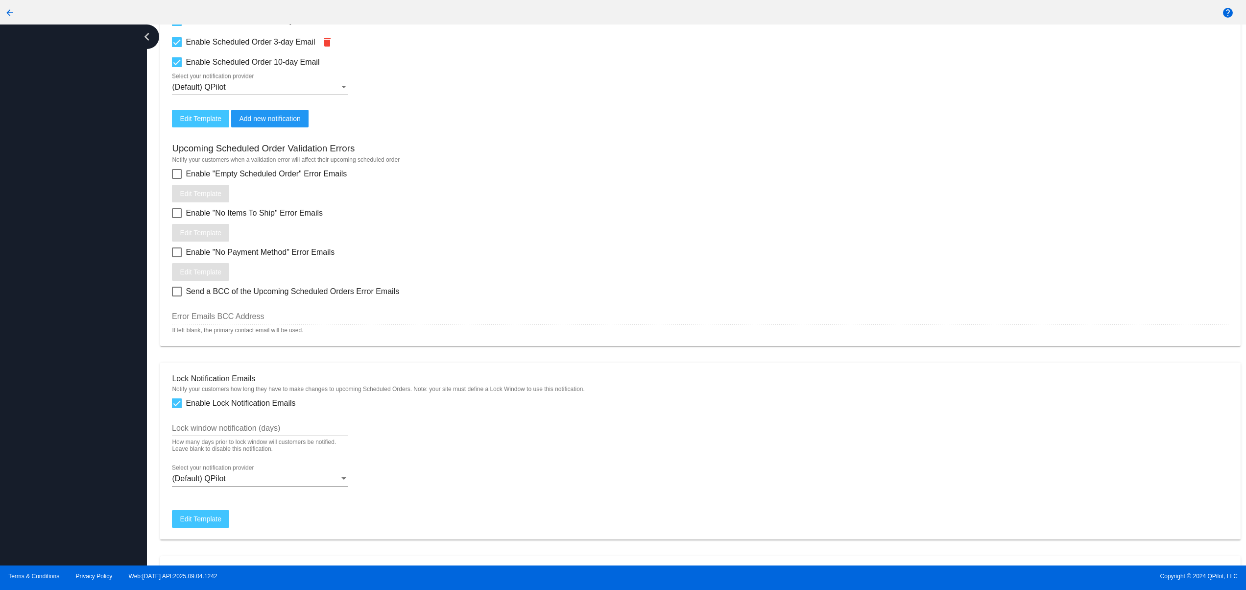
click at [65, 324] on div at bounding box center [73, 294] width 147 height 541
click at [71, 270] on div at bounding box center [73, 294] width 147 height 541
click at [95, 467] on div at bounding box center [73, 294] width 147 height 541
click at [84, 419] on div at bounding box center [73, 294] width 147 height 541
click at [81, 363] on div at bounding box center [73, 294] width 147 height 541
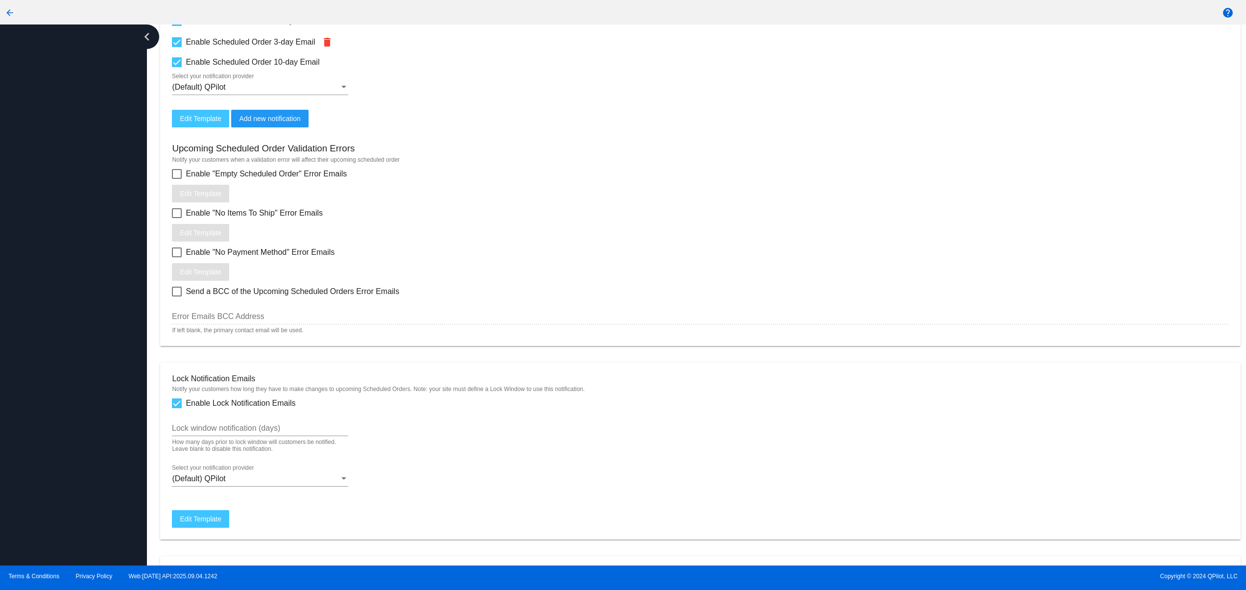
click at [81, 363] on div at bounding box center [73, 294] width 147 height 541
click at [82, 481] on div at bounding box center [73, 294] width 147 height 541
click at [64, 392] on div at bounding box center [73, 294] width 147 height 541
click at [54, 338] on div at bounding box center [73, 294] width 147 height 541
click at [45, 310] on div at bounding box center [73, 294] width 147 height 541
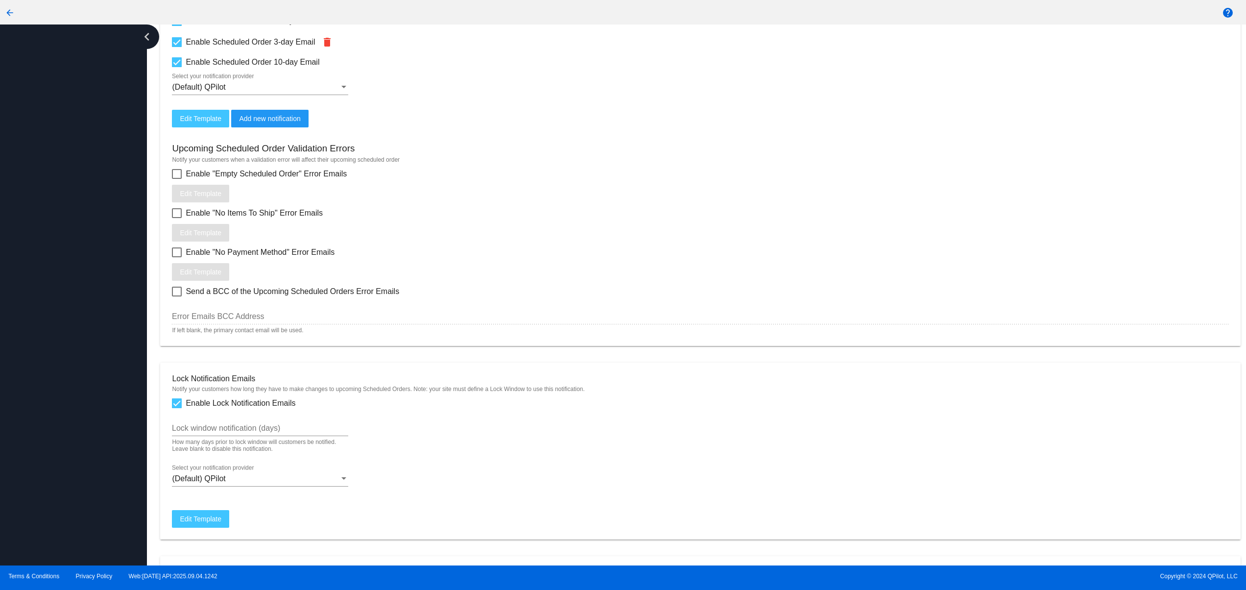
drag, startPoint x: 45, startPoint y: 277, endPoint x: 51, endPoint y: 259, distance: 18.7
click at [45, 276] on div at bounding box center [73, 294] width 147 height 541
click at [57, 228] on div at bounding box center [73, 294] width 147 height 541
click at [66, 452] on div at bounding box center [73, 294] width 147 height 541
click at [55, 379] on div at bounding box center [73, 294] width 147 height 541
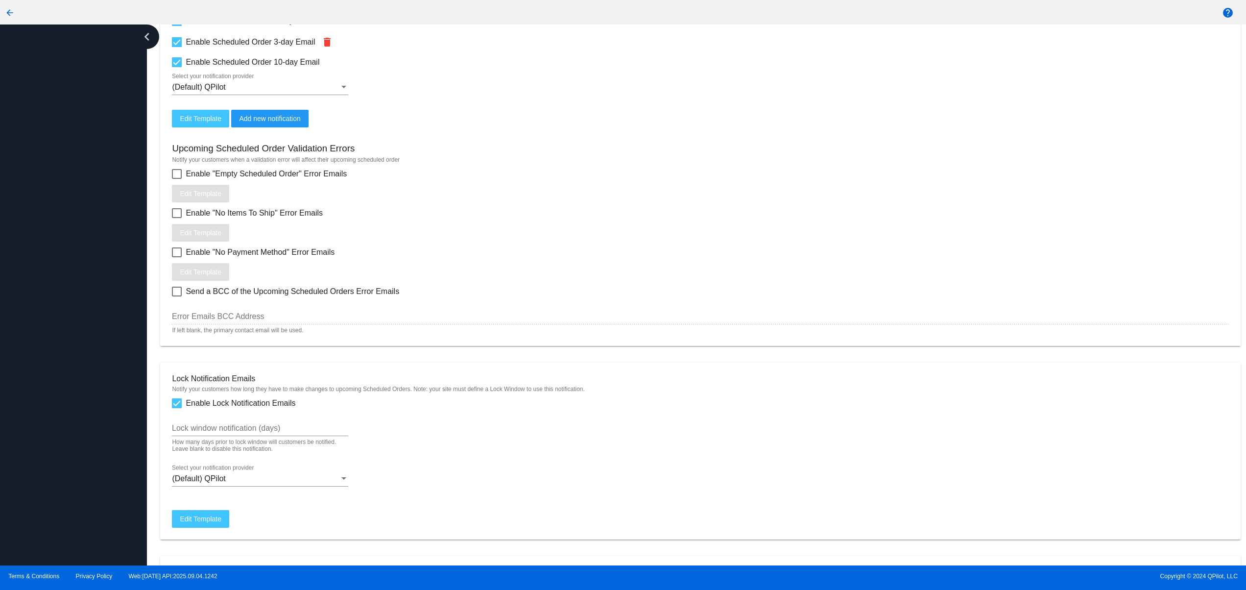
click at [52, 336] on div at bounding box center [73, 294] width 147 height 541
click at [51, 284] on div at bounding box center [73, 294] width 147 height 541
click at [59, 440] on div at bounding box center [73, 294] width 147 height 541
click at [56, 376] on div at bounding box center [73, 294] width 147 height 541
click at [56, 308] on div at bounding box center [73, 294] width 147 height 541
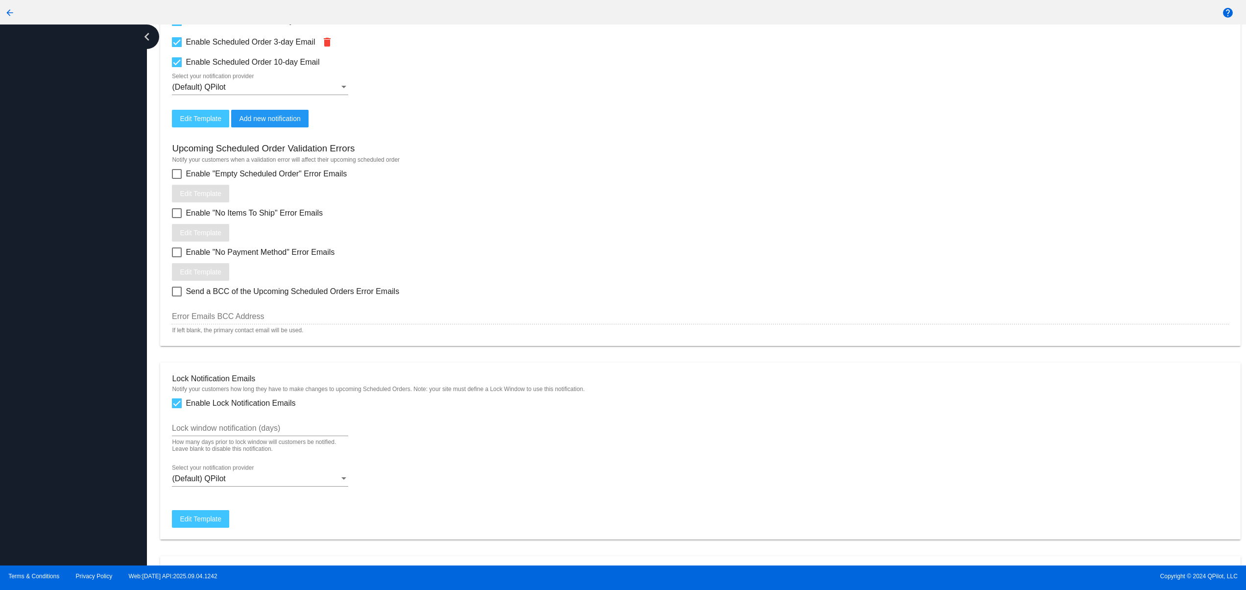
click at [59, 259] on div at bounding box center [73, 294] width 147 height 541
click at [61, 220] on div at bounding box center [73, 294] width 147 height 541
click at [61, 204] on div at bounding box center [73, 294] width 147 height 541
click at [59, 465] on div at bounding box center [73, 294] width 147 height 541
click at [59, 406] on div at bounding box center [73, 294] width 147 height 541
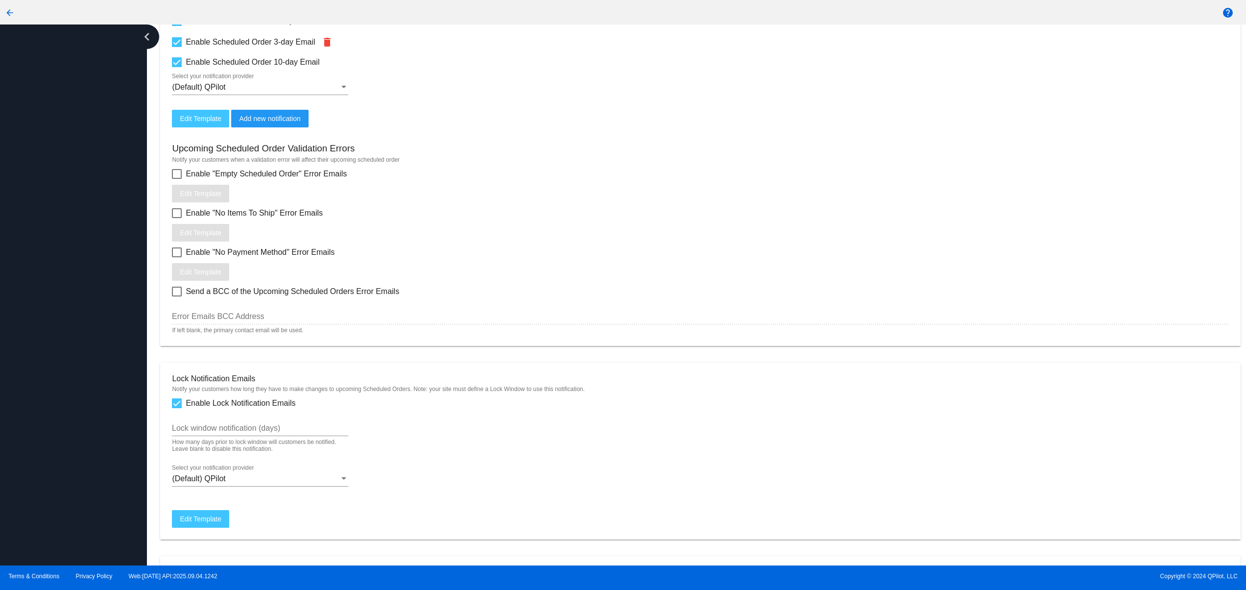
click at [57, 374] on div at bounding box center [73, 294] width 147 height 541
click at [54, 343] on div at bounding box center [73, 294] width 147 height 541
click at [77, 448] on div at bounding box center [73, 294] width 147 height 541
click at [75, 402] on div at bounding box center [73, 294] width 147 height 541
click at [72, 341] on div at bounding box center [73, 294] width 147 height 541
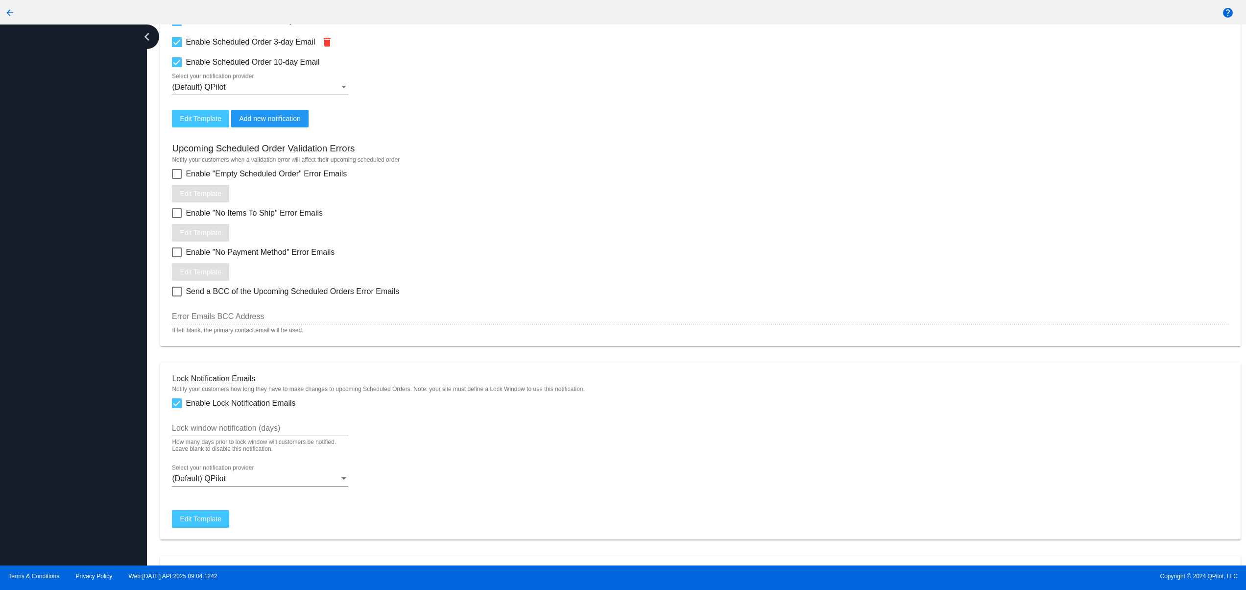
click at [64, 306] on div at bounding box center [73, 294] width 147 height 541
click at [73, 426] on div at bounding box center [73, 294] width 147 height 541
click at [71, 349] on div at bounding box center [73, 294] width 147 height 541
click at [84, 485] on div at bounding box center [73, 294] width 147 height 541
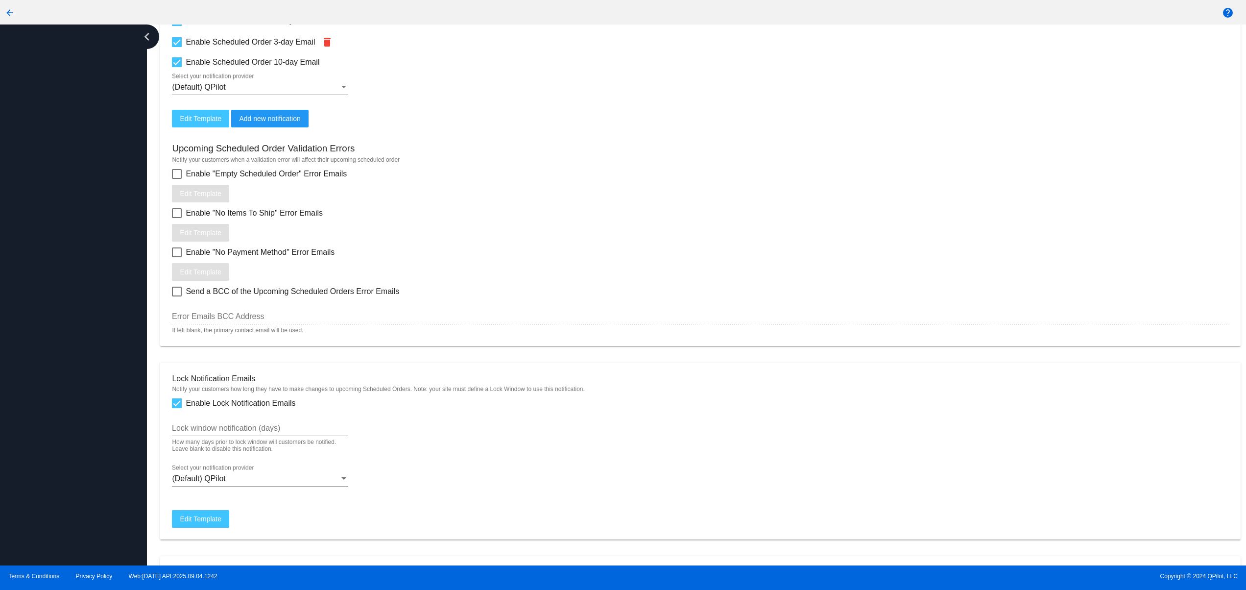
click at [82, 441] on div at bounding box center [73, 294] width 147 height 541
click at [83, 383] on div at bounding box center [73, 294] width 147 height 541
click at [90, 322] on div at bounding box center [73, 294] width 147 height 541
drag, startPoint x: 60, startPoint y: 314, endPoint x: 60, endPoint y: 386, distance: 72.5
click at [60, 312] on div at bounding box center [73, 294] width 147 height 541
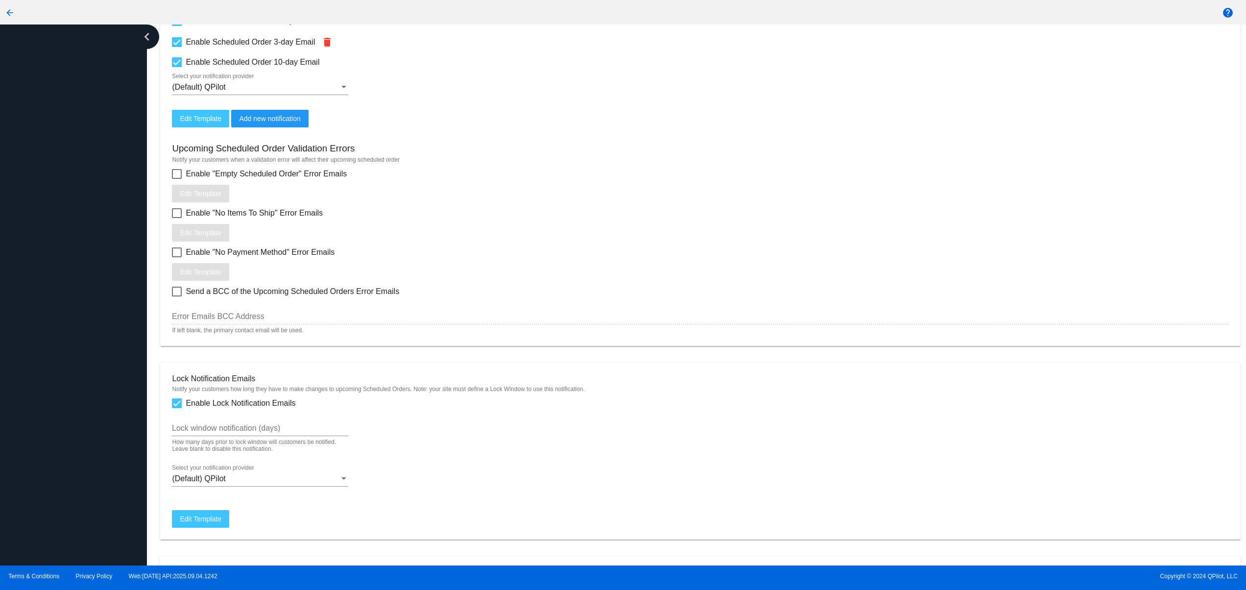
click at [69, 447] on div at bounding box center [73, 294] width 147 height 541
click at [71, 384] on div at bounding box center [73, 294] width 147 height 541
click at [75, 332] on div at bounding box center [73, 294] width 147 height 541
click at [75, 278] on div at bounding box center [73, 294] width 147 height 541
click at [75, 234] on div at bounding box center [73, 294] width 147 height 541
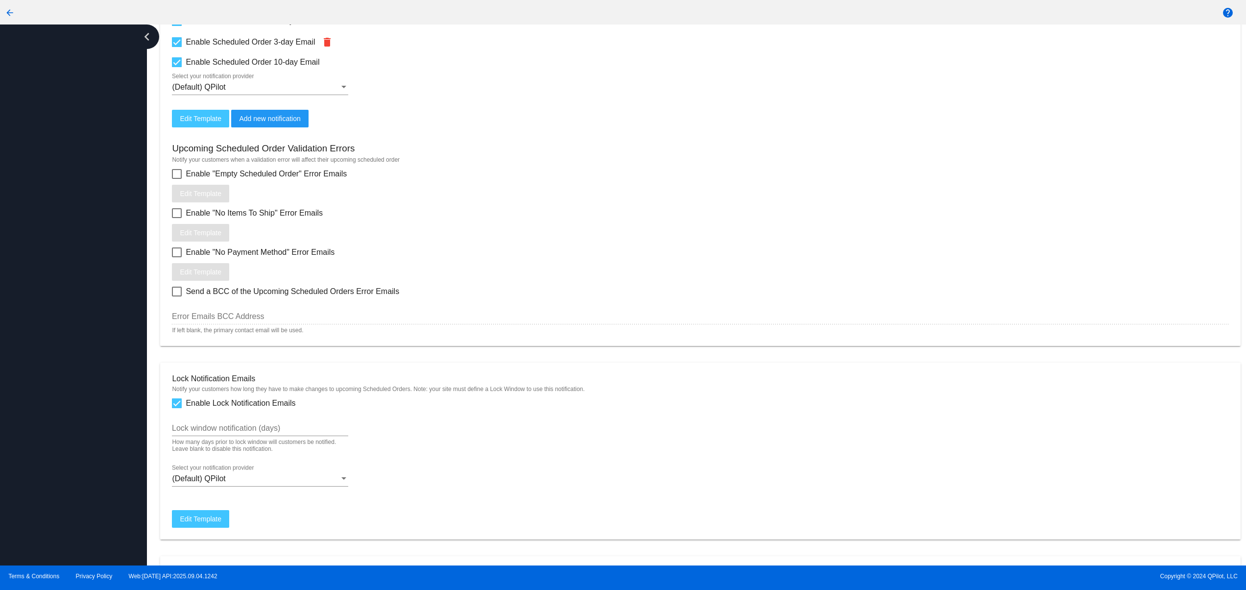
click at [80, 432] on div at bounding box center [73, 294] width 147 height 541
click at [77, 361] on div at bounding box center [73, 294] width 147 height 541
click at [72, 317] on div at bounding box center [73, 294] width 147 height 541
click at [72, 267] on div at bounding box center [73, 294] width 147 height 541
click at [73, 225] on div at bounding box center [73, 294] width 147 height 541
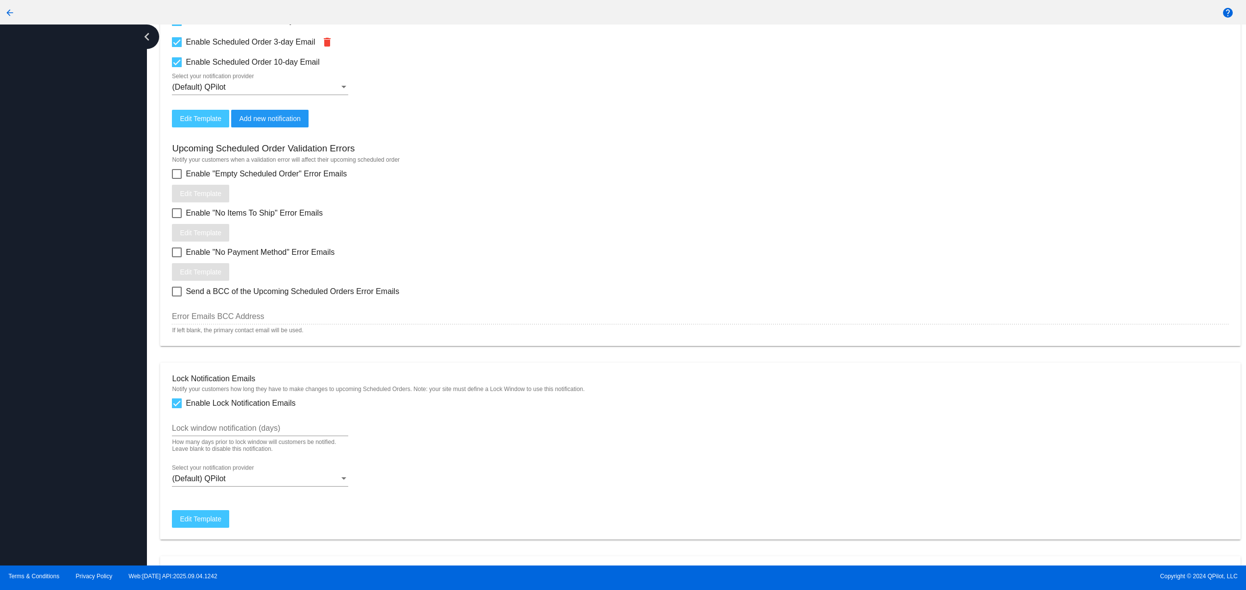
click at [81, 484] on div at bounding box center [73, 294] width 147 height 541
click at [80, 394] on div at bounding box center [73, 294] width 147 height 541
click at [79, 341] on div at bounding box center [73, 294] width 147 height 541
click at [78, 298] on div at bounding box center [73, 294] width 147 height 541
click at [73, 263] on div at bounding box center [73, 294] width 147 height 541
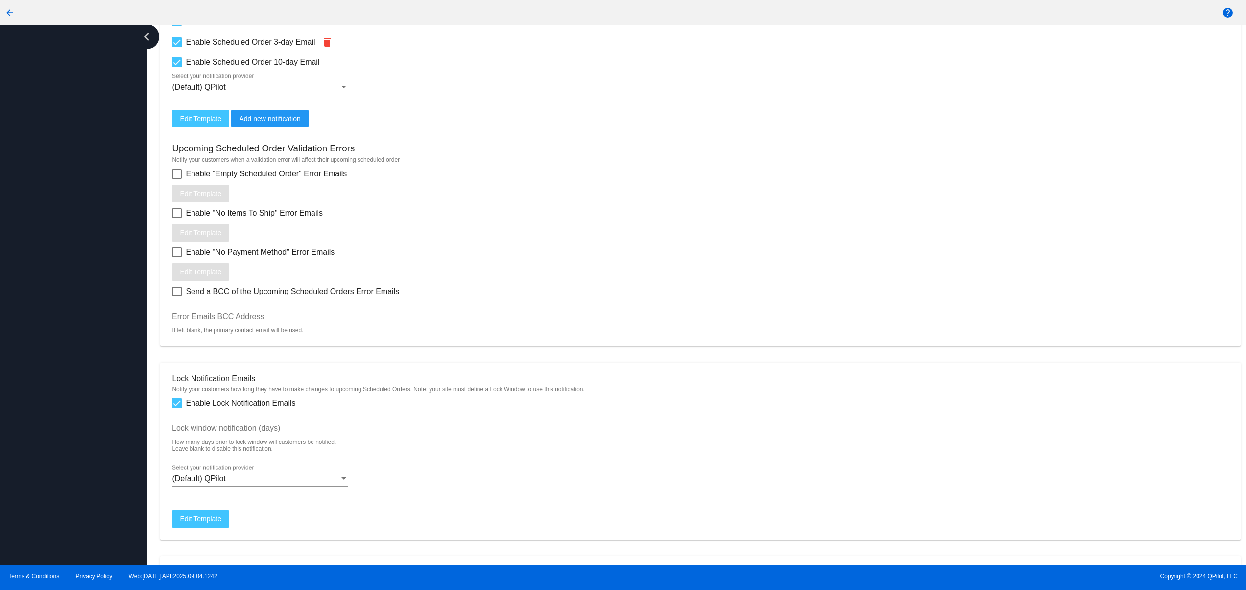
click at [71, 225] on div at bounding box center [73, 294] width 147 height 541
click at [65, 508] on div at bounding box center [73, 294] width 147 height 541
click at [67, 465] on div at bounding box center [73, 294] width 147 height 541
click at [61, 410] on div at bounding box center [73, 294] width 147 height 541
click at [57, 370] on div at bounding box center [73, 294] width 147 height 541
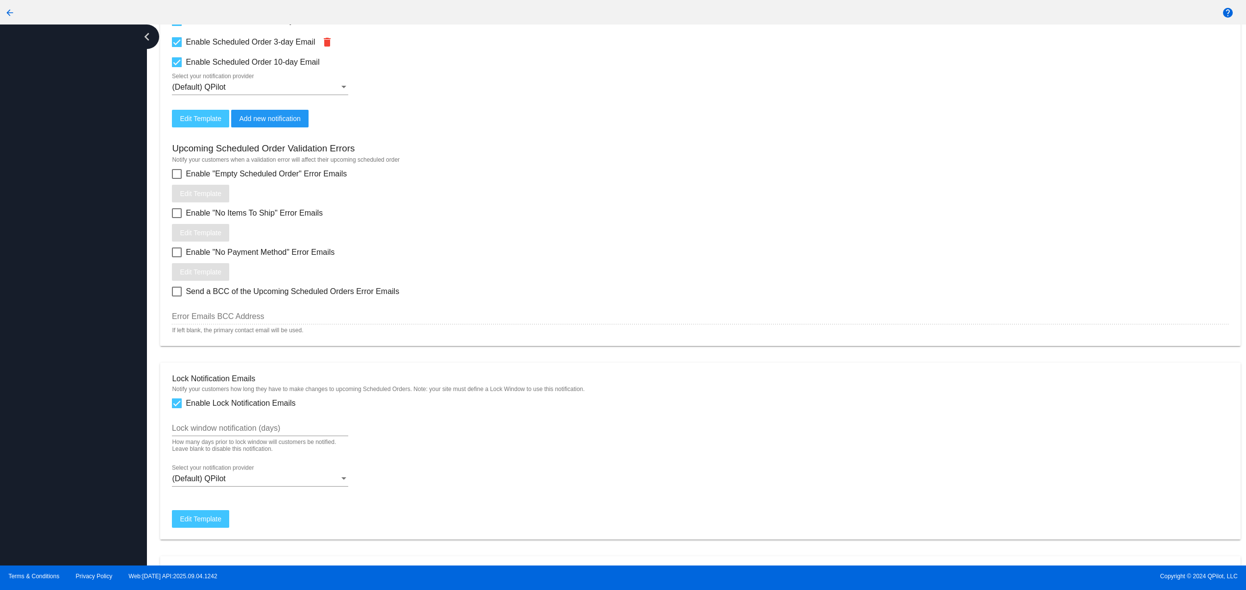
click at [57, 337] on div at bounding box center [73, 294] width 147 height 541
click at [57, 302] on div at bounding box center [73, 294] width 147 height 541
click at [62, 439] on div at bounding box center [73, 294] width 147 height 541
click at [64, 363] on div at bounding box center [73, 294] width 147 height 541
click at [64, 343] on div at bounding box center [73, 294] width 147 height 541
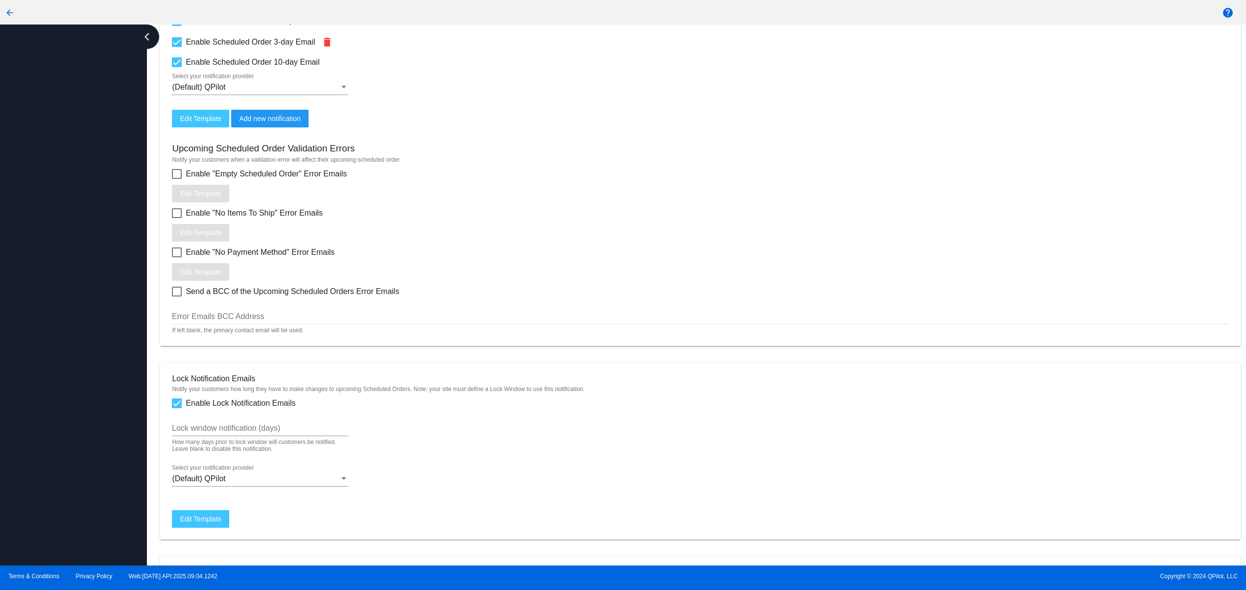
click at [64, 300] on div at bounding box center [73, 294] width 147 height 541
click at [78, 371] on div at bounding box center [73, 294] width 147 height 541
click at [54, 301] on div at bounding box center [73, 294] width 147 height 541
